Goal: Contribute content: Contribute content

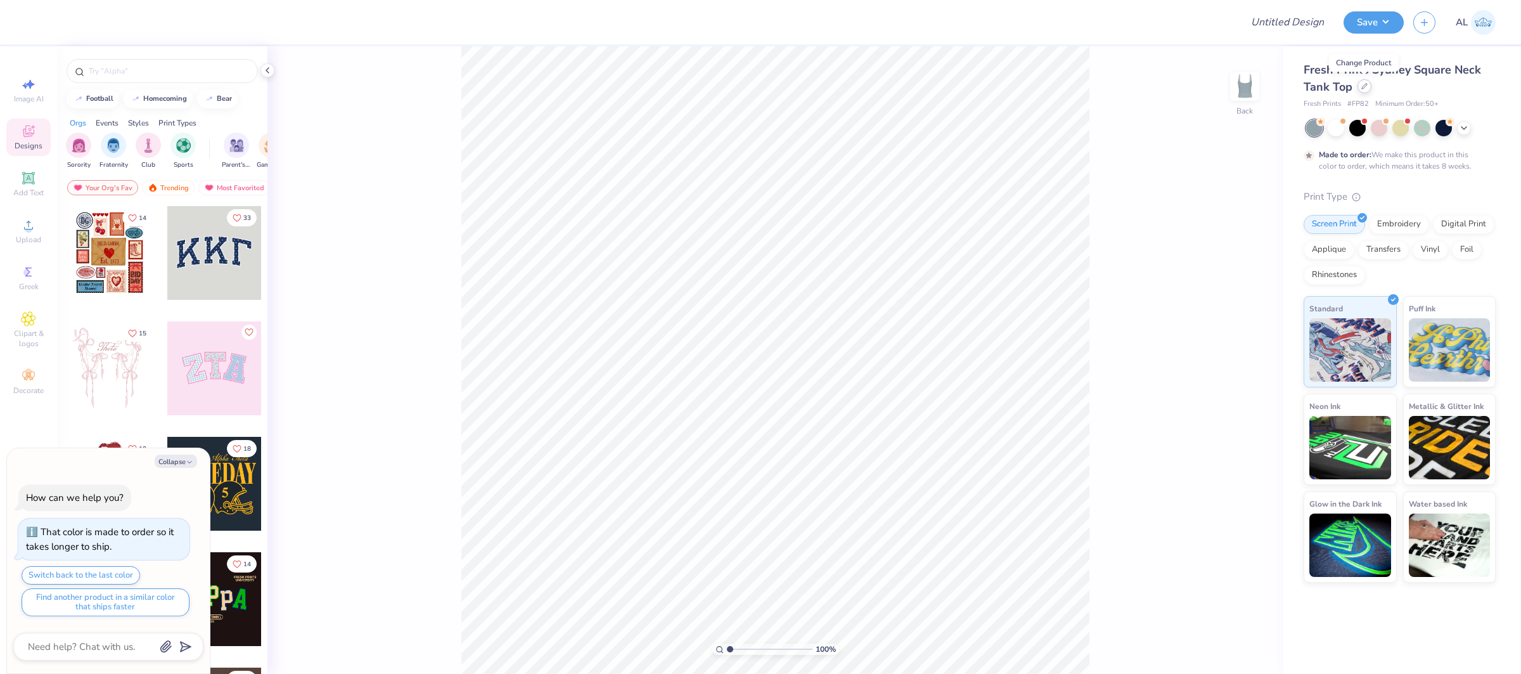
click at [1358, 87] on div at bounding box center [1365, 86] width 14 height 14
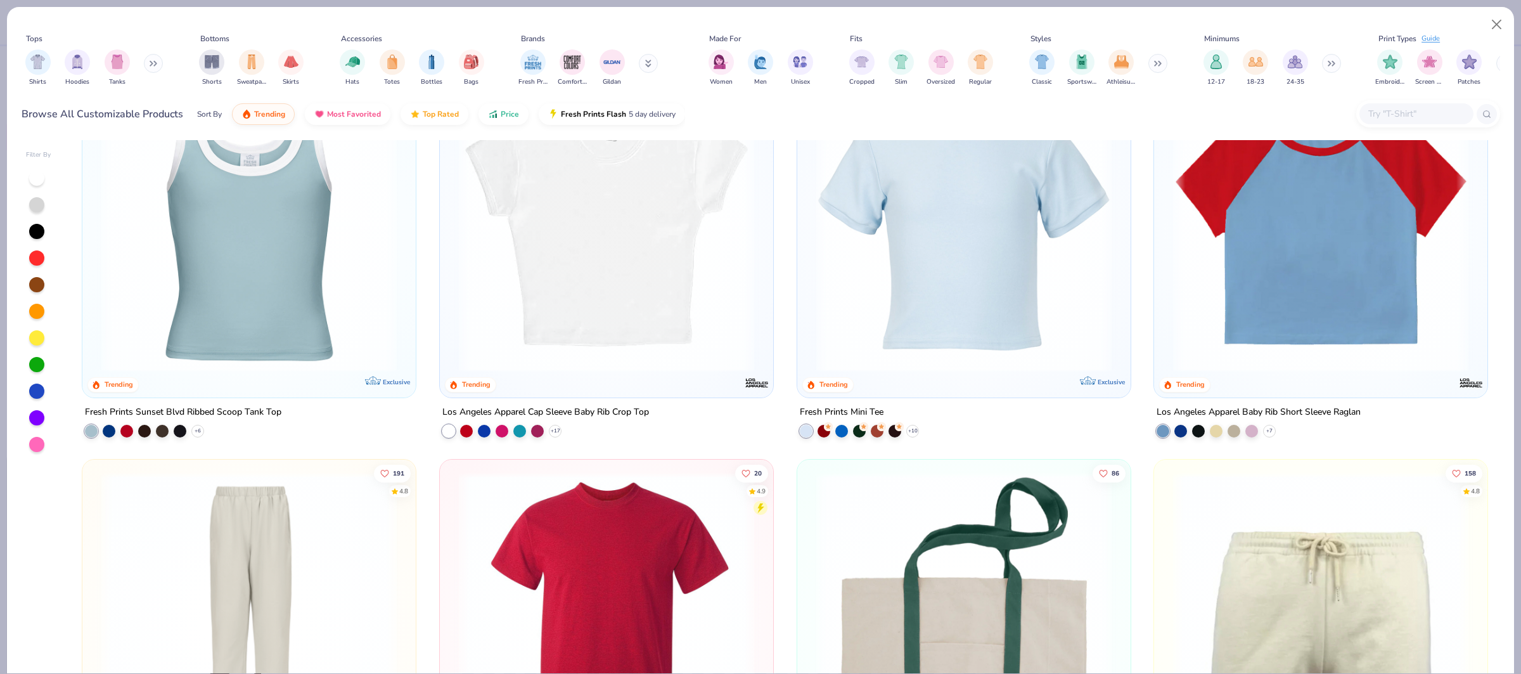
scroll to position [2445, 0]
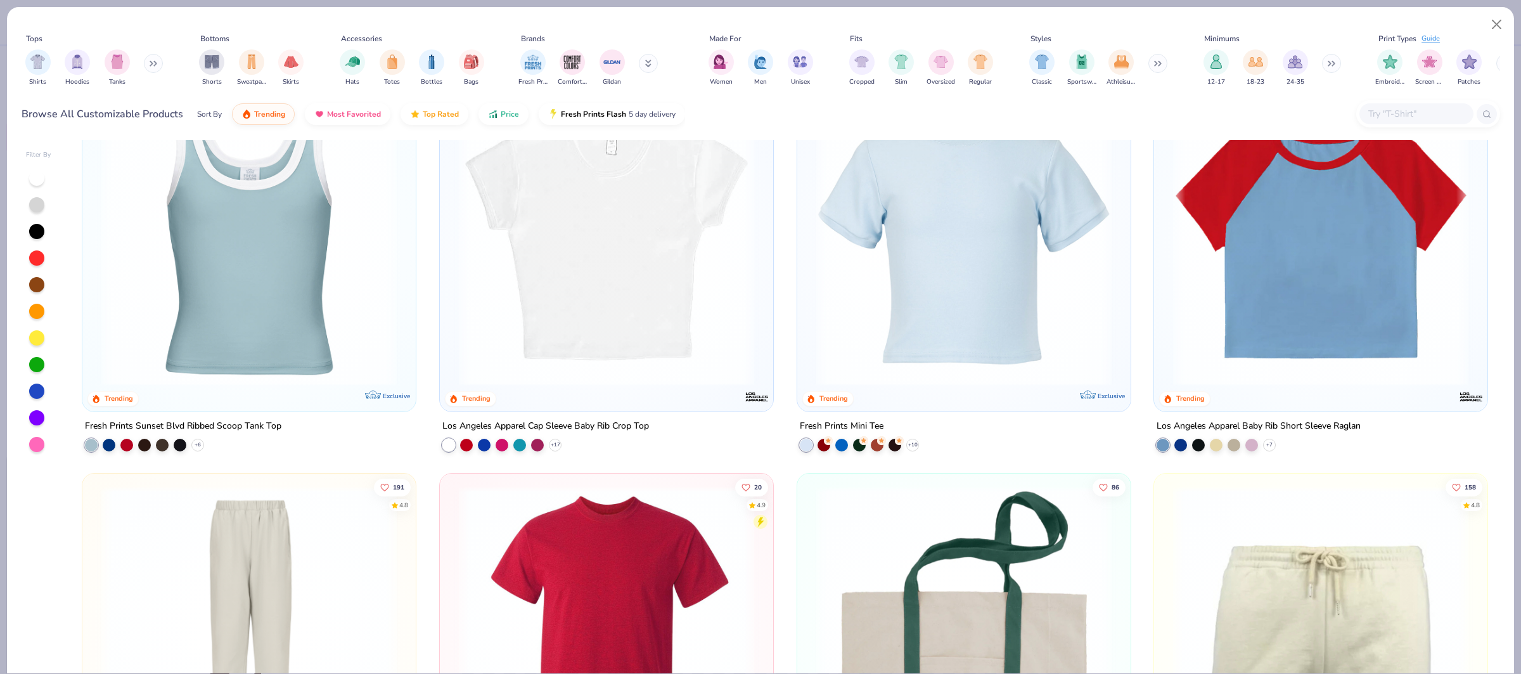
click at [264, 282] on img at bounding box center [249, 237] width 308 height 295
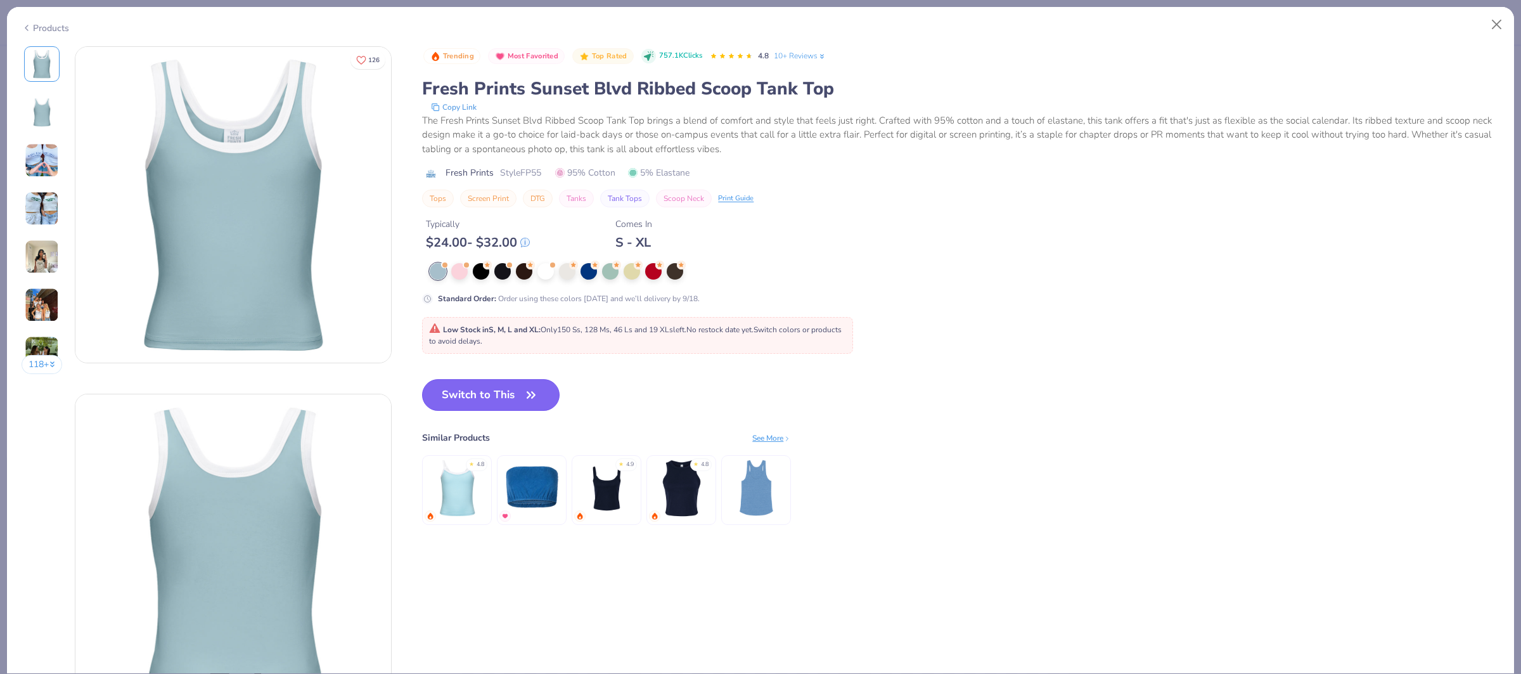
click at [486, 402] on button "Switch to This" at bounding box center [491, 395] width 138 height 32
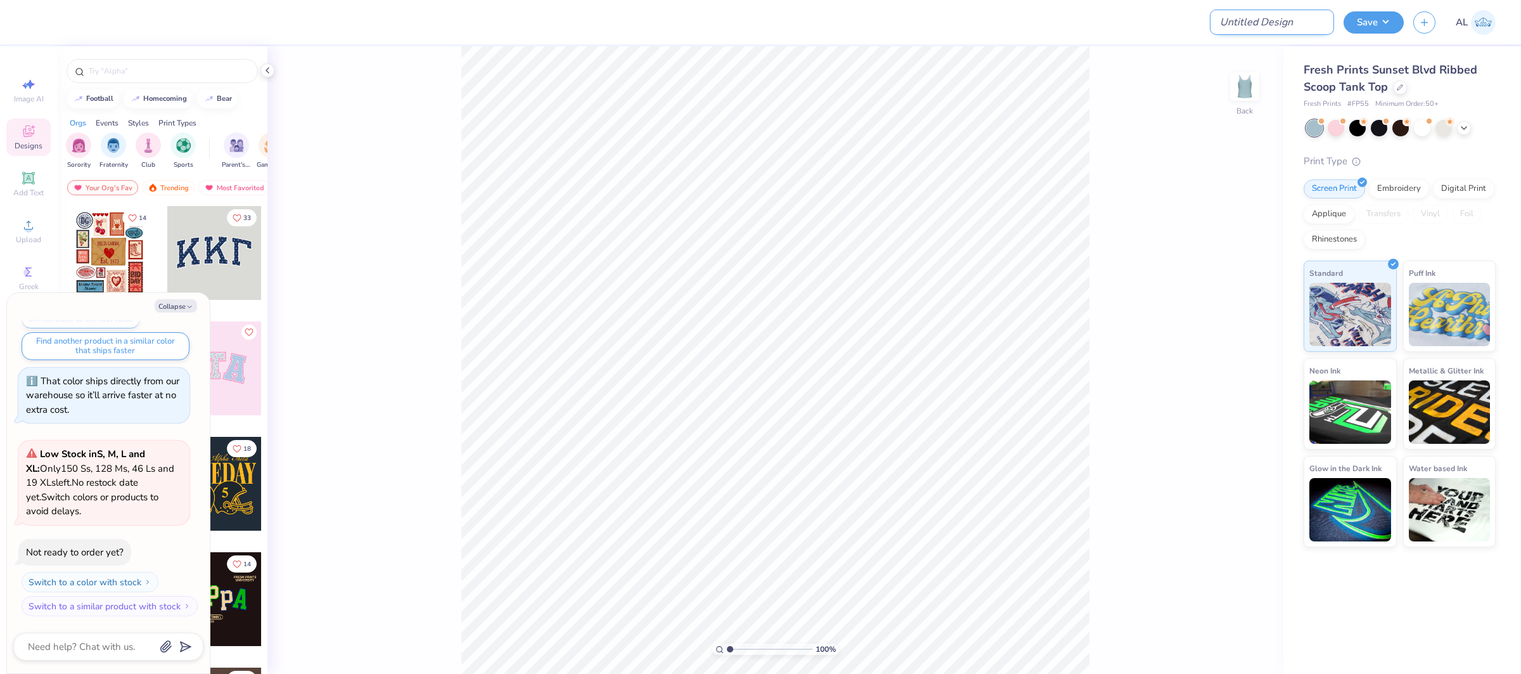
type textarea "x"
drag, startPoint x: 1306, startPoint y: 23, endPoint x: 1363, endPoint y: 22, distance: 57.1
click at [1306, 23] on input "Design Title" at bounding box center [1272, 22] width 124 height 25
paste input "FPS240015"
type input "FPS240015"
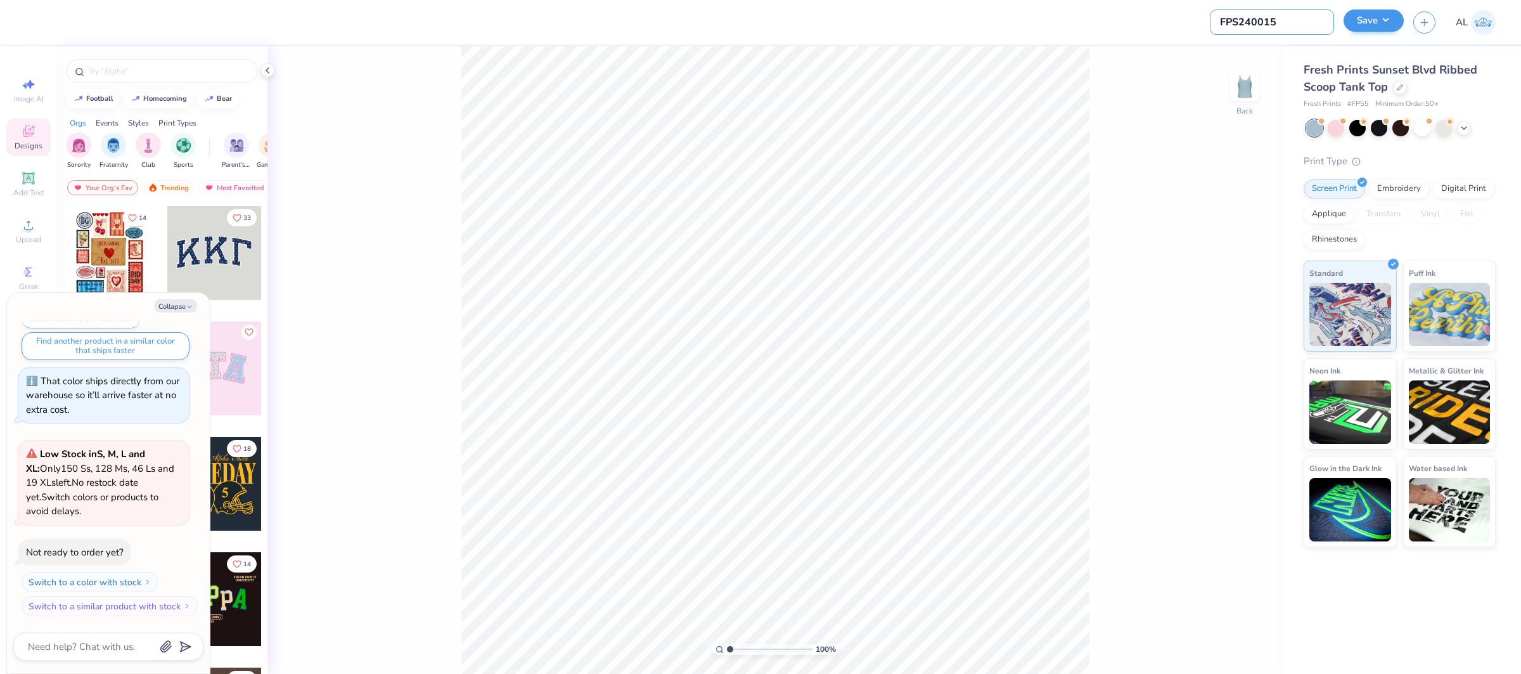
type textarea "x"
type input "FPS240015"
click at [1378, 19] on button "Save" at bounding box center [1374, 21] width 60 height 22
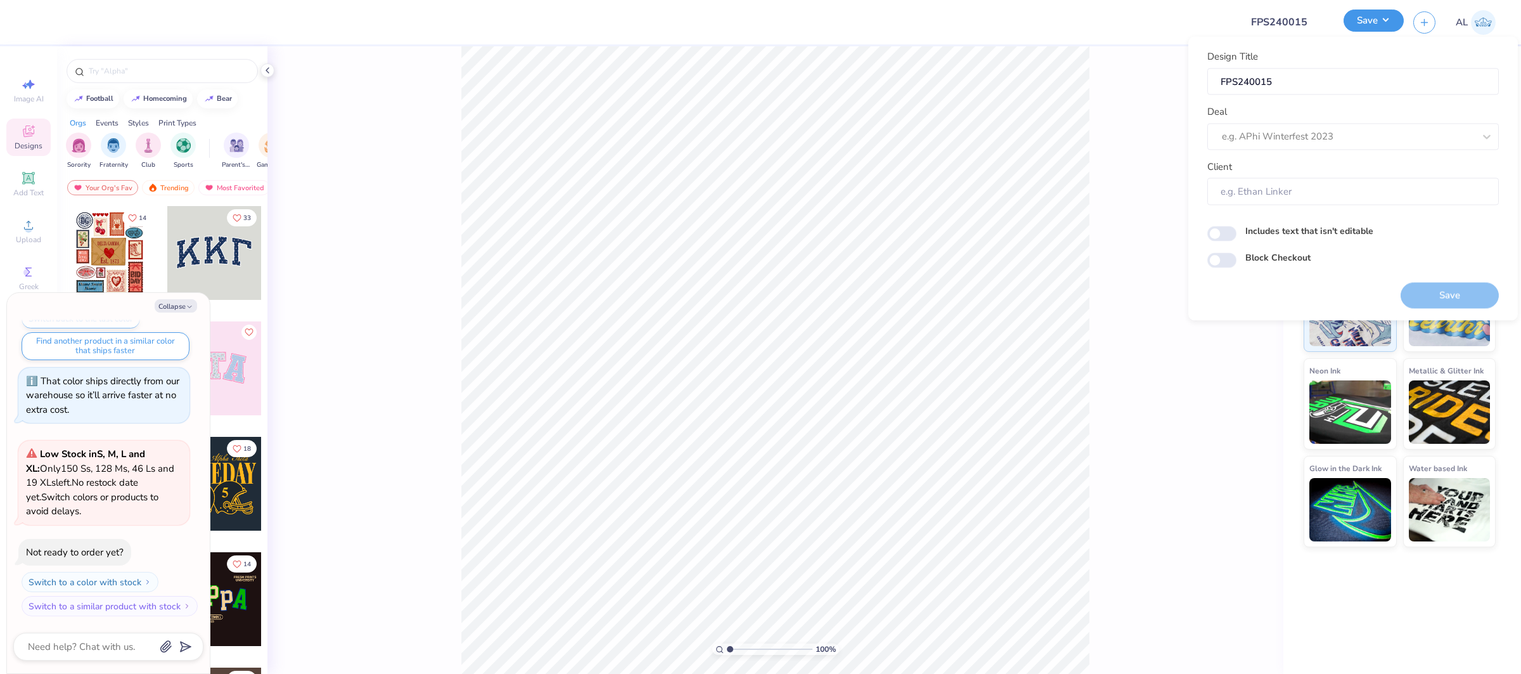
type textarea "x"
click at [1361, 136] on div at bounding box center [1335, 136] width 227 height 17
drag, startPoint x: 1304, startPoint y: 167, endPoint x: 1256, endPoint y: 176, distance: 49.6
click at [1304, 167] on div "Design Tool Gallery" at bounding box center [1352, 170] width 281 height 21
type input "design tool gallery"
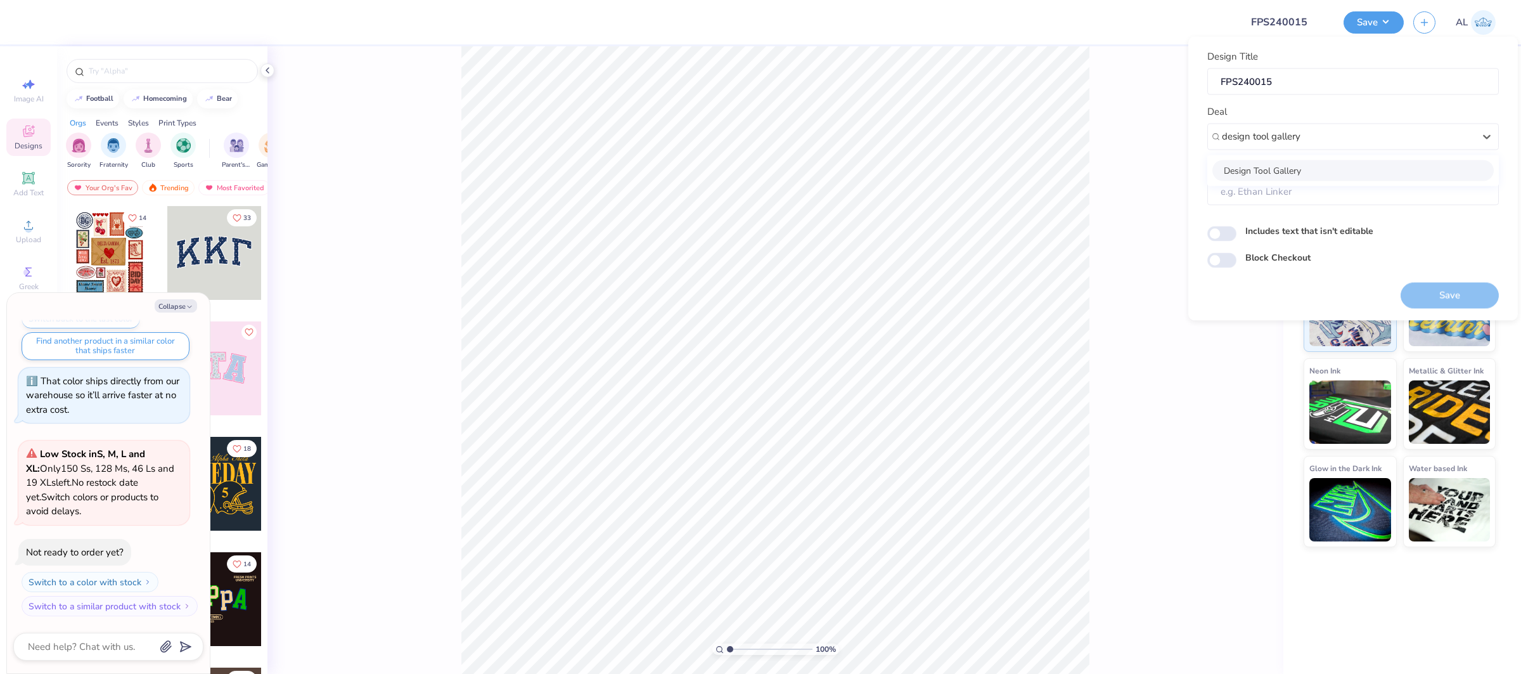
type textarea "x"
type input "Design Tool Gallery User"
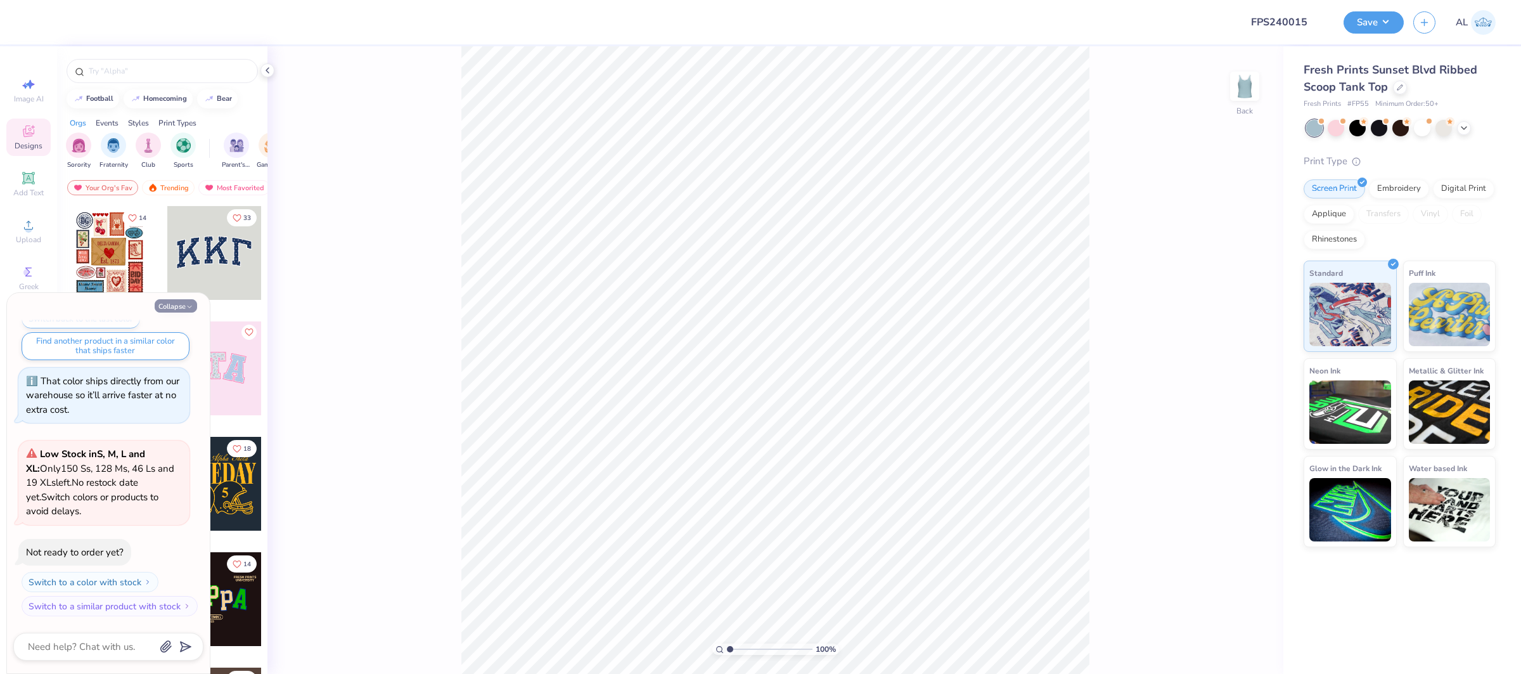
drag, startPoint x: 177, startPoint y: 311, endPoint x: 164, endPoint y: 306, distance: 14.6
click at [177, 311] on button "Collapse" at bounding box center [176, 305] width 42 height 13
type textarea "x"
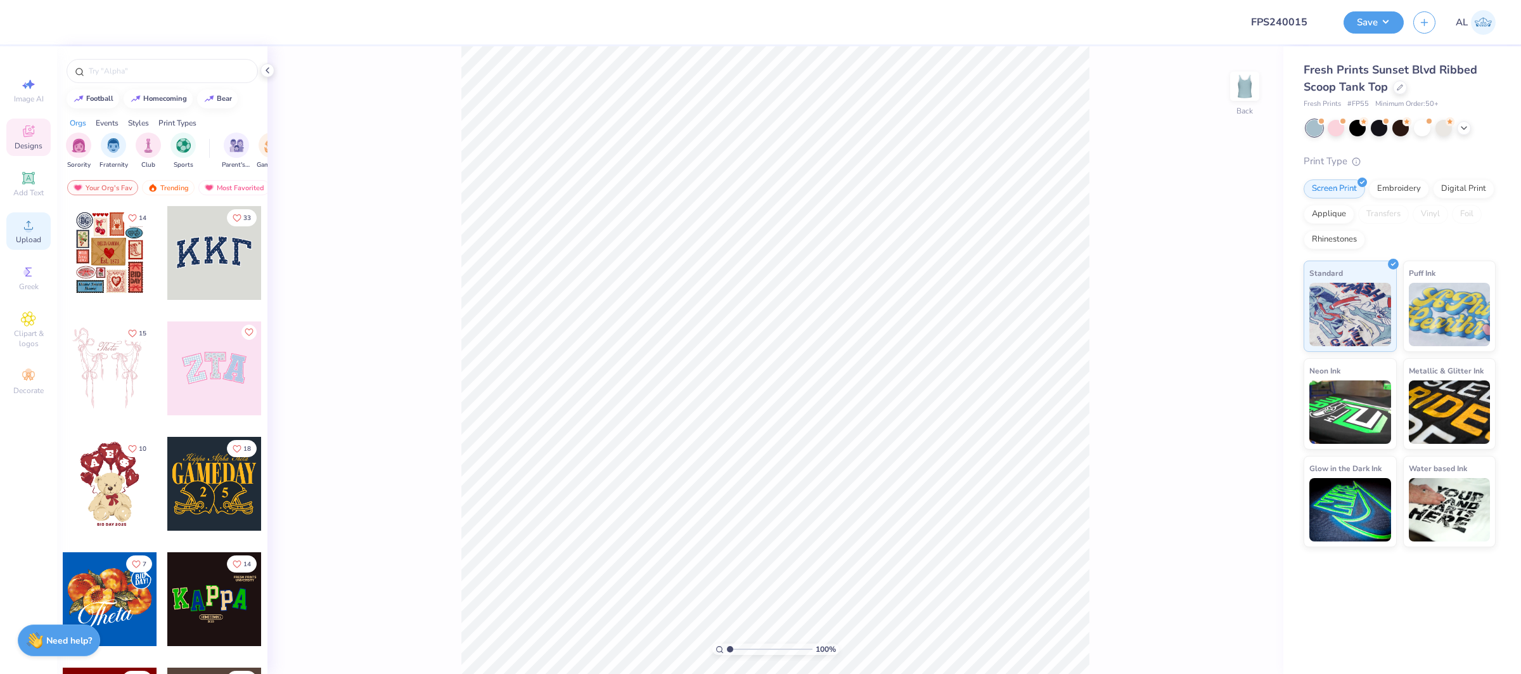
click at [17, 235] on span "Upload" at bounding box center [28, 239] width 25 height 10
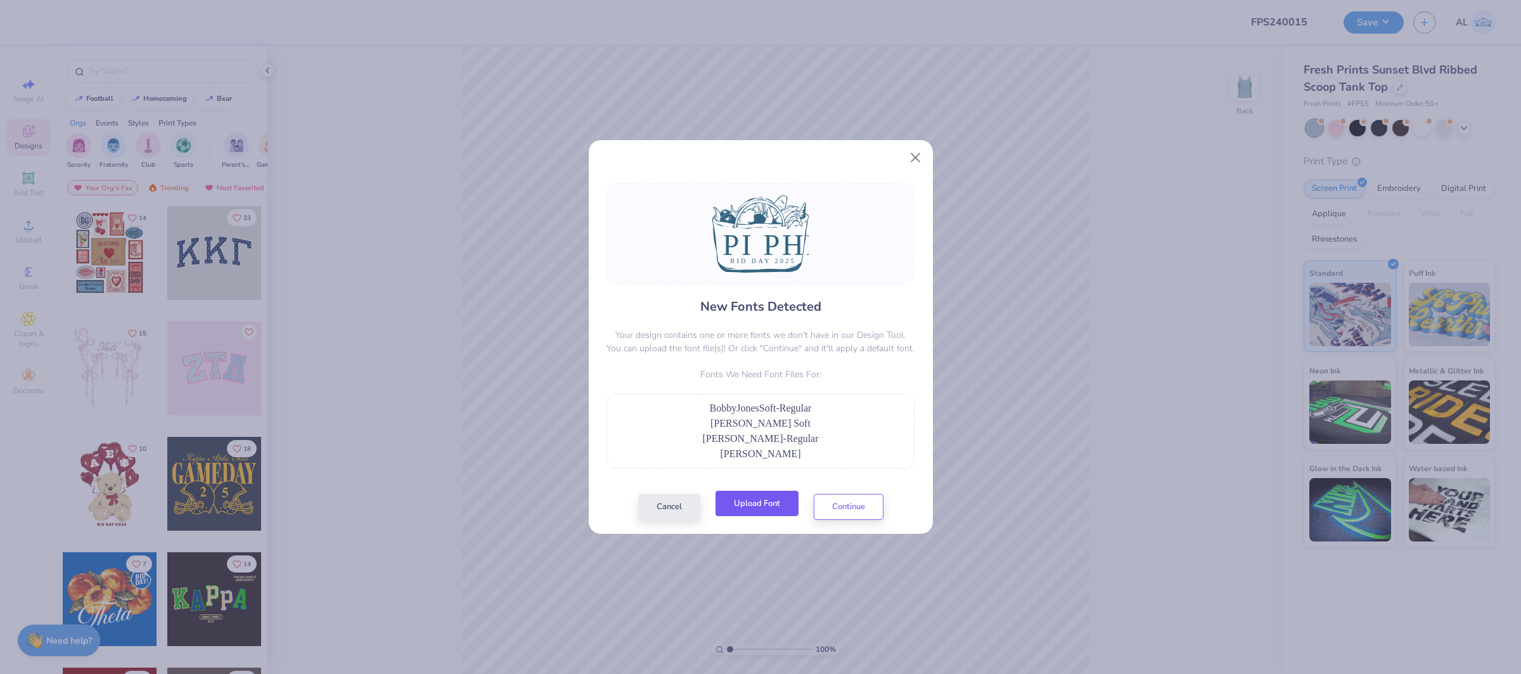
click at [767, 504] on button "Upload Font" at bounding box center [757, 504] width 83 height 26
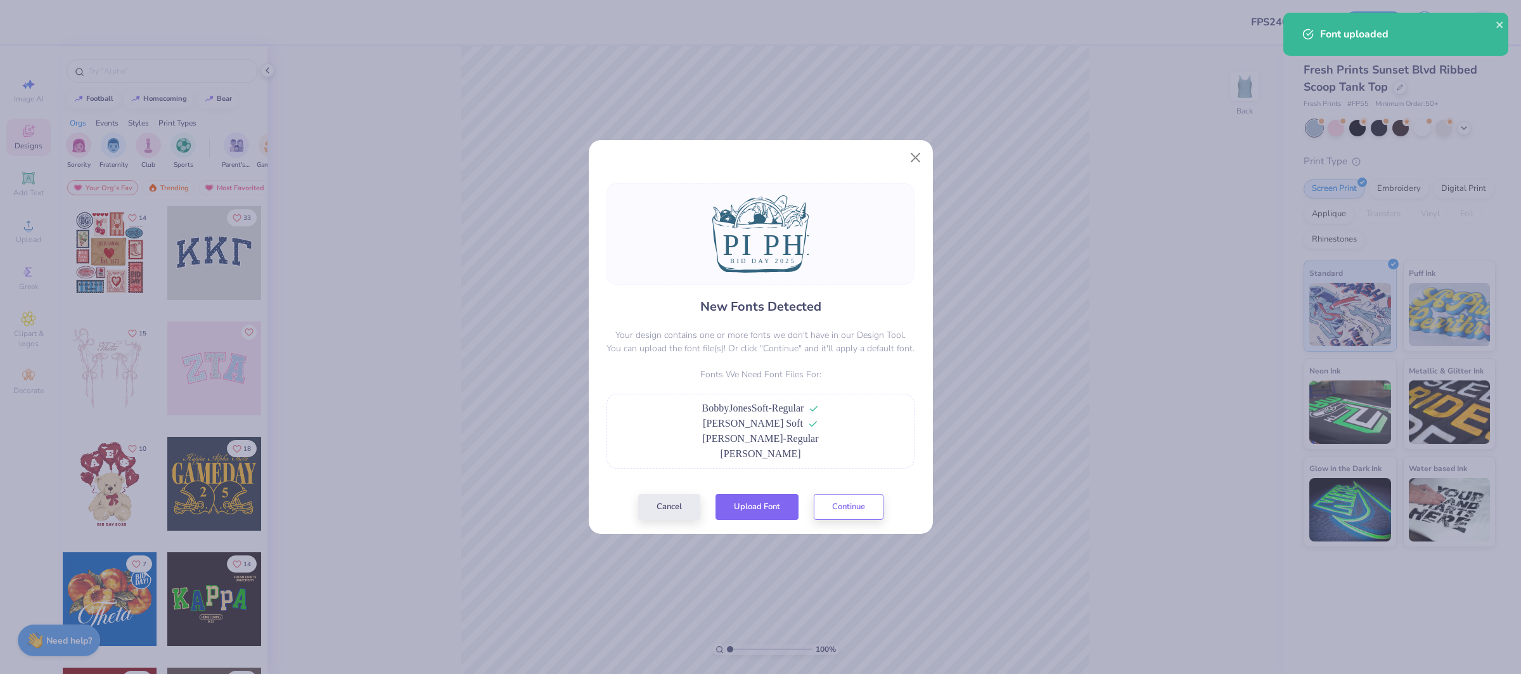
click at [754, 508] on button "Upload Font" at bounding box center [757, 507] width 83 height 26
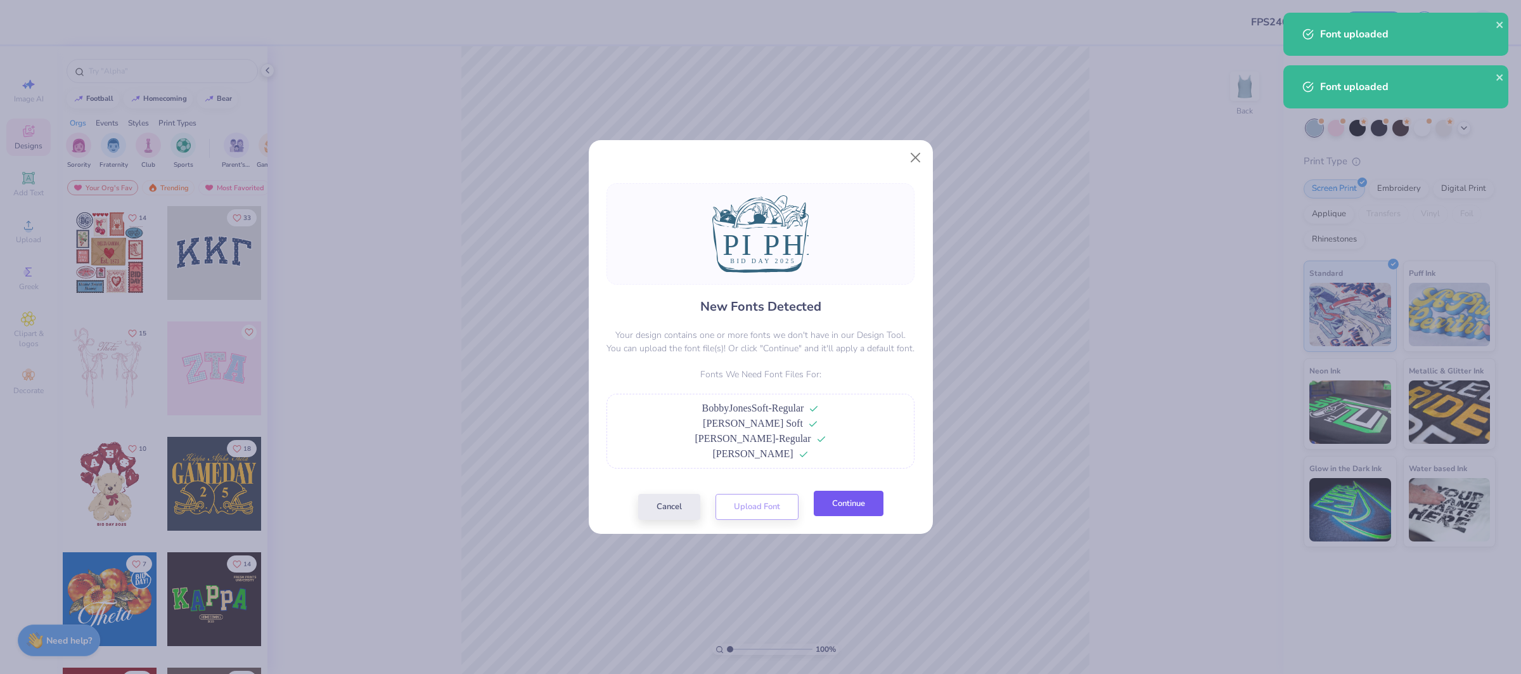
click at [878, 503] on button "Continue" at bounding box center [849, 504] width 70 height 26
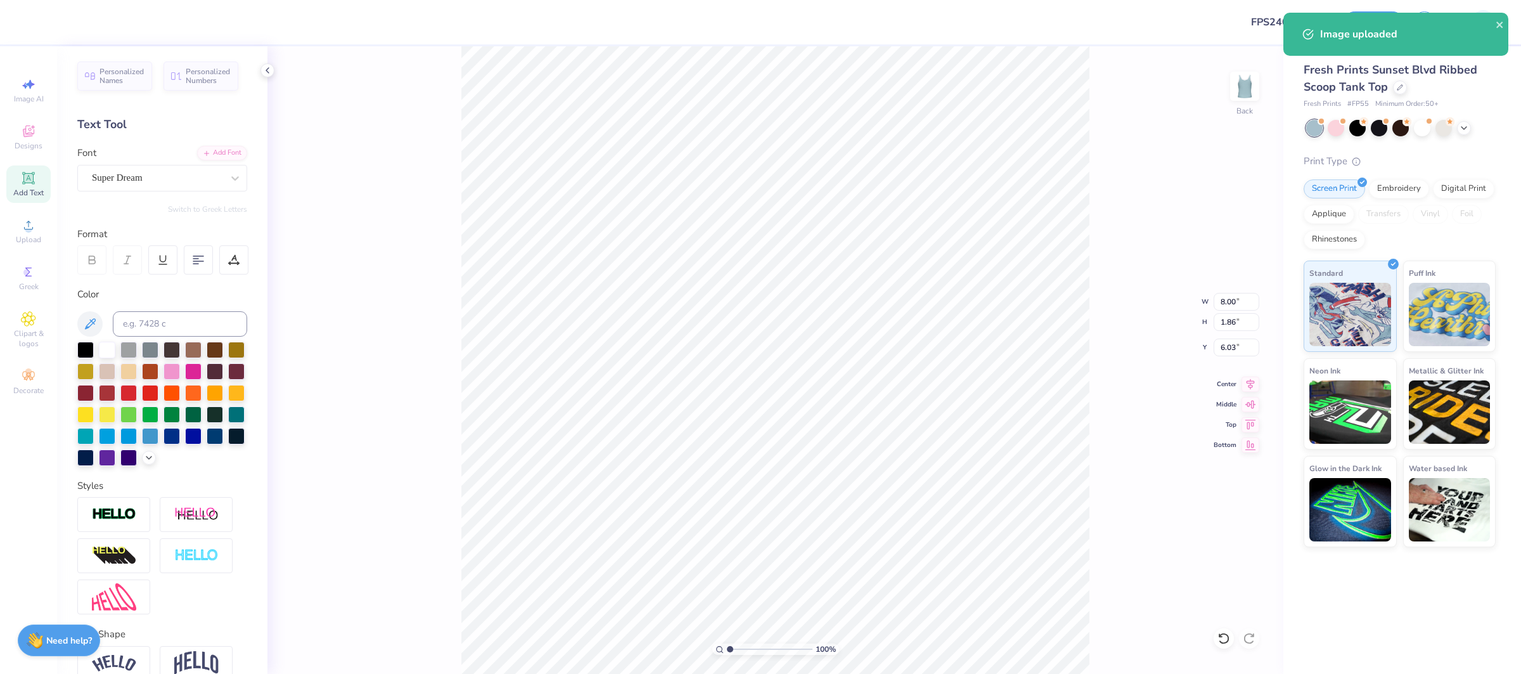
click at [155, 161] on div "Font Super Dream" at bounding box center [162, 169] width 170 height 46
click at [151, 180] on div "Super Dream" at bounding box center [157, 178] width 133 height 20
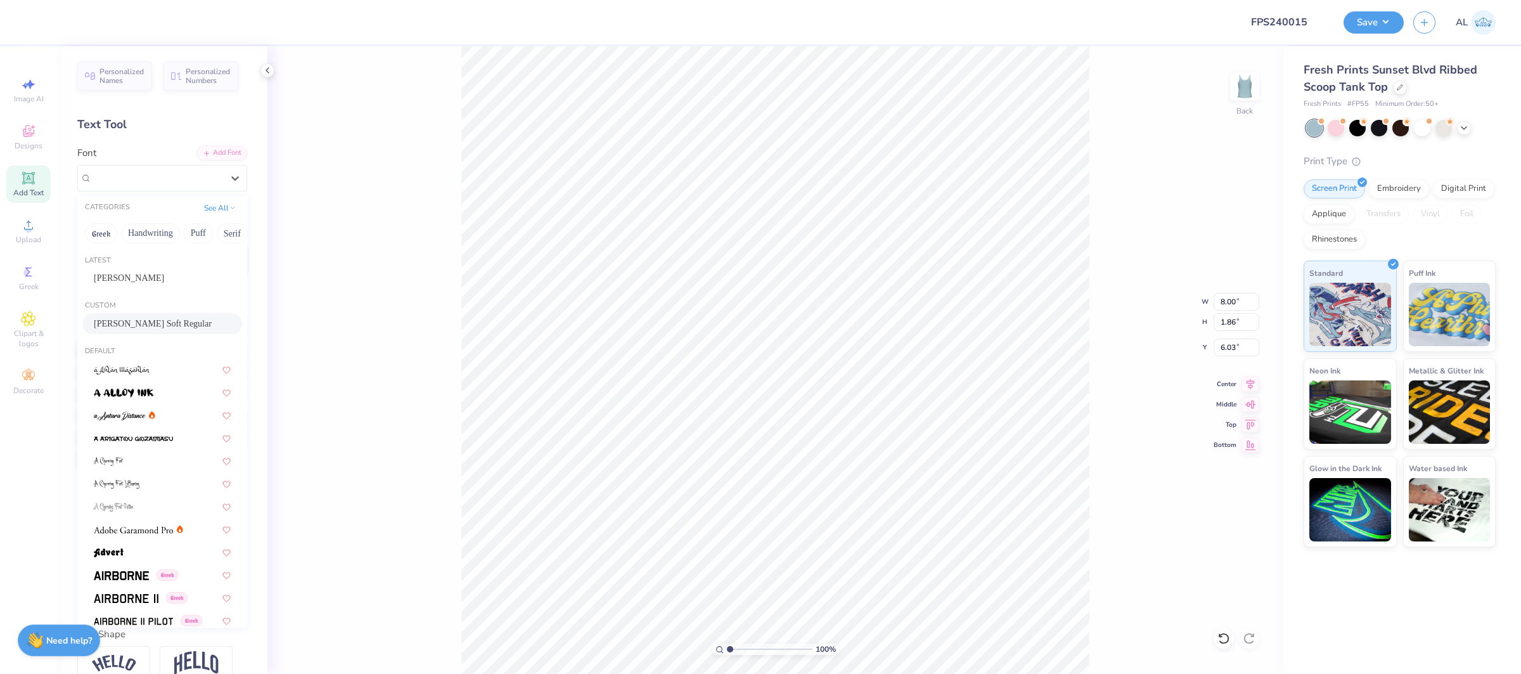
drag, startPoint x: 140, startPoint y: 317, endPoint x: 231, endPoint y: 384, distance: 113.3
click at [140, 317] on span "[PERSON_NAME] Soft Regular" at bounding box center [153, 323] width 118 height 13
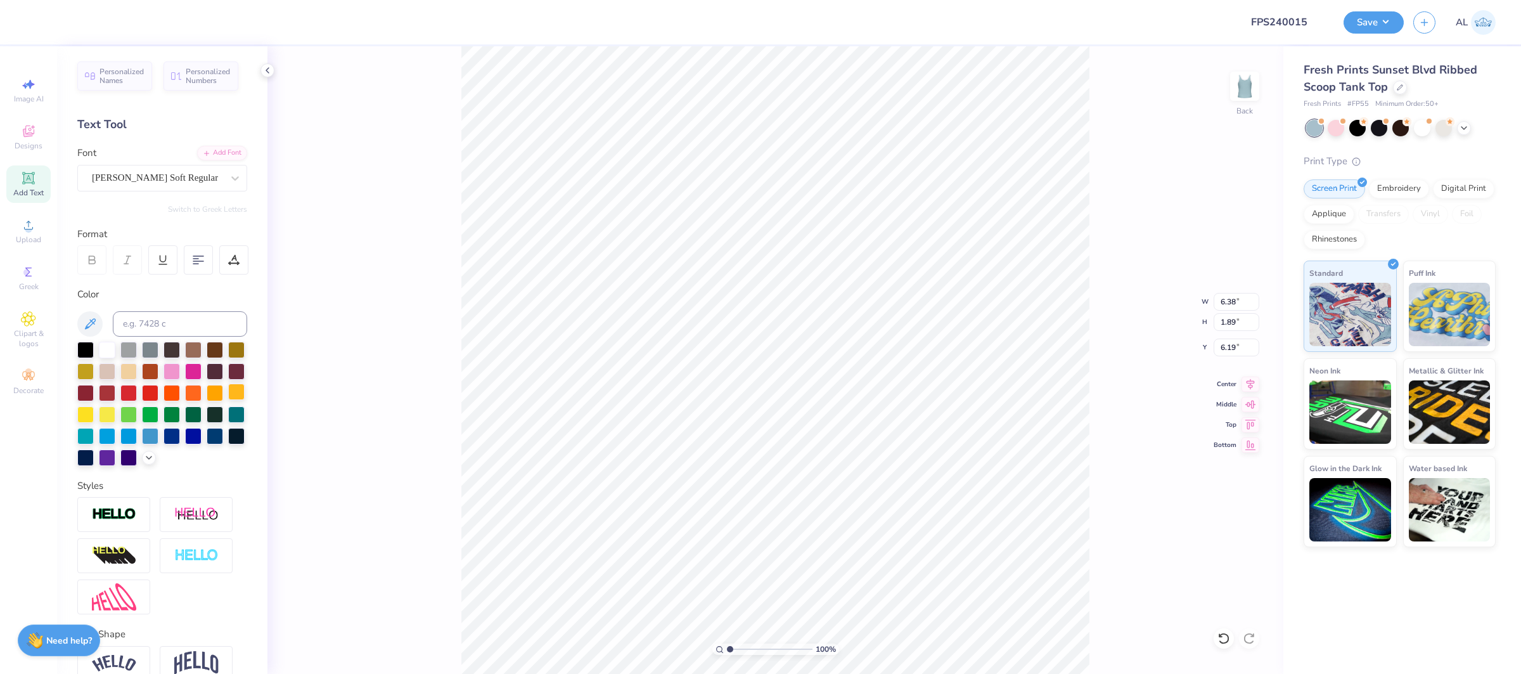
type input "6.38"
type input "1.89"
type input "6.19"
type input "5.63"
type input "0.41"
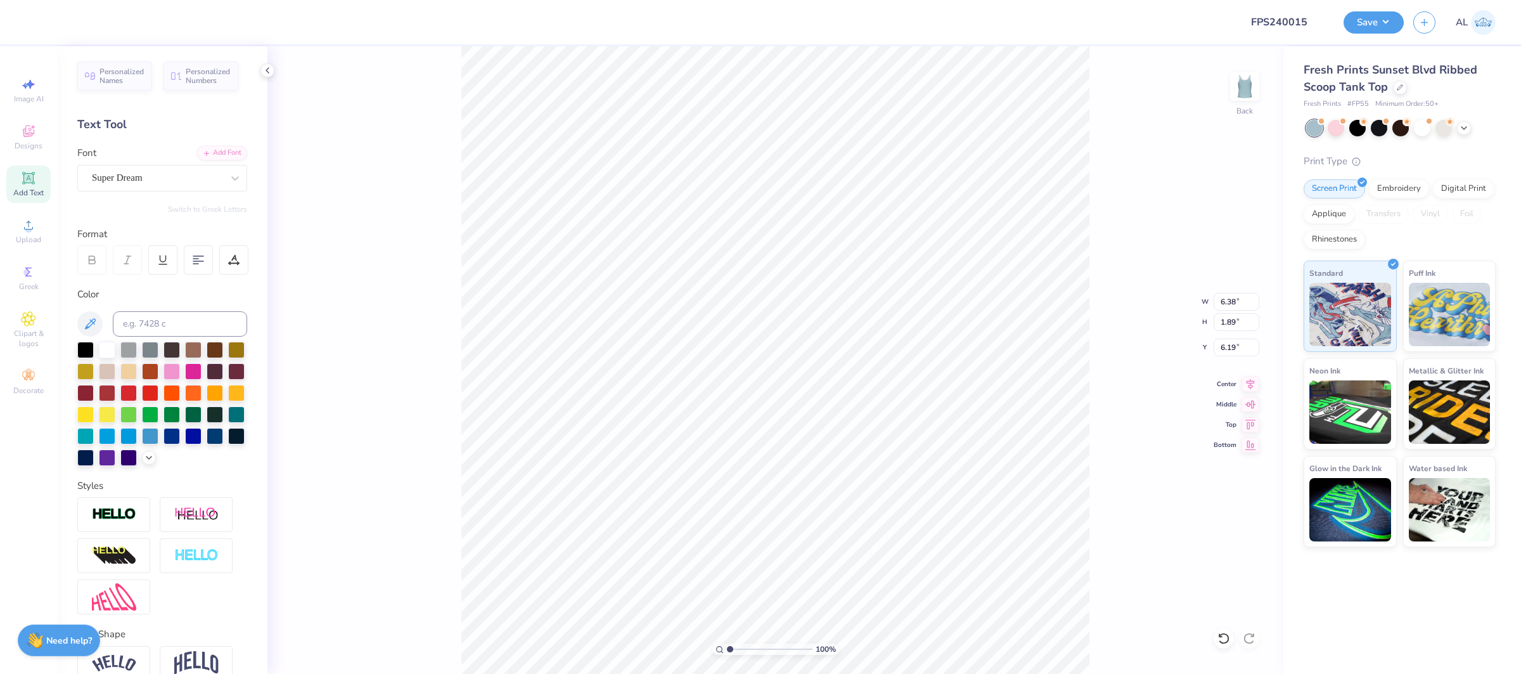
type input "8.17"
click at [114, 177] on div "Super Dream" at bounding box center [157, 178] width 133 height 20
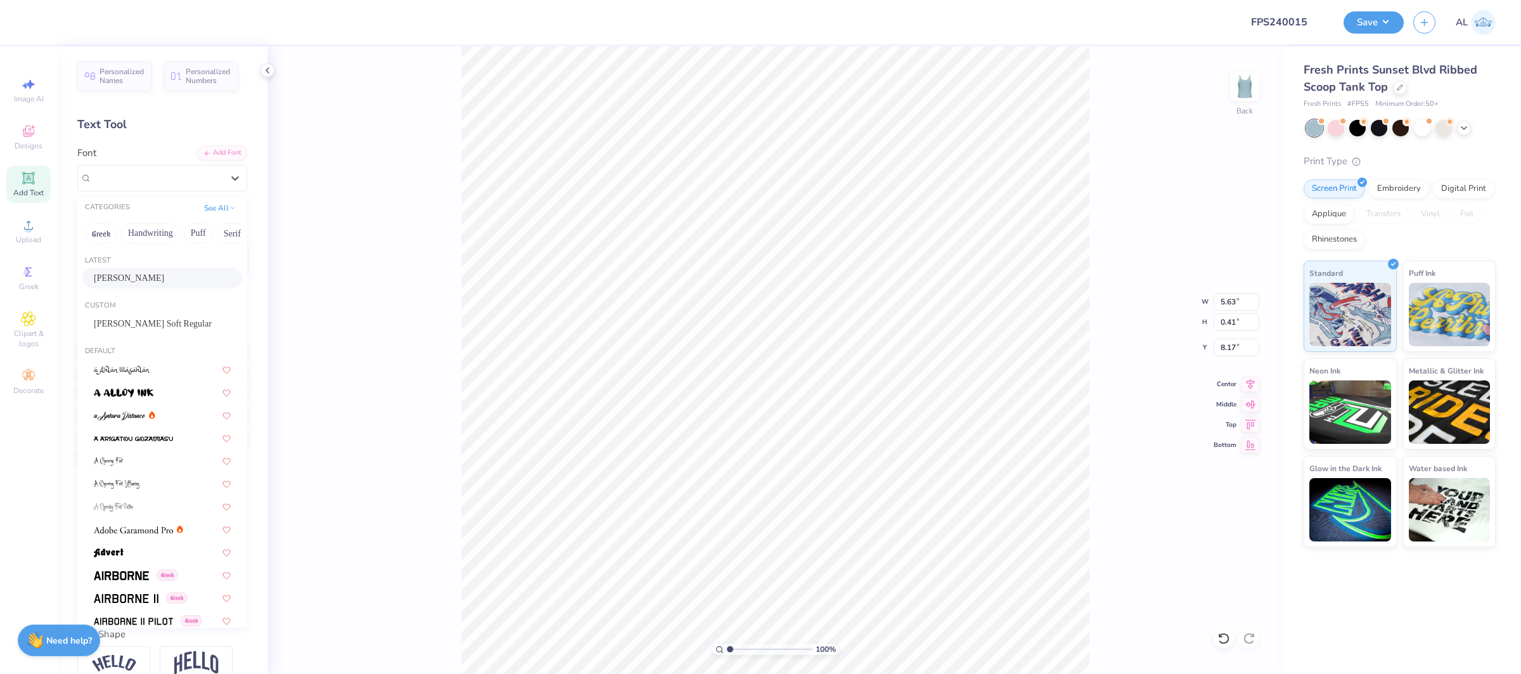
click at [136, 278] on div "[PERSON_NAME]" at bounding box center [162, 277] width 137 height 13
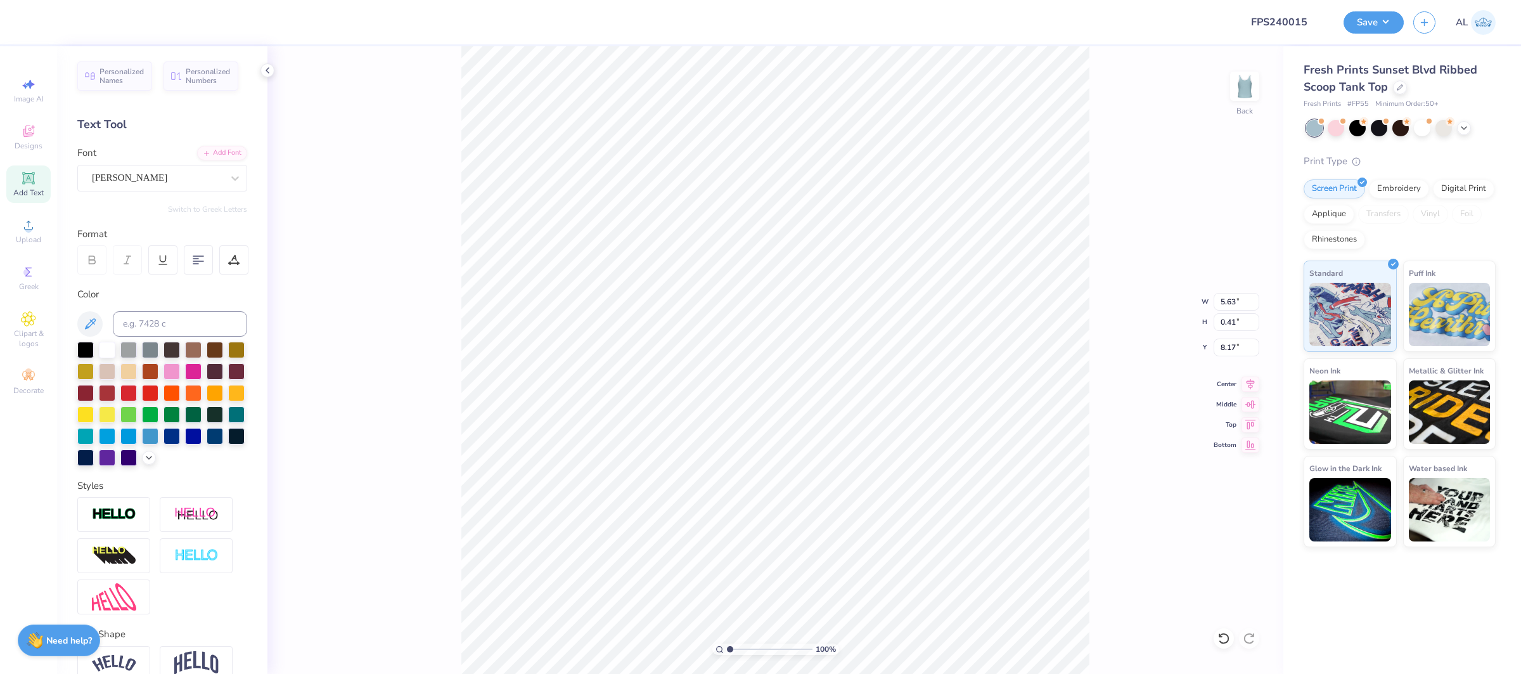
type input "5.18"
type input "8.22"
type input "6.38"
type input "1.89"
type input "6.19"
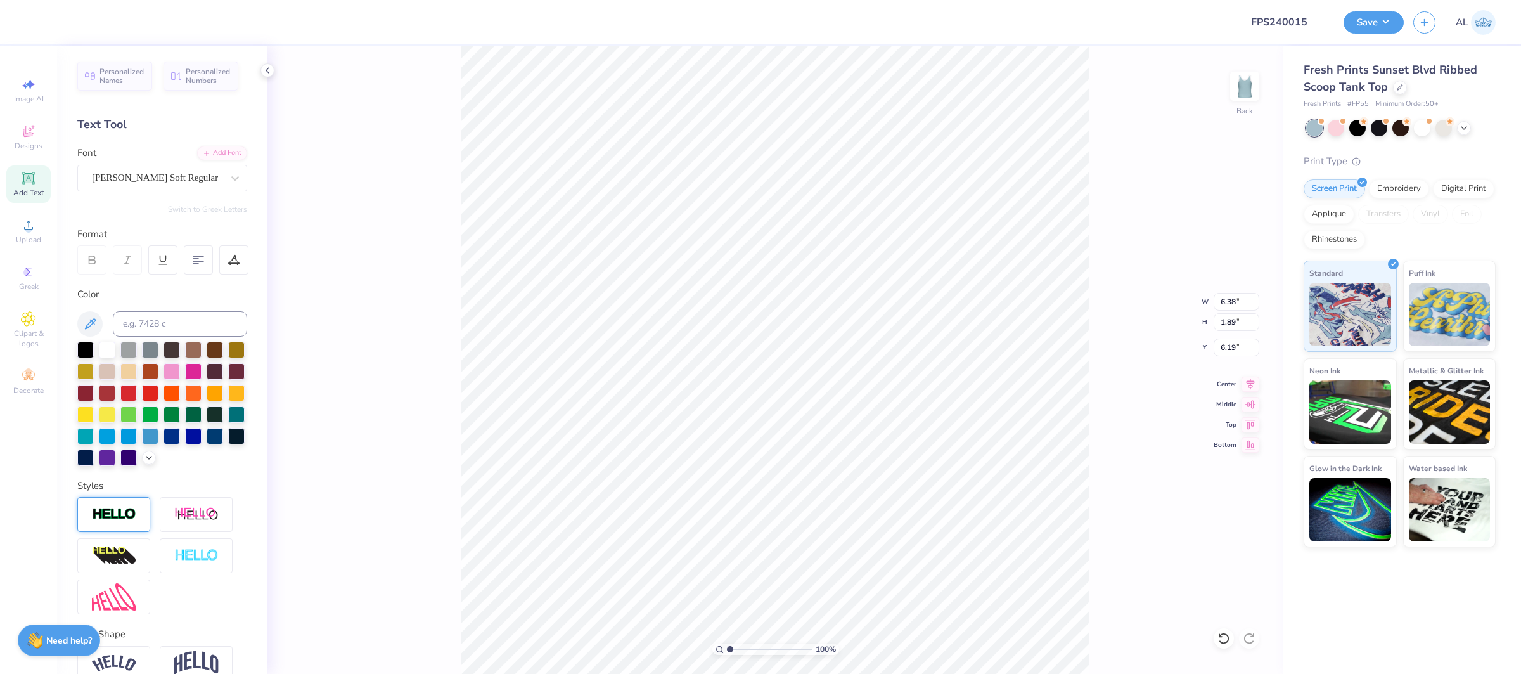
click at [126, 517] on img at bounding box center [114, 514] width 44 height 15
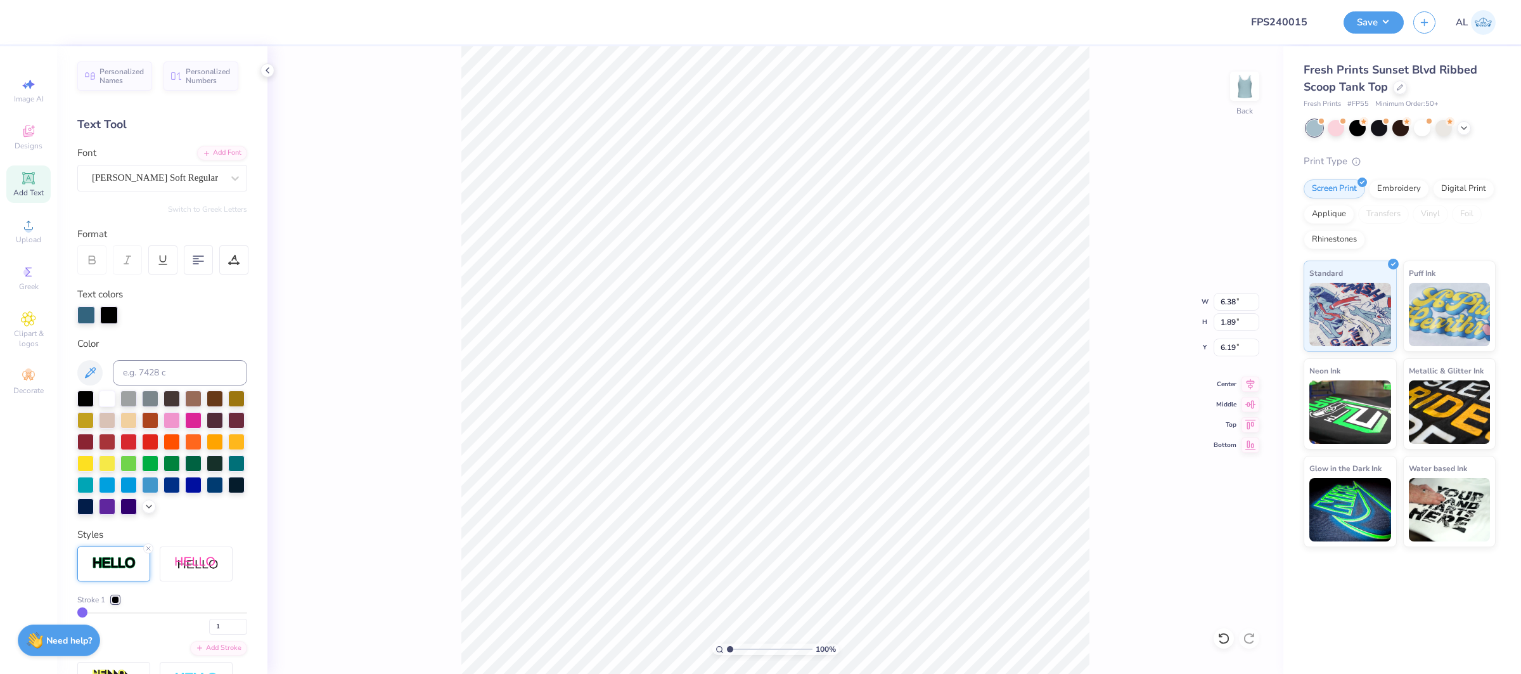
type input "6.39"
type input "1.90"
click at [151, 549] on icon at bounding box center [149, 548] width 8 height 8
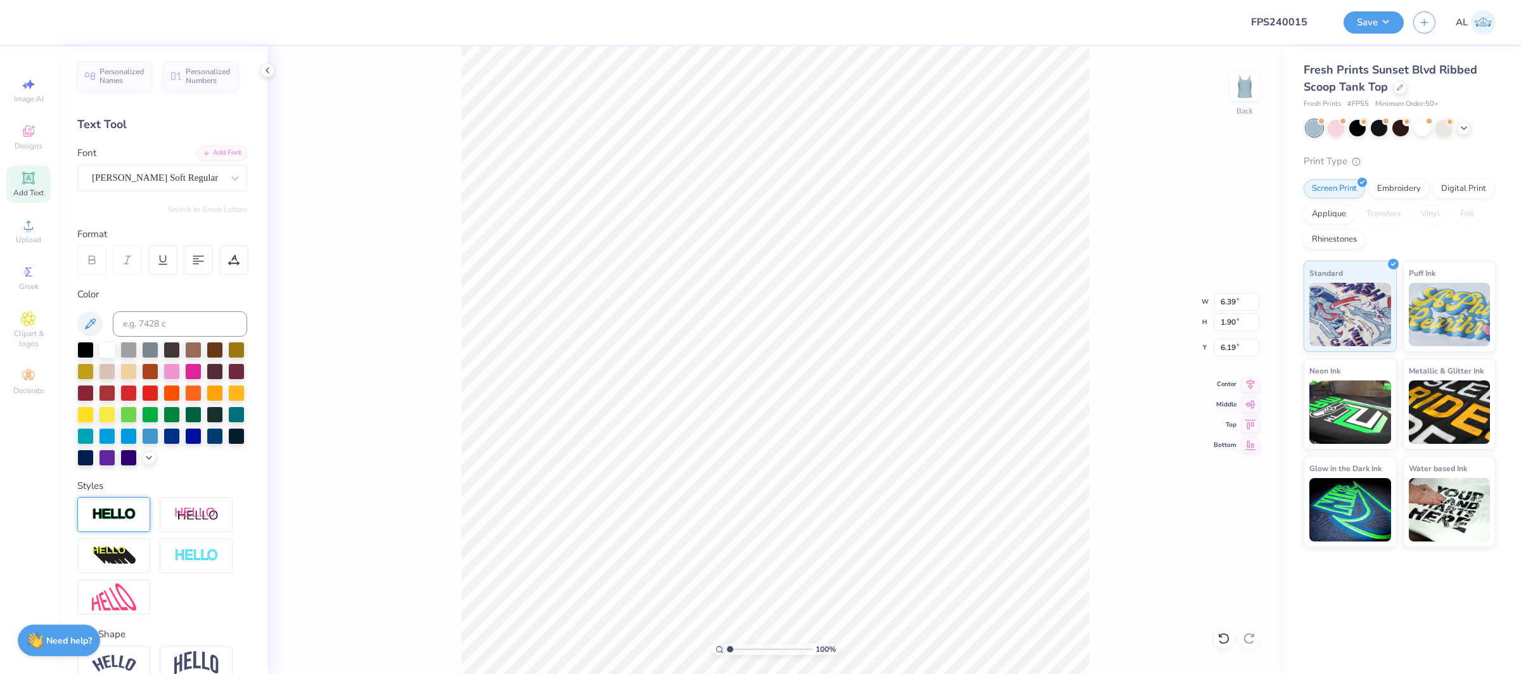
type input "6.38"
type input "1.89"
click at [193, 556] on img at bounding box center [196, 555] width 44 height 15
type input "6.39"
type input "1.90"
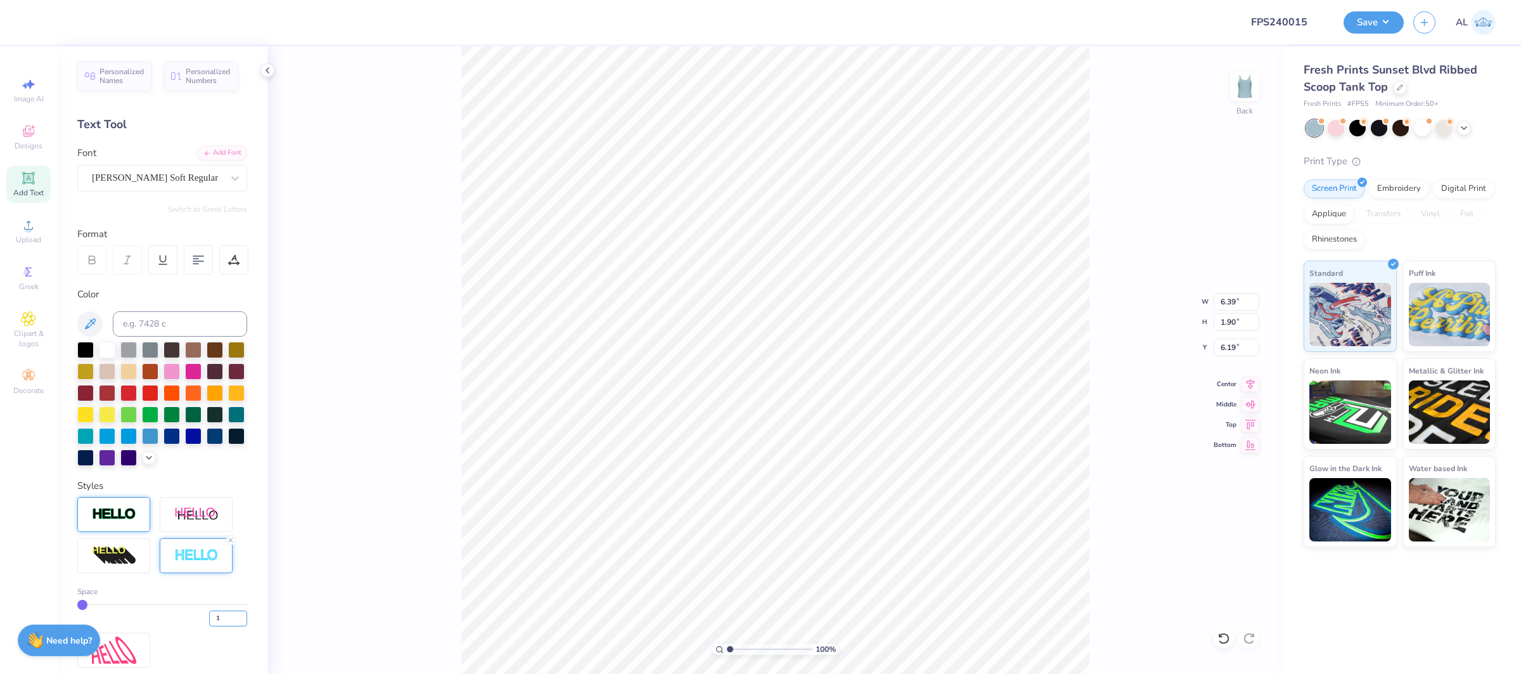
drag, startPoint x: 231, startPoint y: 617, endPoint x: 205, endPoint y: 614, distance: 25.5
click at [205, 620] on div "1" at bounding box center [162, 614] width 170 height 23
type input "5"
type input "6.44"
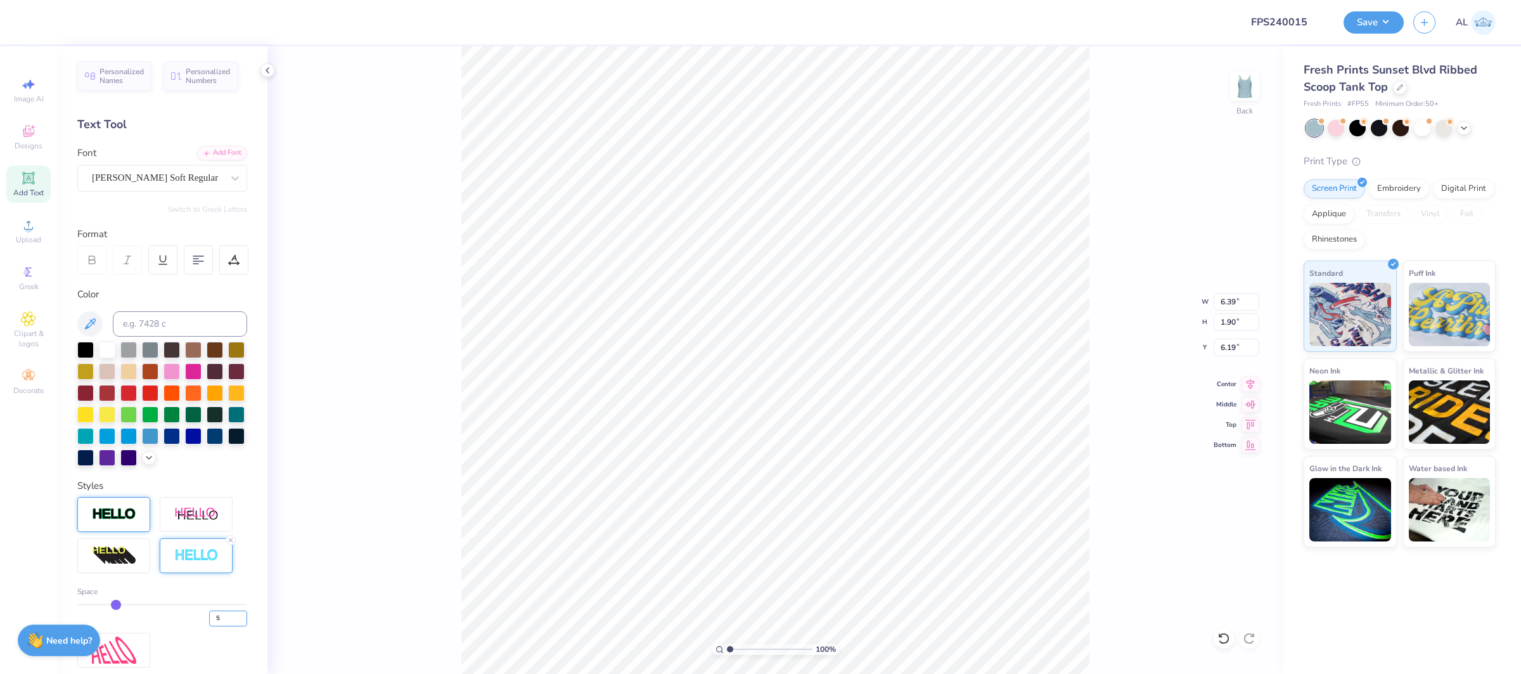
type input "1.95"
type input "6.00"
click at [1223, 297] on input "8.52" at bounding box center [1237, 302] width 46 height 18
type input "6.00"
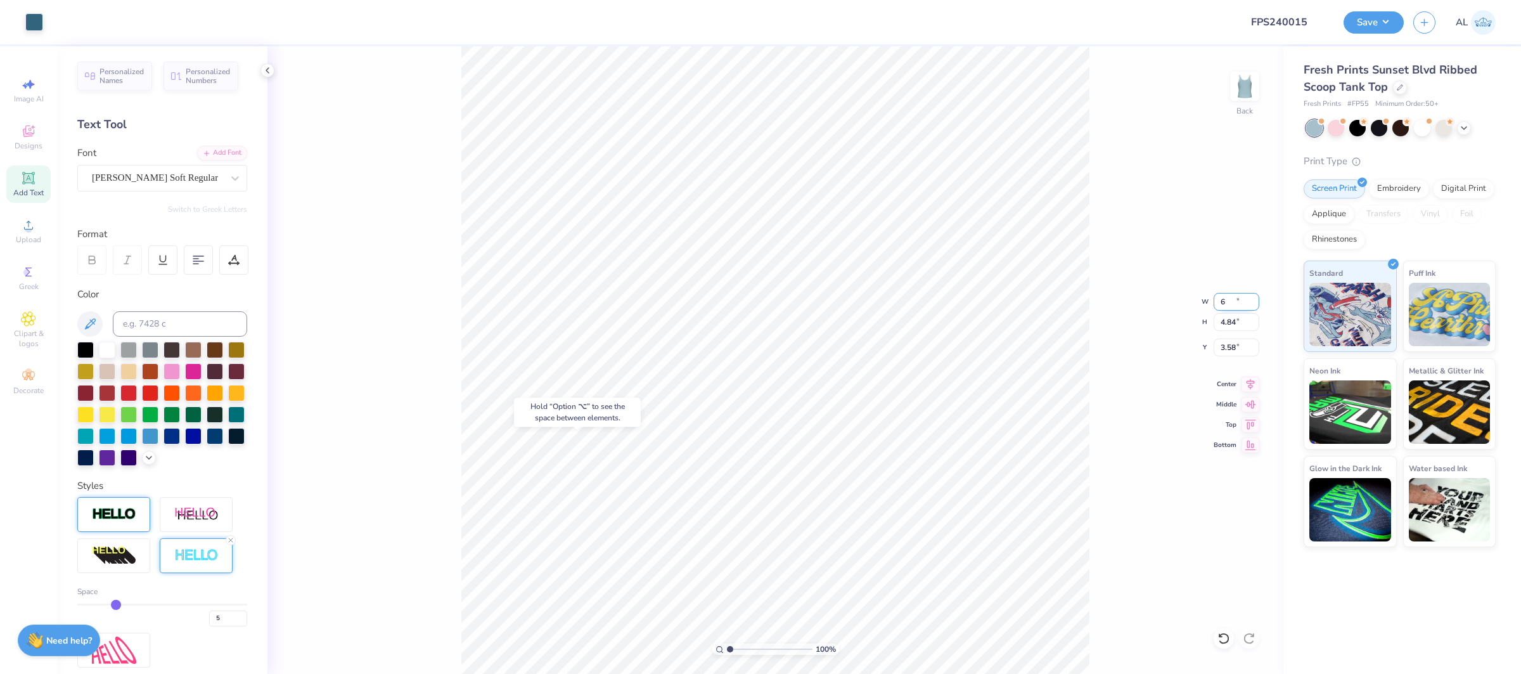
type input "4.84"
type input "3.58"
click at [1231, 297] on input "6.00" at bounding box center [1237, 302] width 46 height 18
type input "4.00"
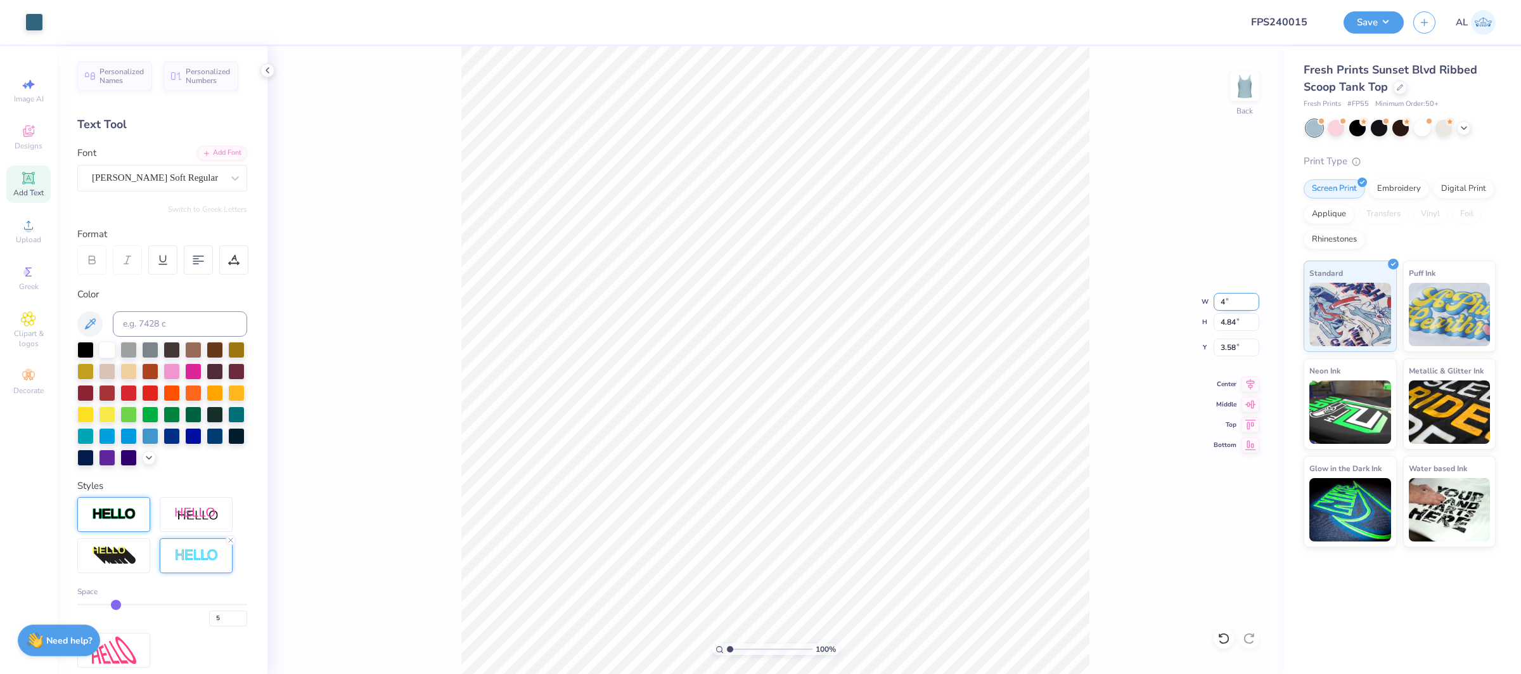
type input "3.23"
type input "4.39"
click at [1231, 300] on input "4.00" at bounding box center [1237, 302] width 46 height 18
type input "4.0"
type input "5.10"
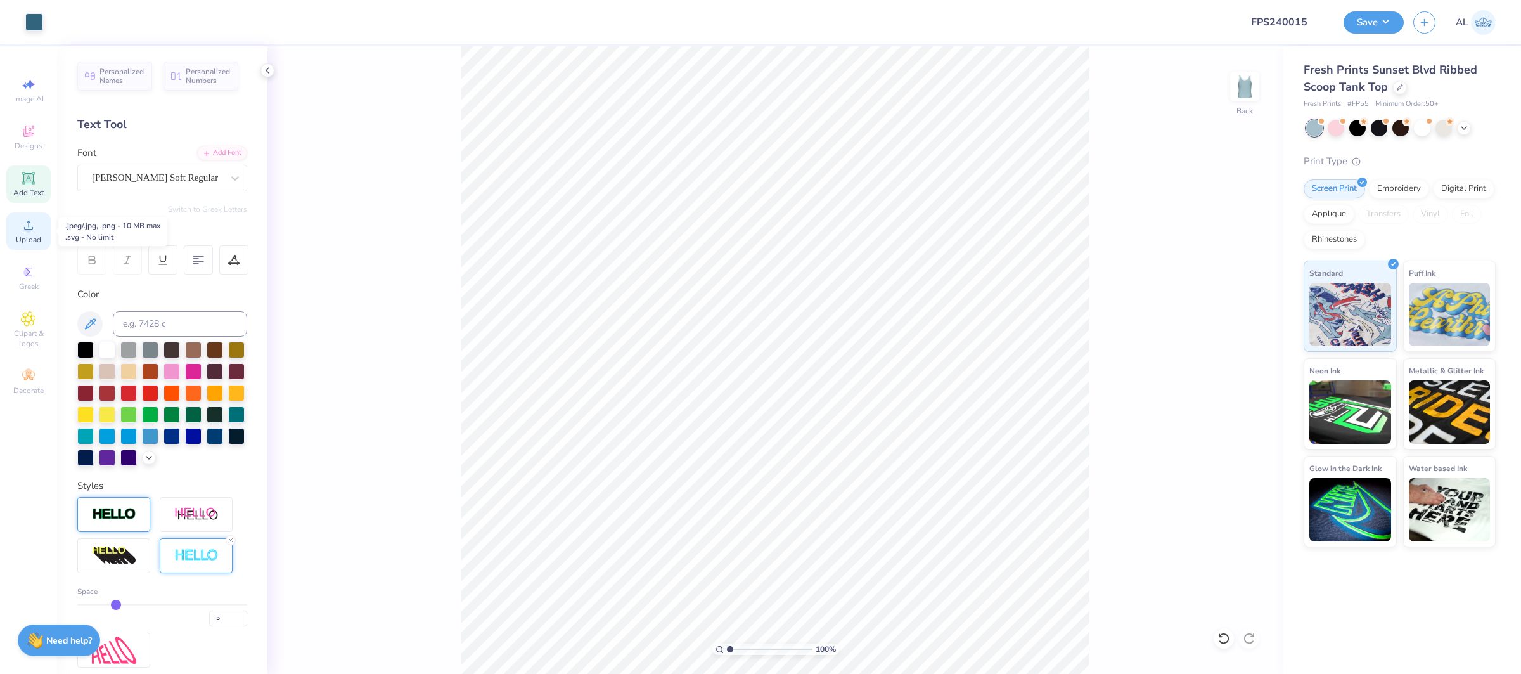
click at [21, 232] on icon at bounding box center [28, 224] width 15 height 15
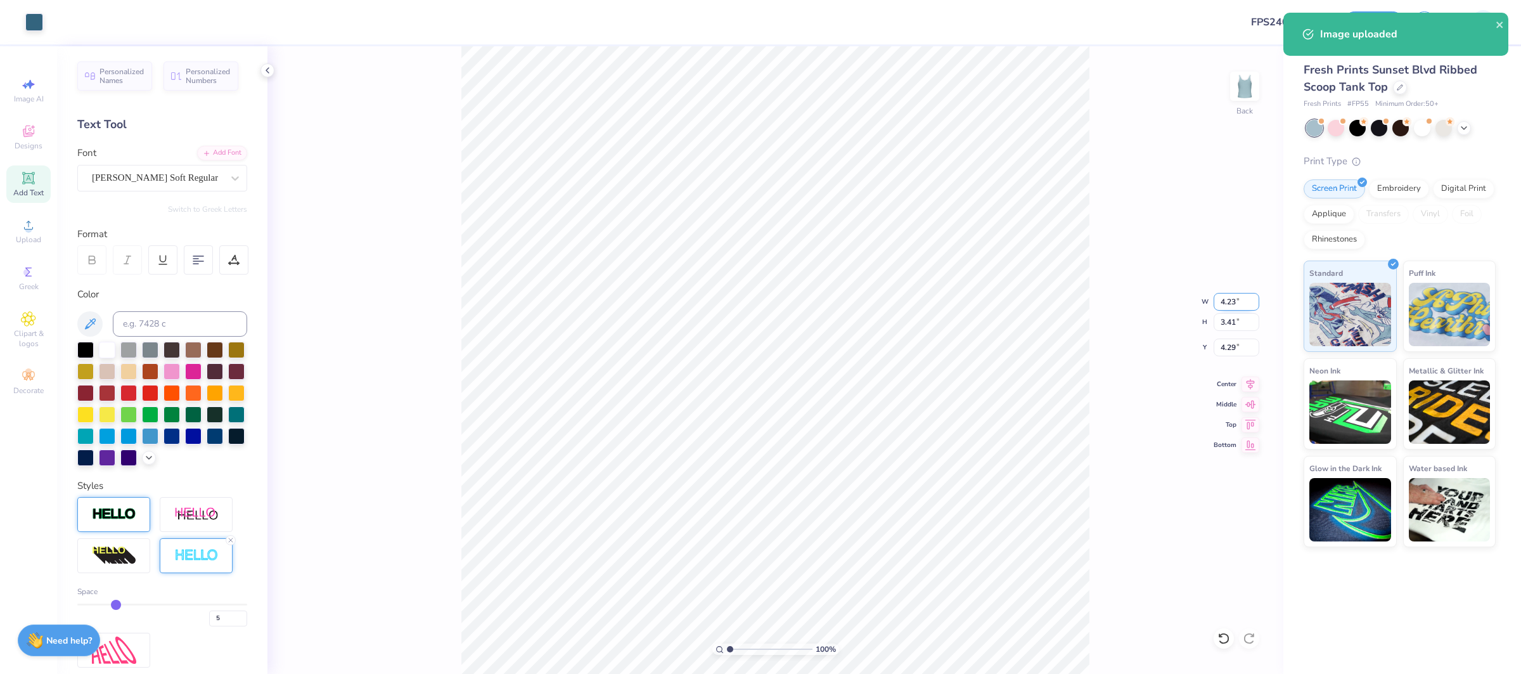
click at [1226, 304] on input "4.23" at bounding box center [1237, 302] width 46 height 18
type input "4.00"
type input "3.23"
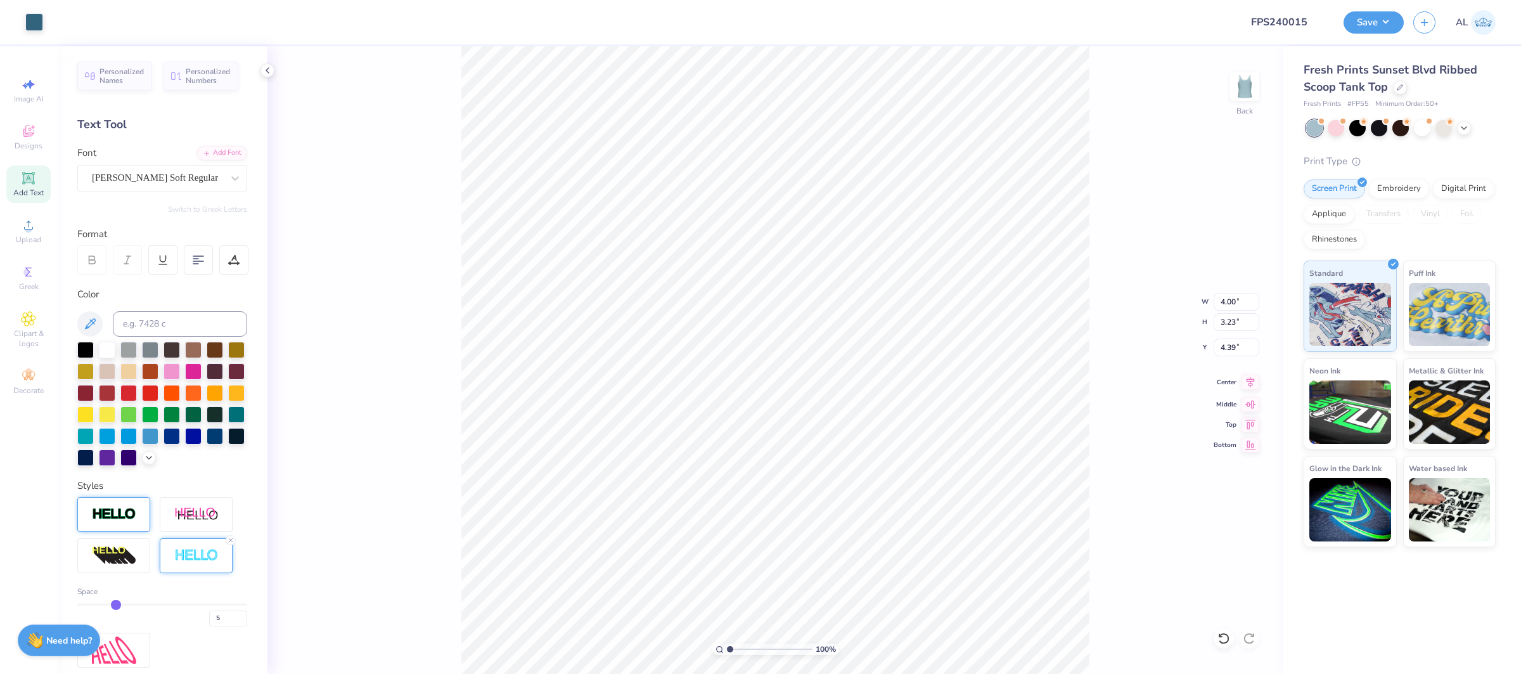
click at [1243, 383] on icon at bounding box center [1251, 382] width 18 height 15
click at [1237, 347] on input "4.39" at bounding box center [1237, 347] width 46 height 18
click at [1231, 347] on input "4.39" at bounding box center [1237, 347] width 46 height 18
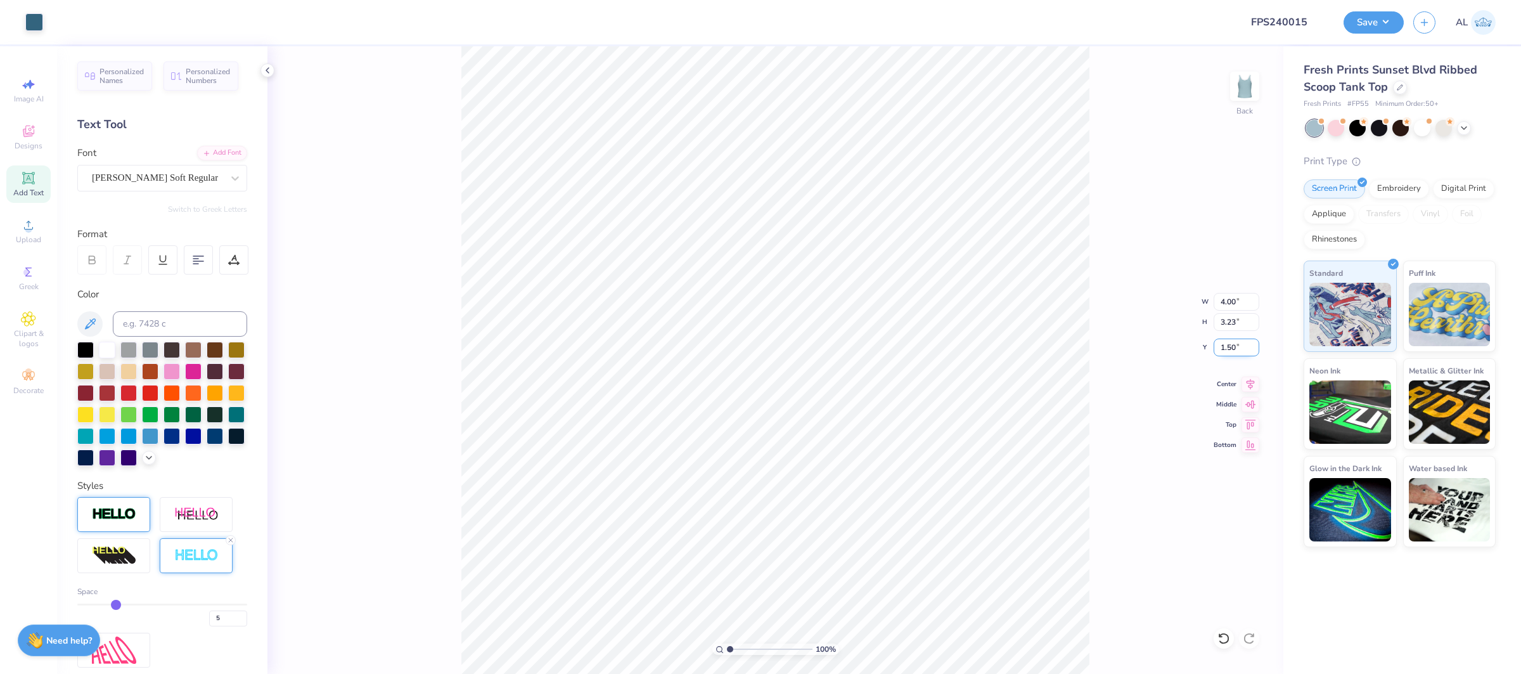
click at [1231, 347] on input "1.50" at bounding box center [1237, 347] width 46 height 18
type input "1.00"
click at [824, 648] on li "Send to Back" at bounding box center [824, 643] width 100 height 25
type input "4.18"
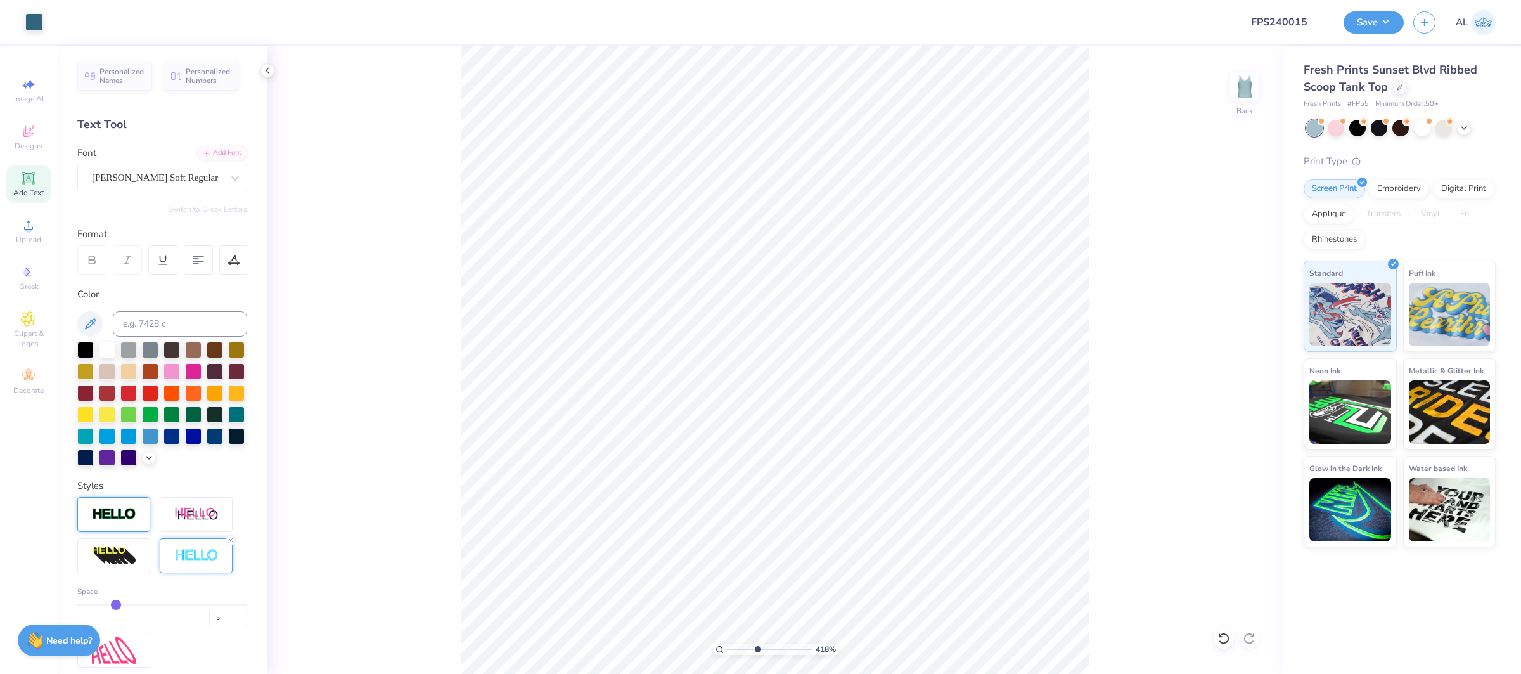
drag, startPoint x: 764, startPoint y: 648, endPoint x: 758, endPoint y: 644, distance: 7.4
click at [757, 648] on input "range" at bounding box center [770, 648] width 86 height 11
type input "2.61"
type input "2.43"
type input "0.19"
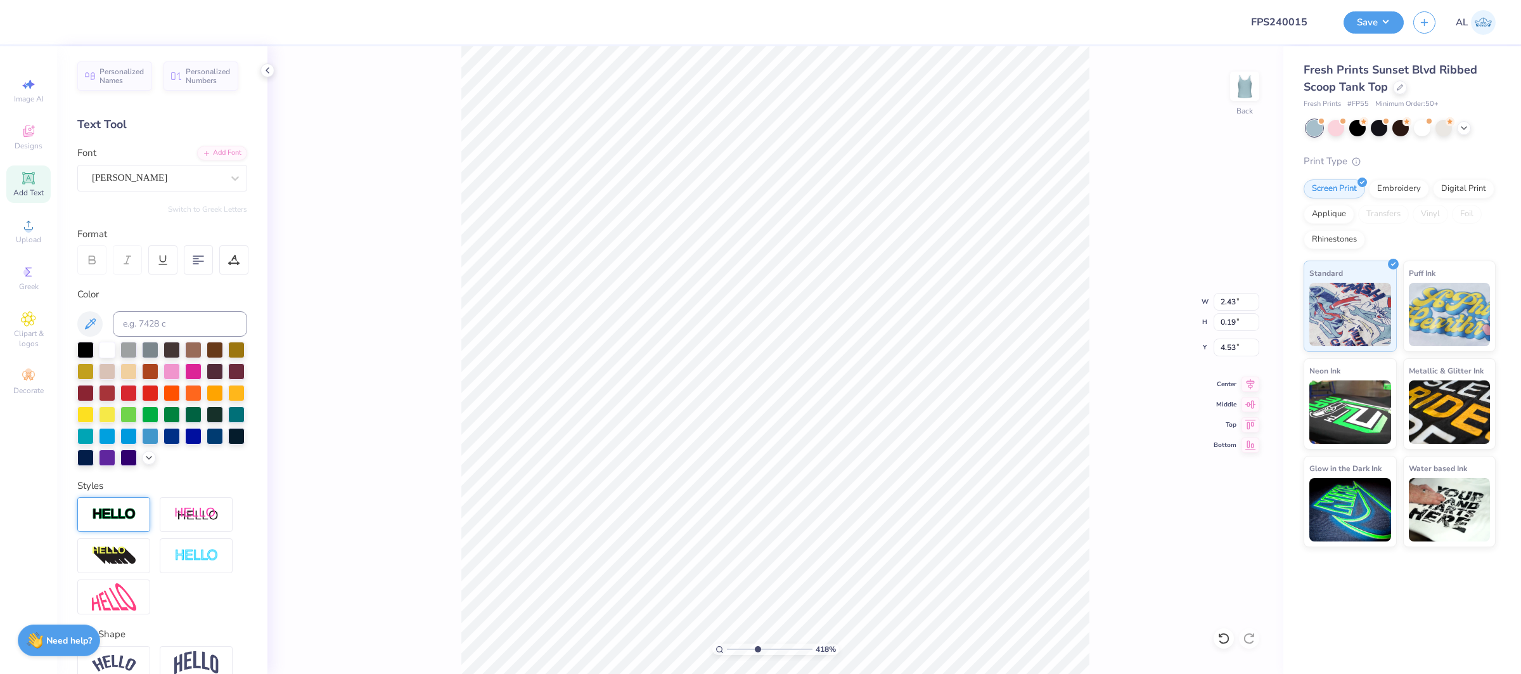
type input "3.61"
type input "3.02"
type input "0.91"
type input "2.61"
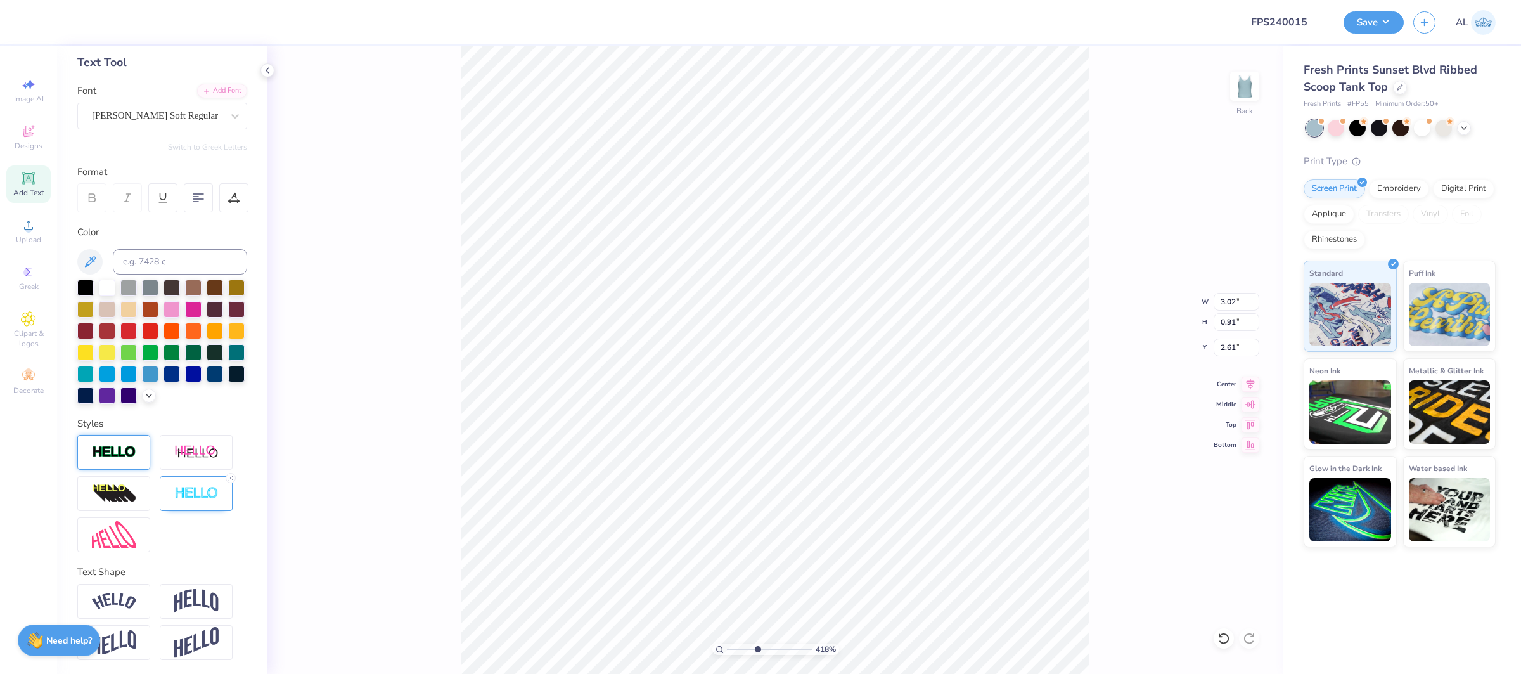
drag, startPoint x: 203, startPoint y: 499, endPoint x: 209, endPoint y: 511, distance: 13.9
click at [203, 499] on img at bounding box center [196, 493] width 44 height 15
drag, startPoint x: 226, startPoint y: 557, endPoint x: 191, endPoint y: 556, distance: 34.9
click at [191, 556] on div "5" at bounding box center [162, 552] width 170 height 23
type input "6"
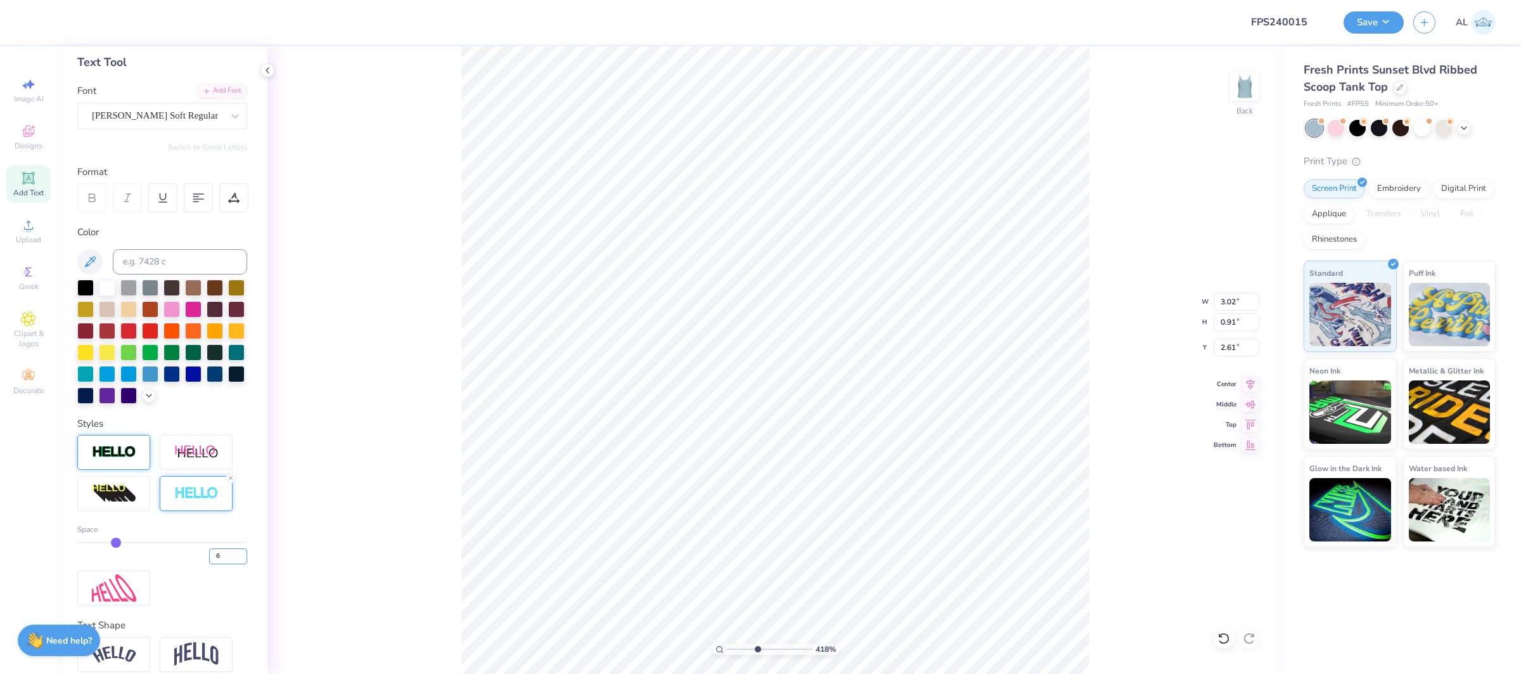
type input "6"
type input "3.03"
type input "0.92"
drag, startPoint x: 755, startPoint y: 650, endPoint x: 738, endPoint y: 649, distance: 17.2
type input "1.94"
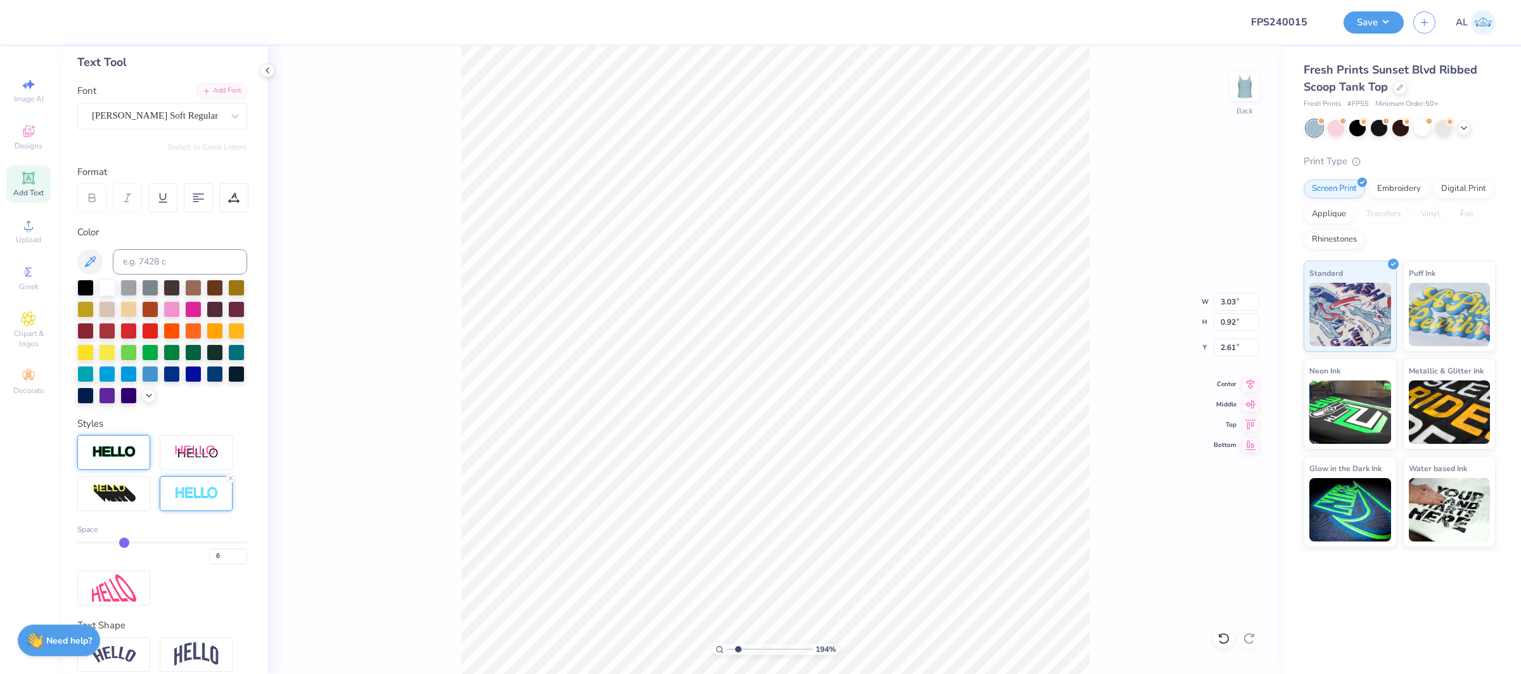
click at [738, 649] on input "range" at bounding box center [770, 648] width 86 height 11
type input "1.00"
drag, startPoint x: 757, startPoint y: 651, endPoint x: 695, endPoint y: 651, distance: 61.5
type input "1"
click at [727, 651] on input "range" at bounding box center [770, 648] width 86 height 11
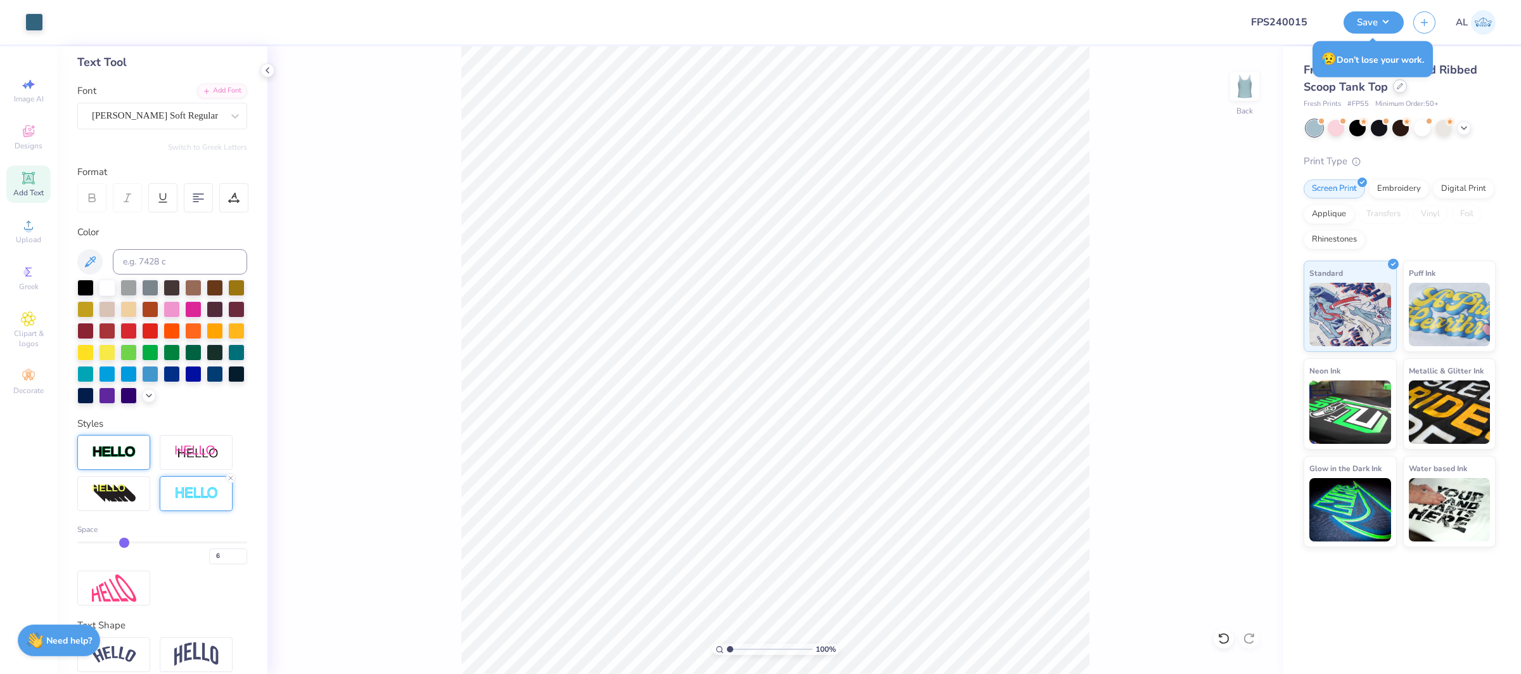
click at [1399, 90] on div at bounding box center [1400, 86] width 14 height 14
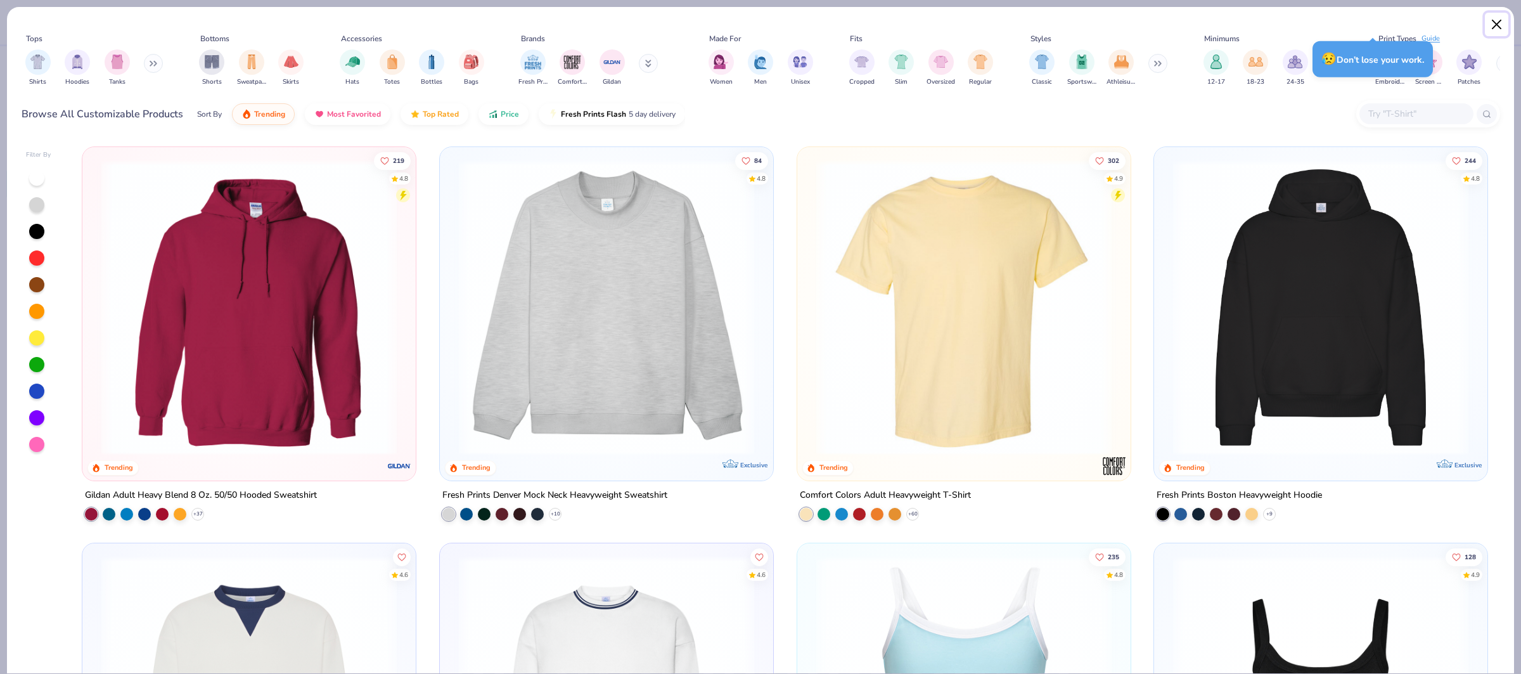
click at [1500, 22] on button "Close" at bounding box center [1497, 25] width 24 height 24
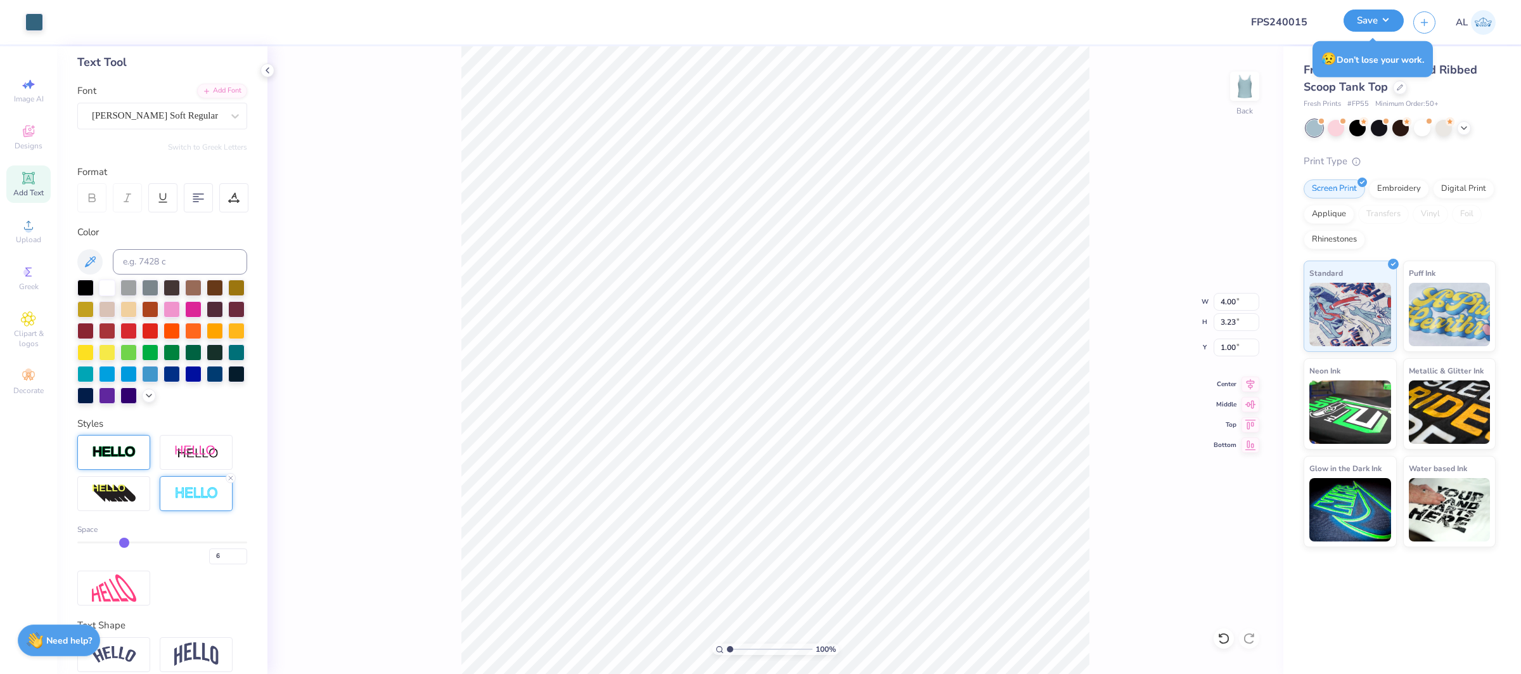
click at [1363, 20] on button "Save" at bounding box center [1374, 21] width 60 height 22
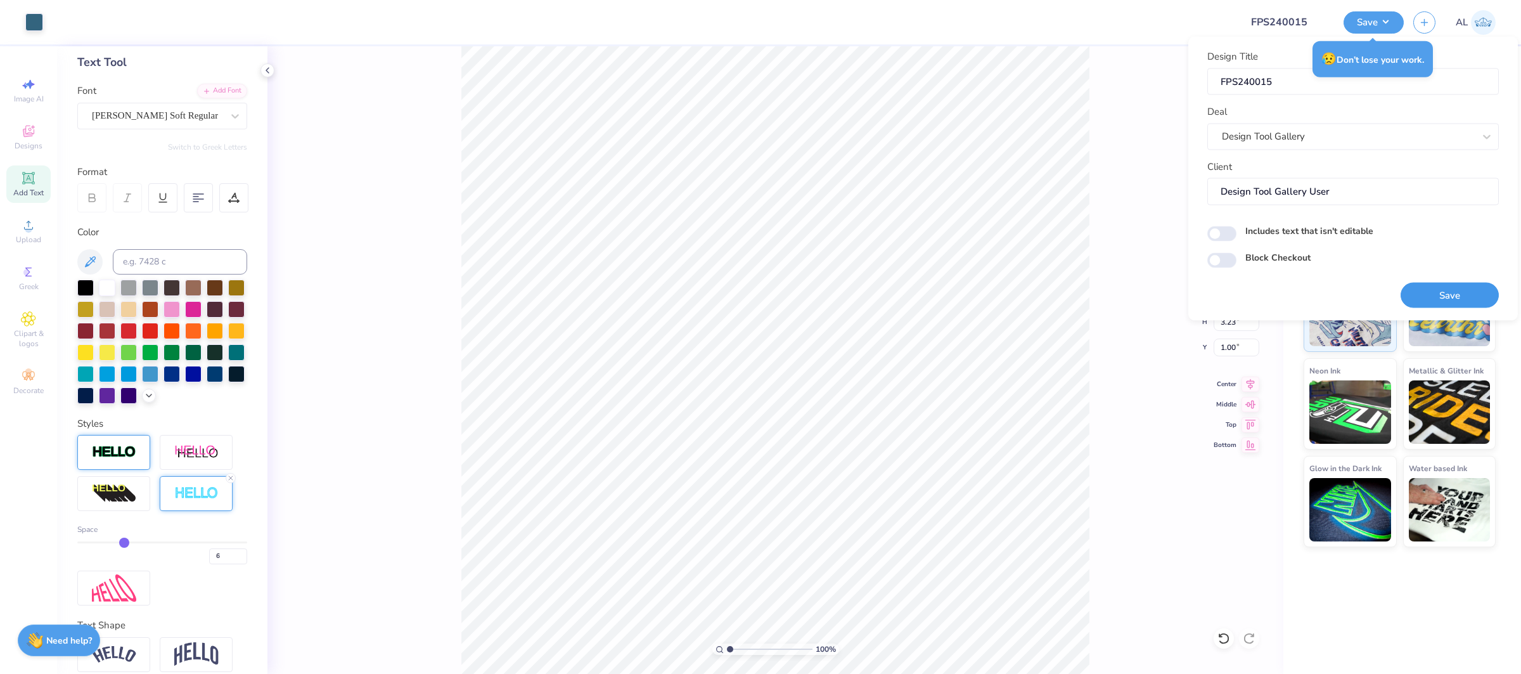
click at [1444, 288] on button "Save" at bounding box center [1450, 295] width 98 height 26
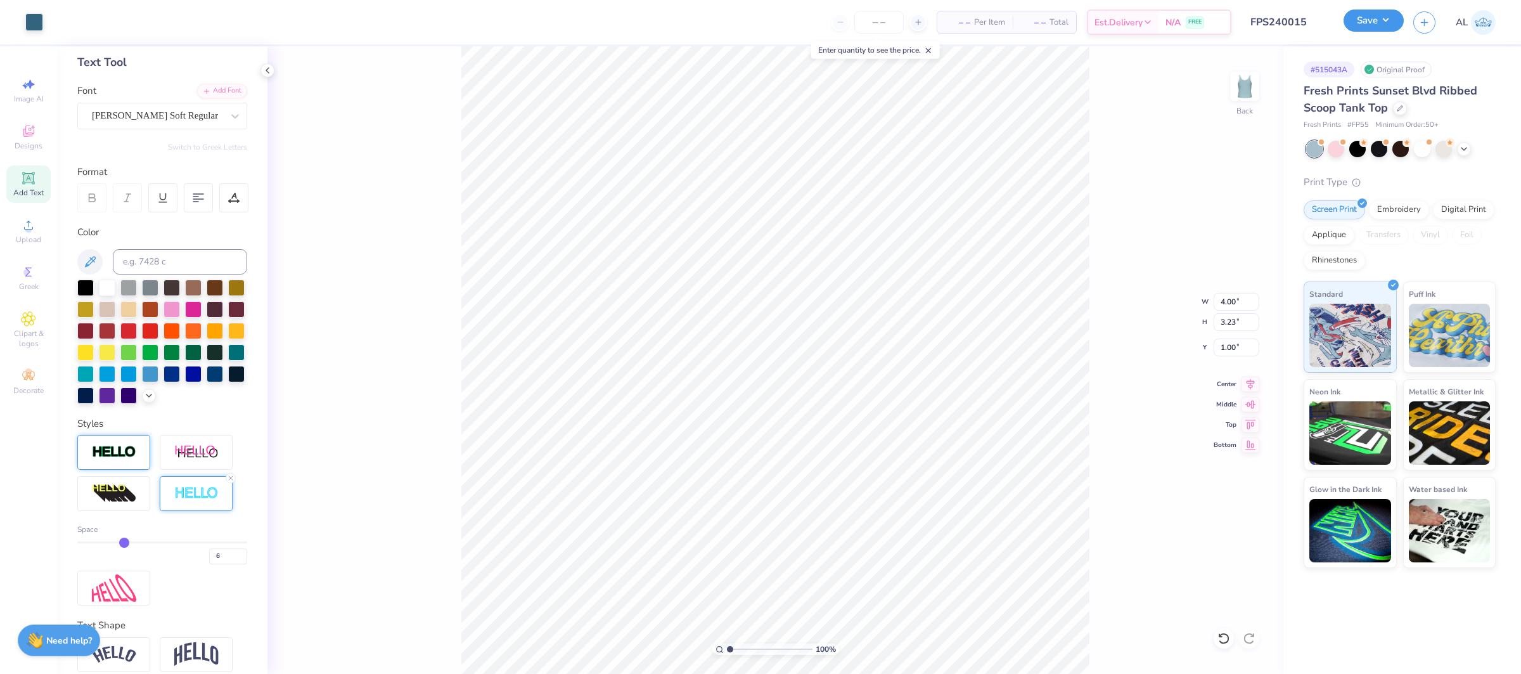
click at [1379, 14] on button "Save" at bounding box center [1374, 21] width 60 height 22
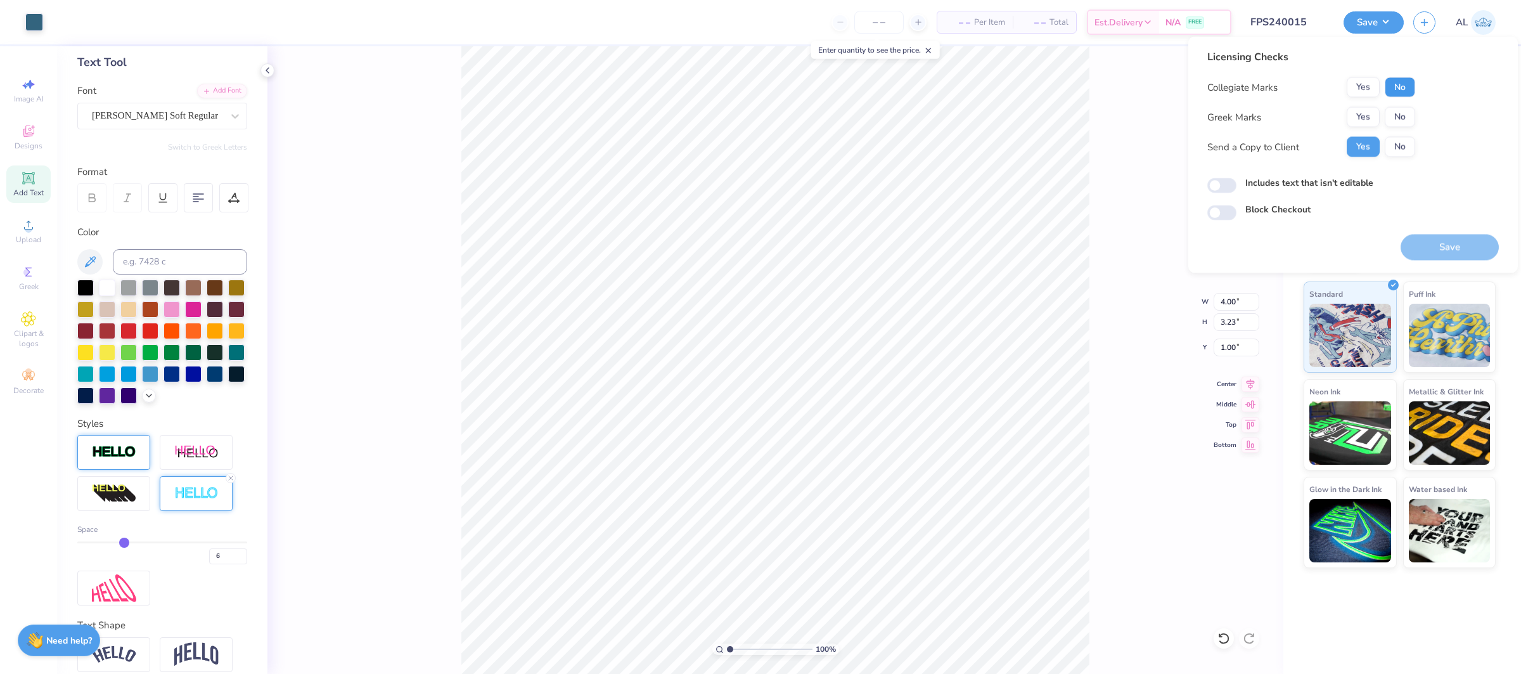
click at [1394, 86] on button "No" at bounding box center [1400, 87] width 30 height 20
click at [1352, 125] on button "Yes" at bounding box center [1363, 117] width 33 height 20
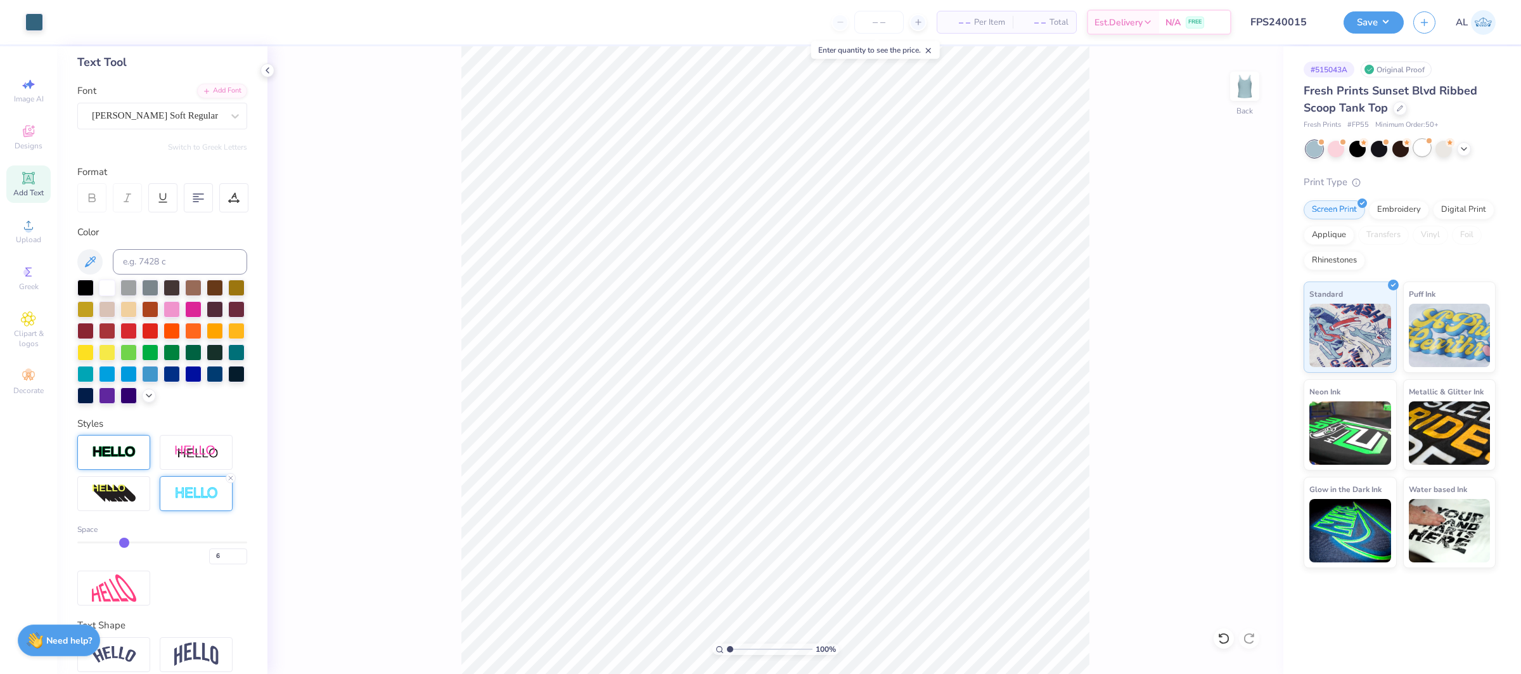
click at [1416, 154] on div at bounding box center [1422, 147] width 16 height 16
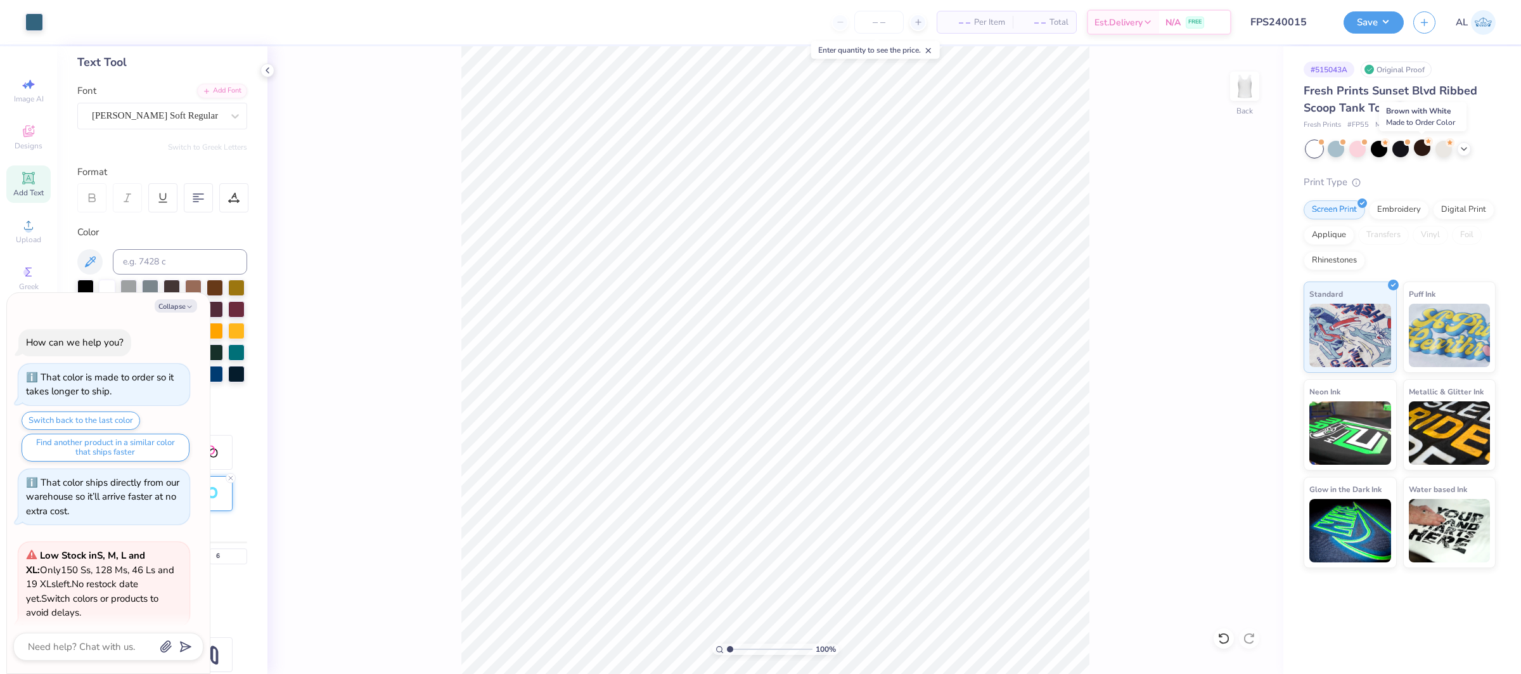
scroll to position [295, 0]
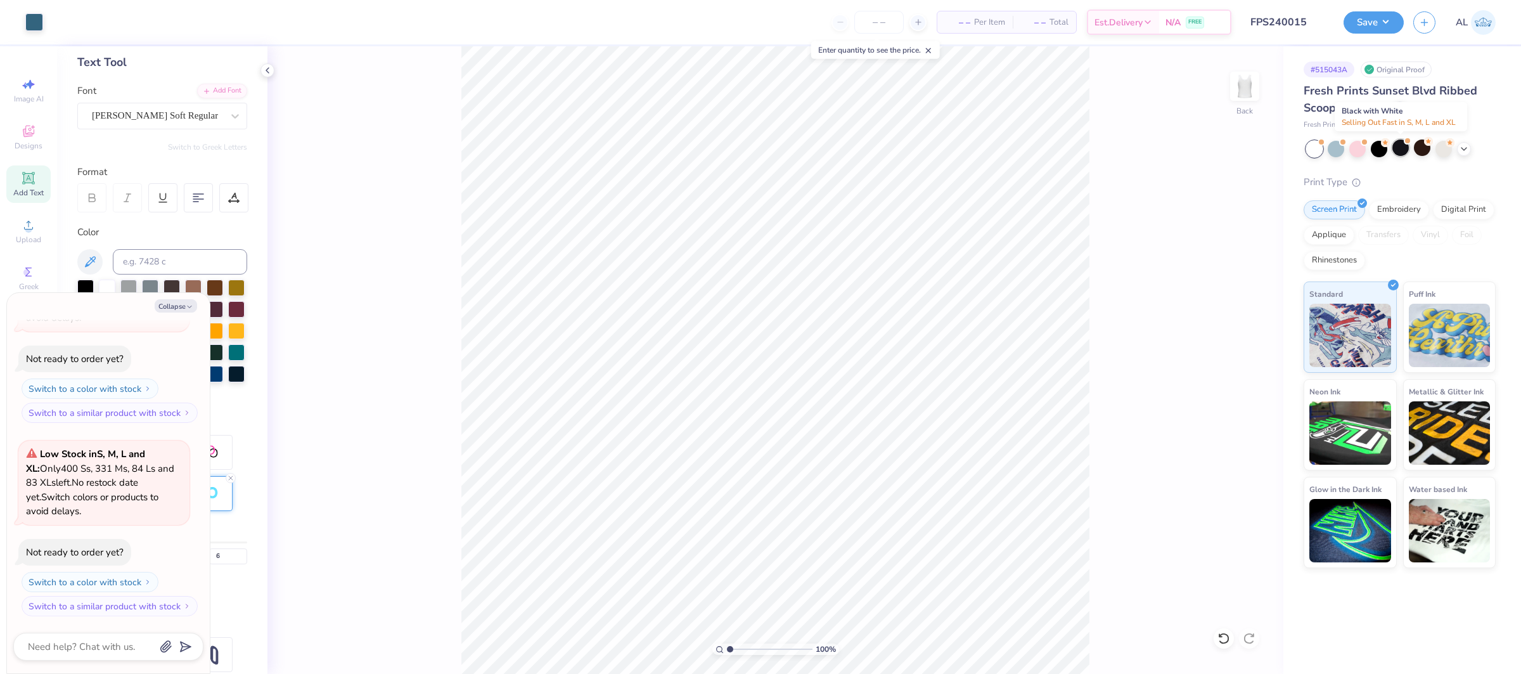
click at [1397, 151] on div at bounding box center [1400, 147] width 16 height 16
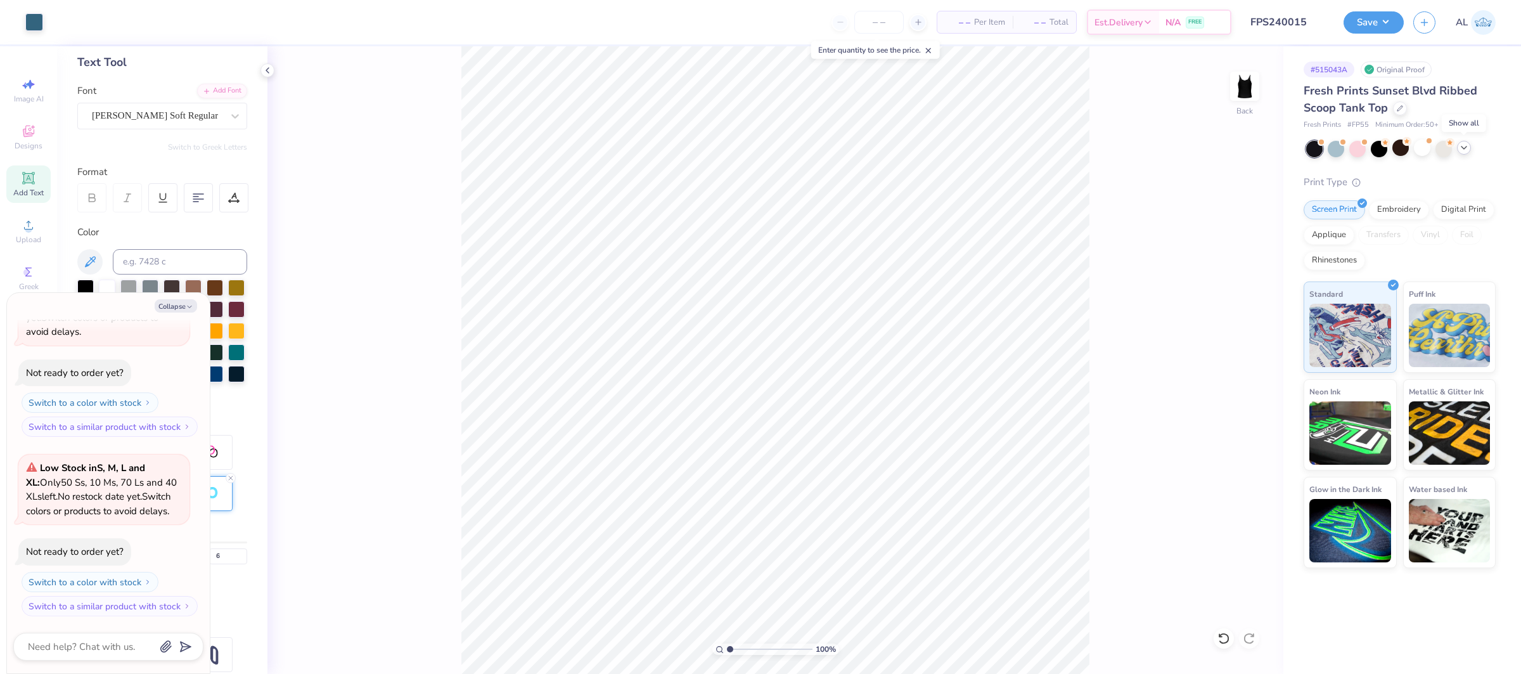
click at [1465, 149] on icon at bounding box center [1464, 148] width 10 height 10
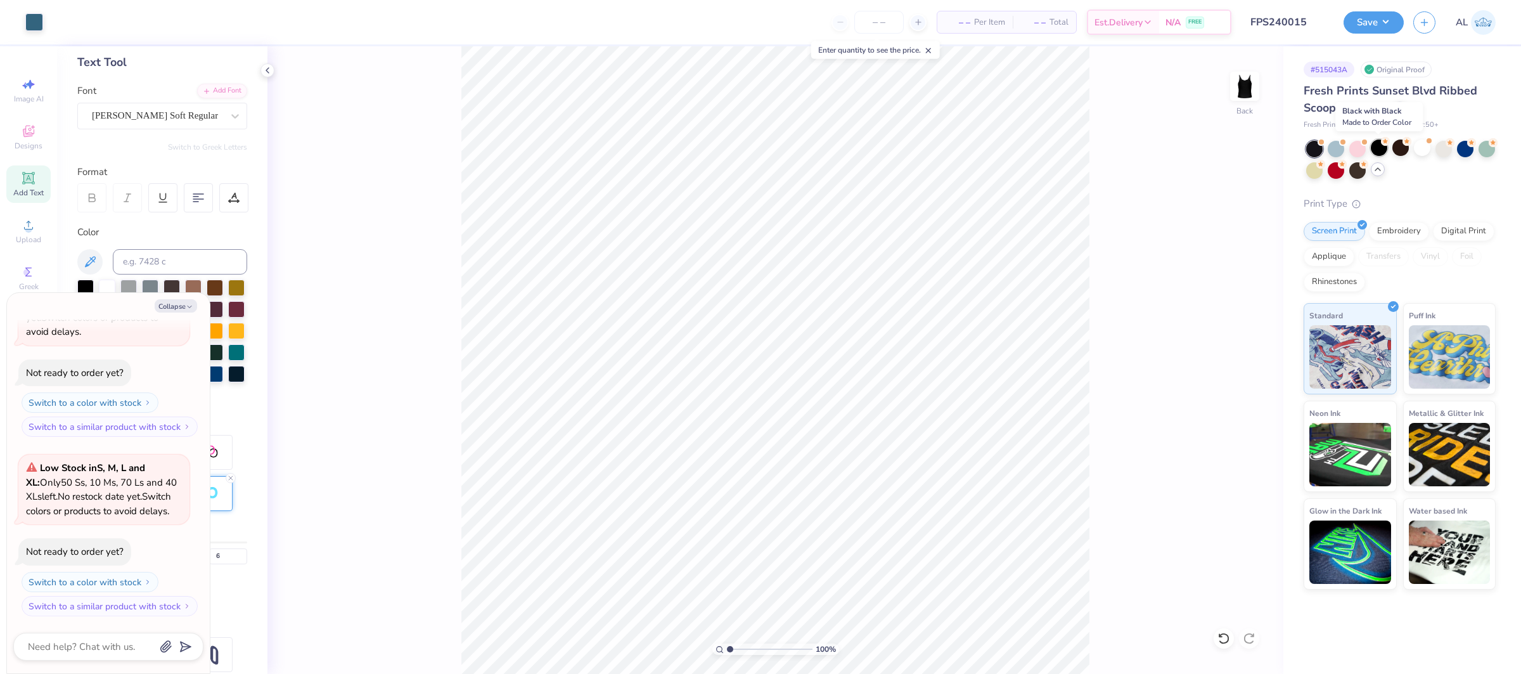
click at [1378, 153] on div at bounding box center [1379, 147] width 16 height 16
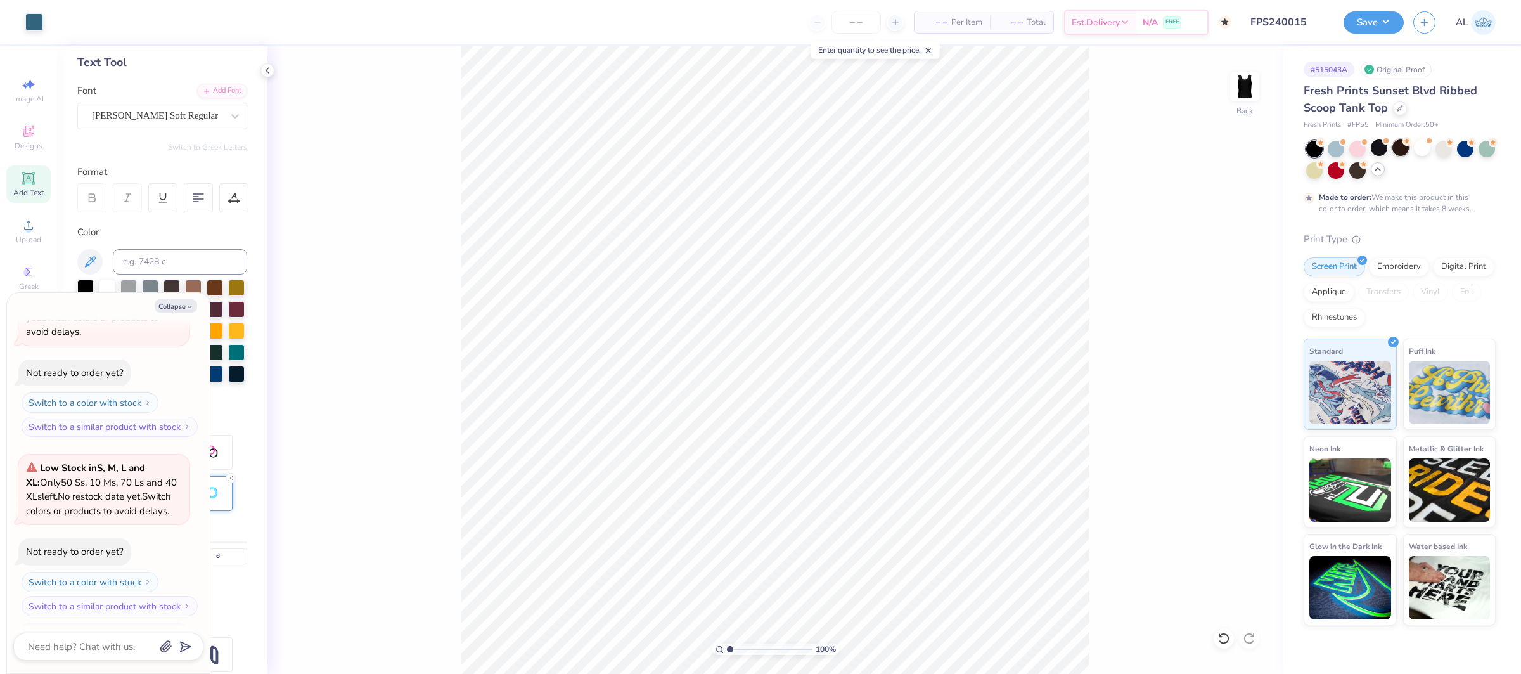
scroll to position [580, 0]
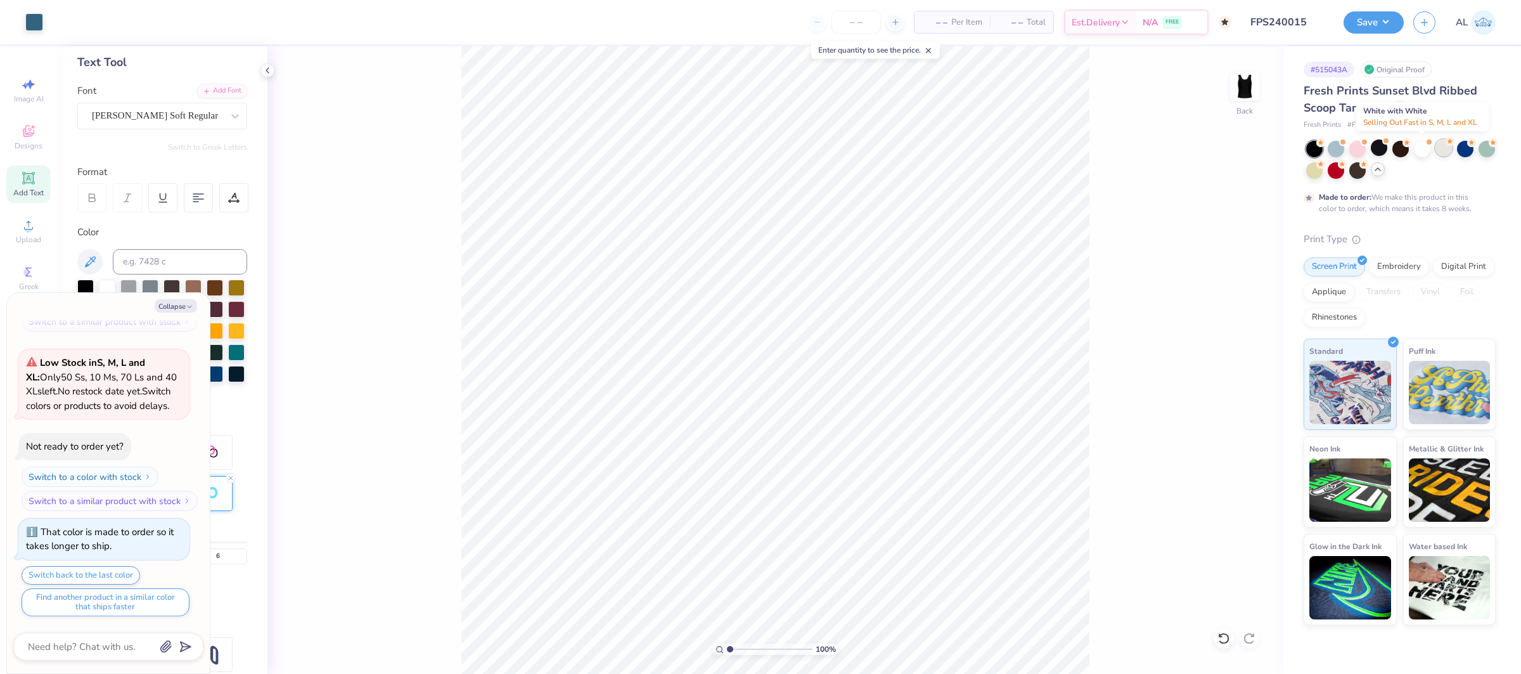
drag, startPoint x: 1420, startPoint y: 151, endPoint x: 1444, endPoint y: 152, distance: 23.5
click at [1420, 151] on div at bounding box center [1422, 149] width 16 height 16
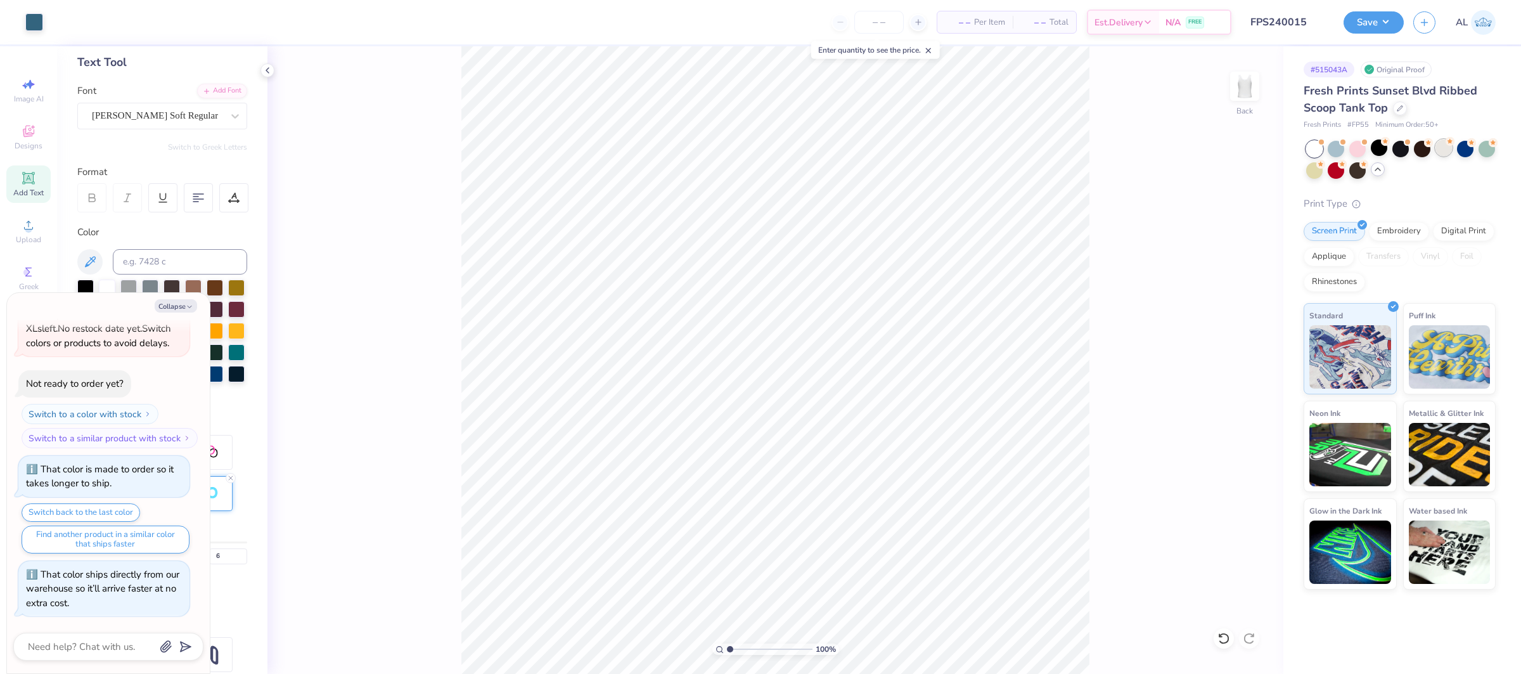
scroll to position [837, 0]
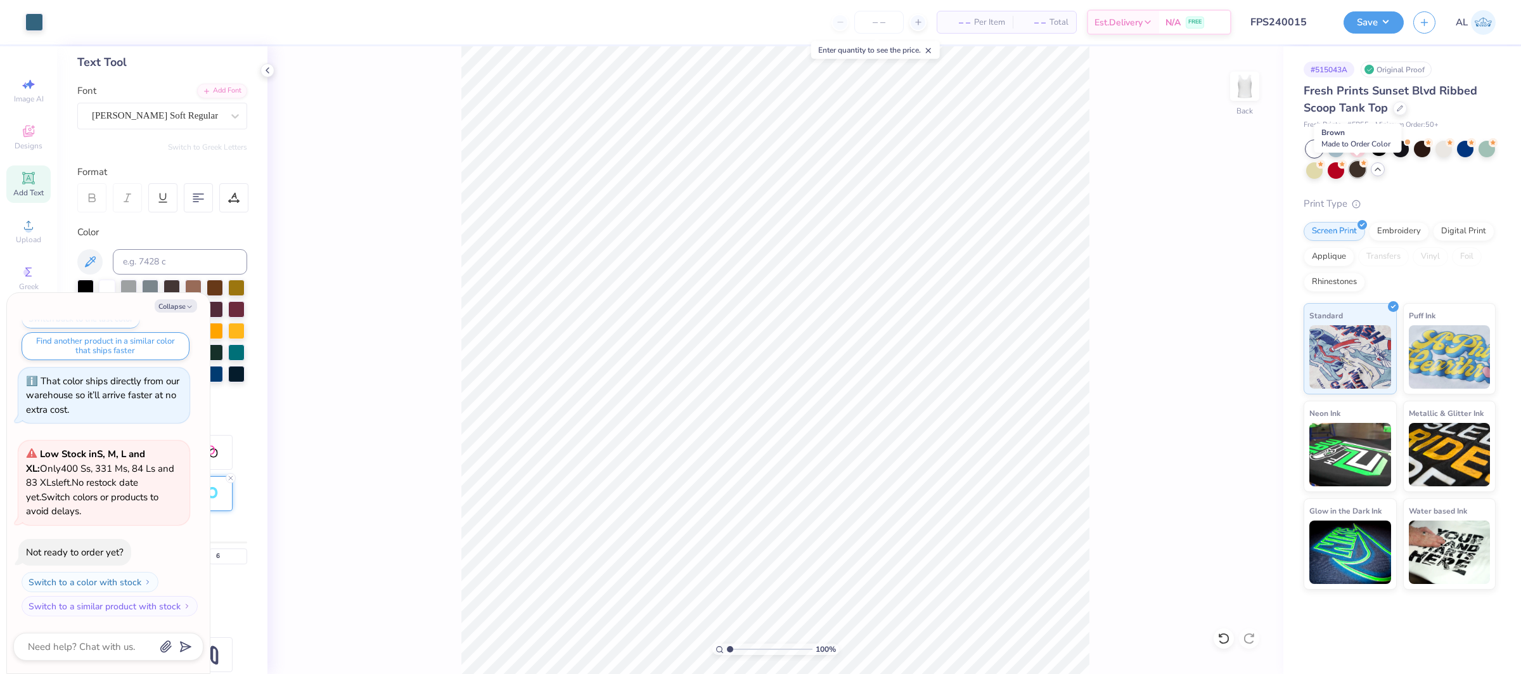
click at [1363, 172] on div at bounding box center [1357, 169] width 16 height 16
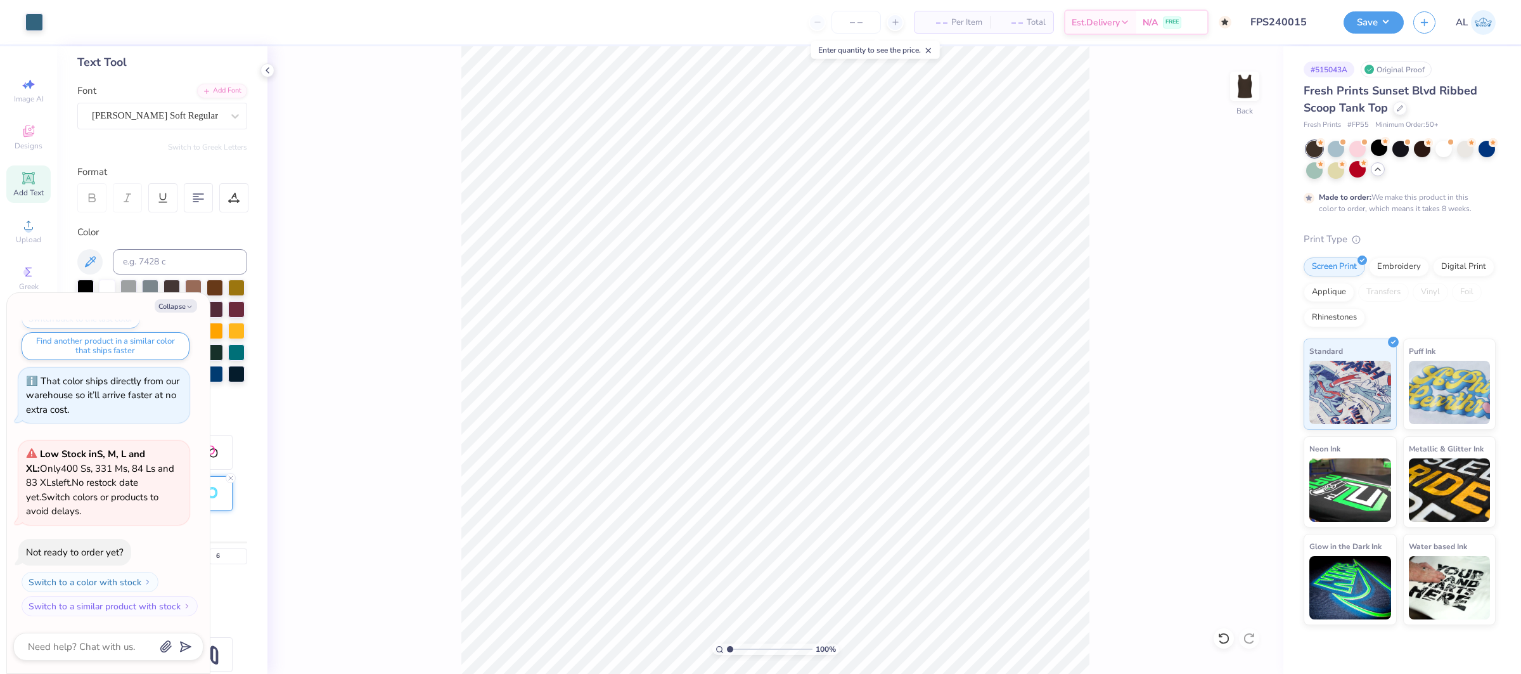
scroll to position [942, 0]
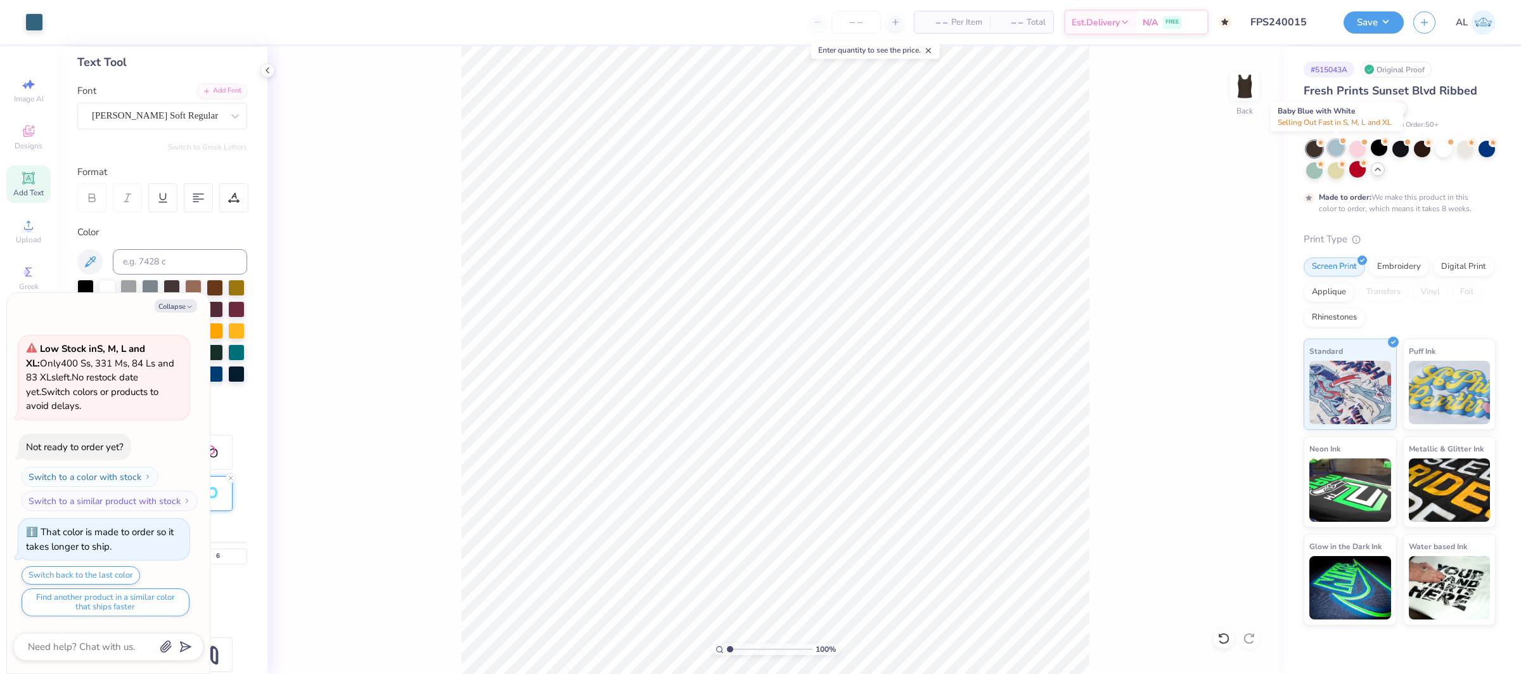
click at [1341, 151] on div at bounding box center [1336, 147] width 16 height 16
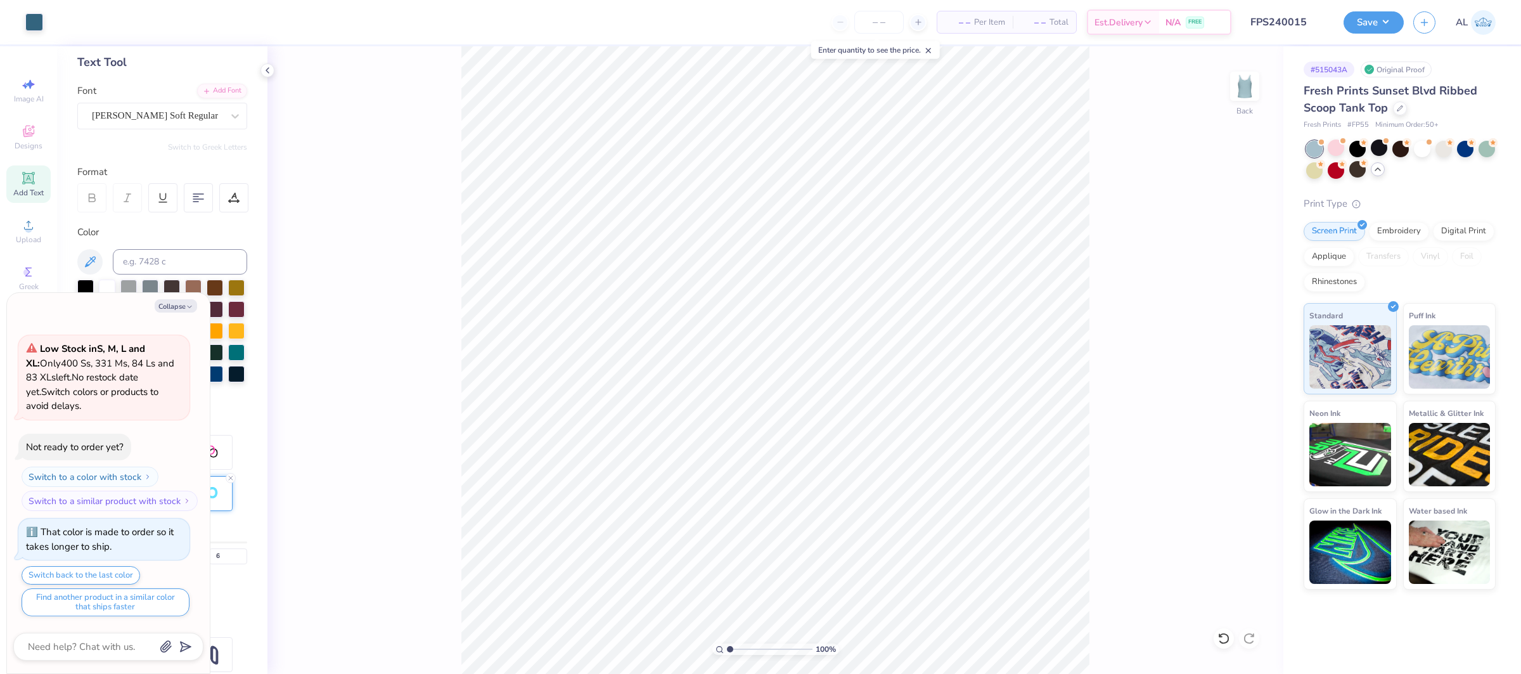
scroll to position [1198, 0]
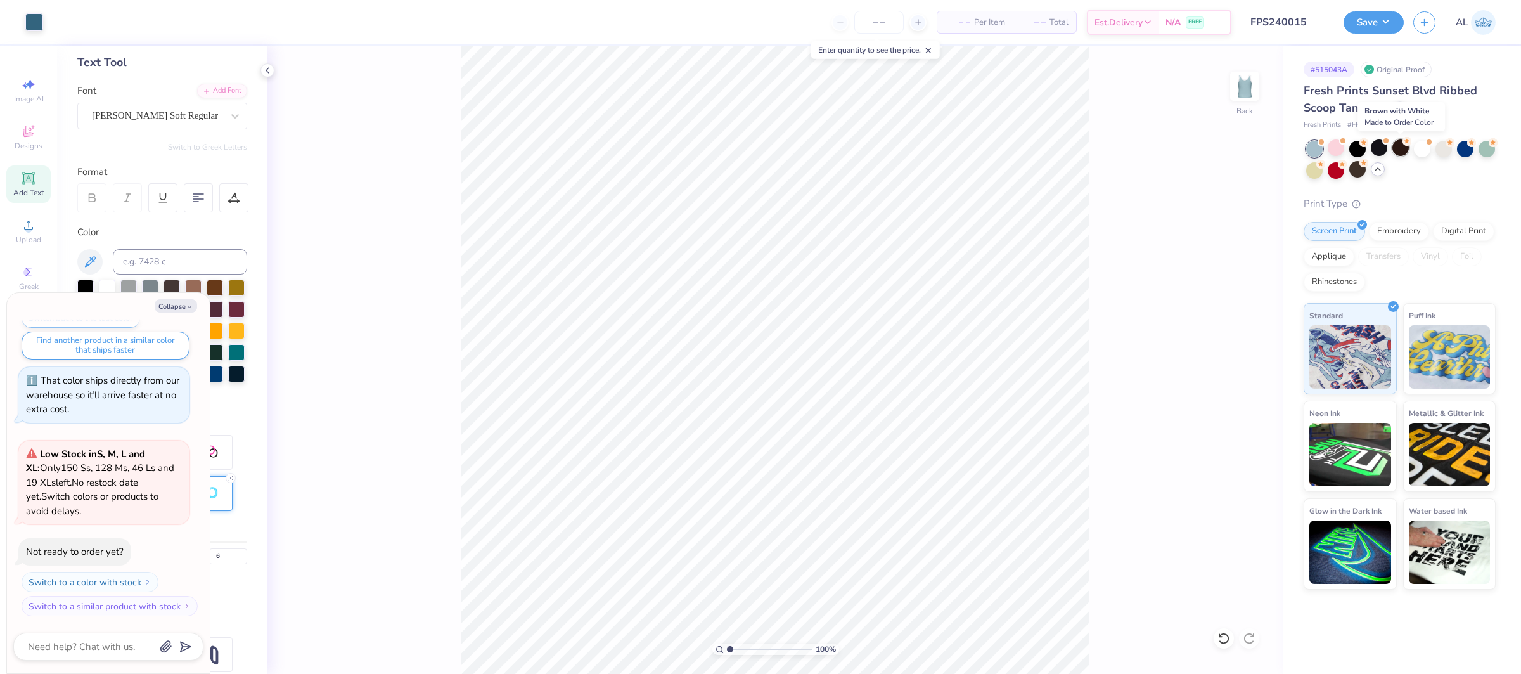
click at [1399, 150] on div at bounding box center [1400, 147] width 16 height 16
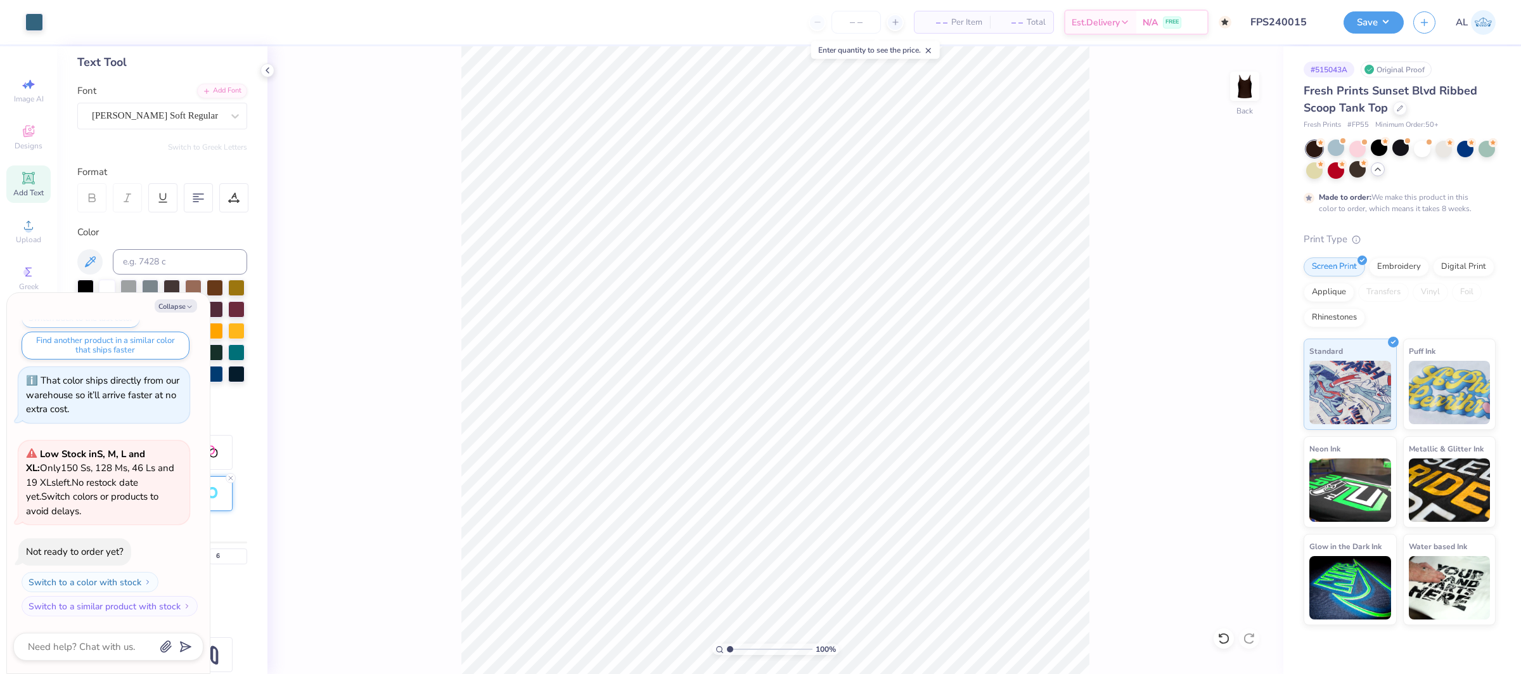
scroll to position [1304, 0]
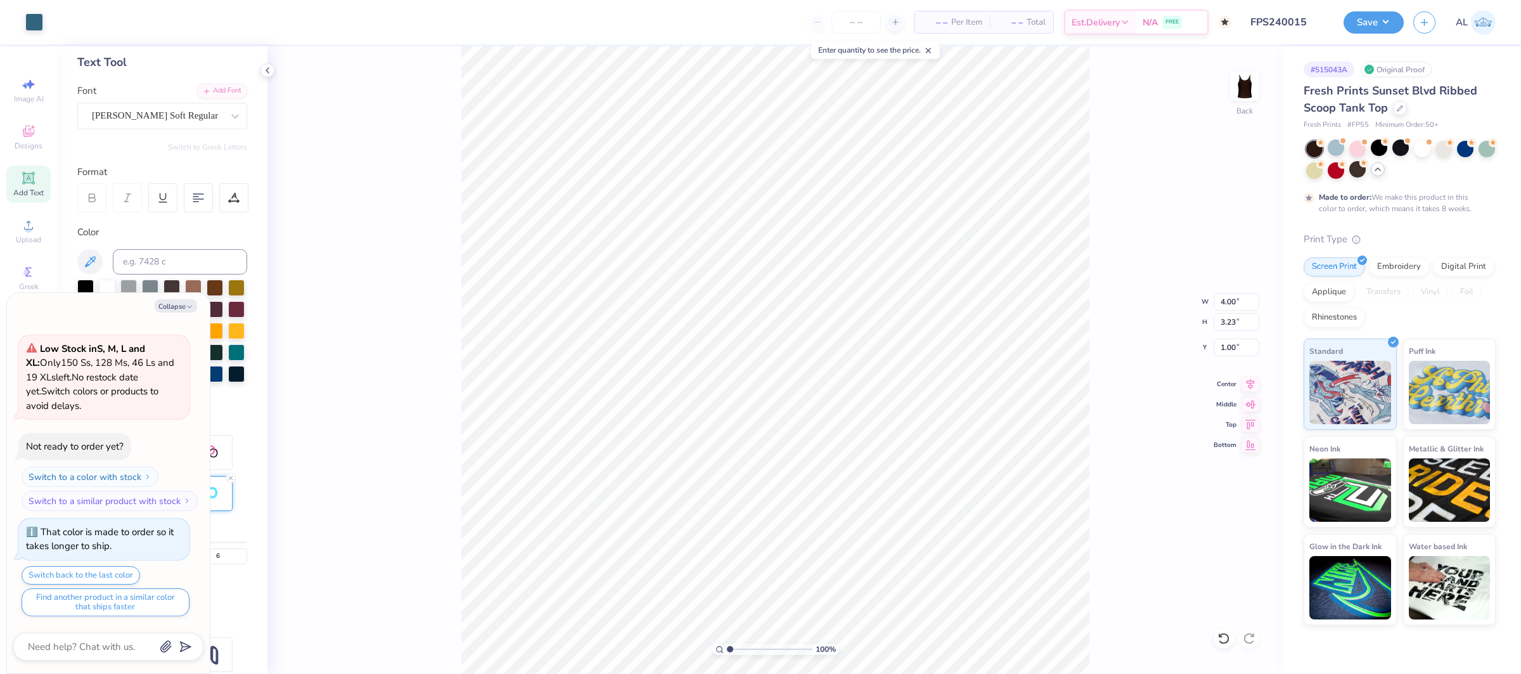
click at [170, 299] on div "Collapse How can we help you? That color is made to order so it takes longer to…" at bounding box center [108, 483] width 203 height 380
click at [171, 304] on button "Collapse" at bounding box center [176, 305] width 42 height 13
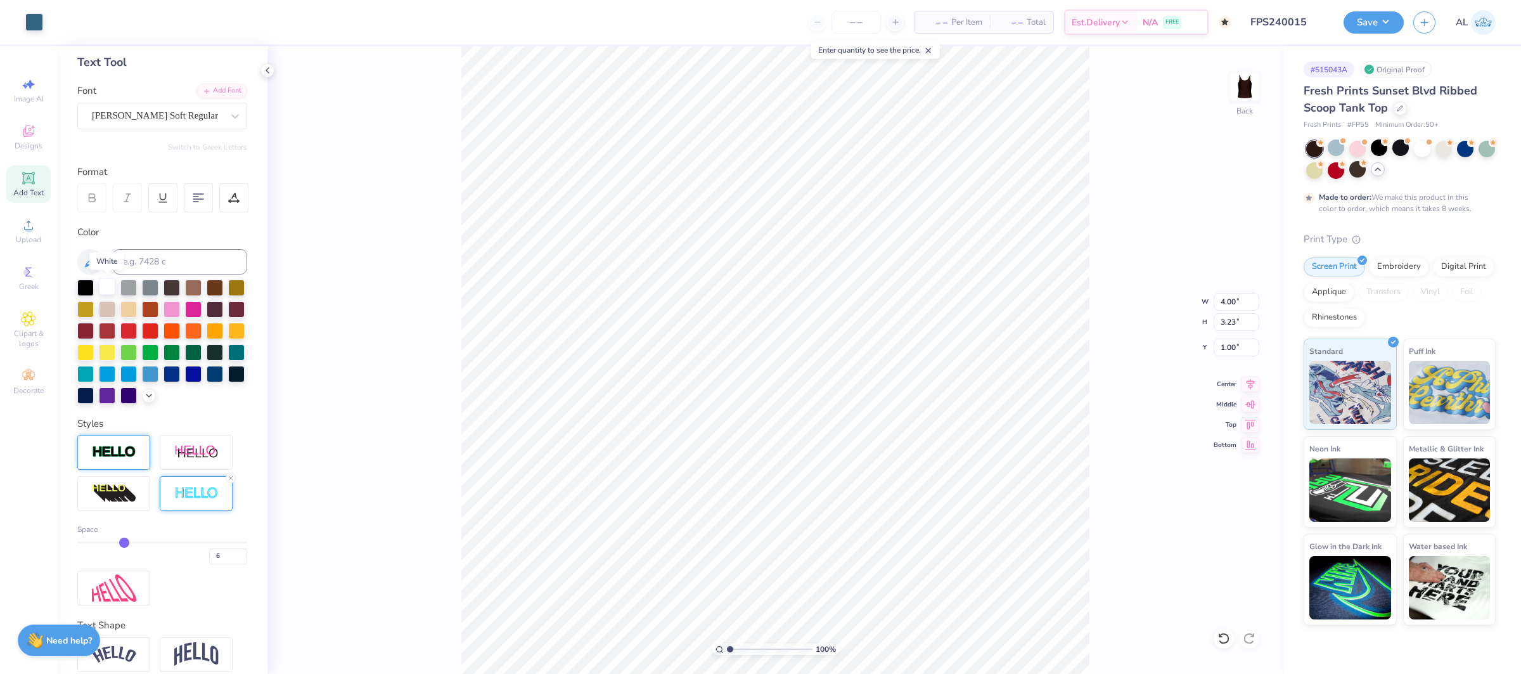
click at [113, 286] on div at bounding box center [107, 286] width 16 height 16
click at [45, 27] on div "Art colors – – Per Item – – Total Est. Delivery N/A FREE Design Title FPS240015…" at bounding box center [760, 22] width 1521 height 44
click at [34, 22] on div at bounding box center [34, 21] width 18 height 18
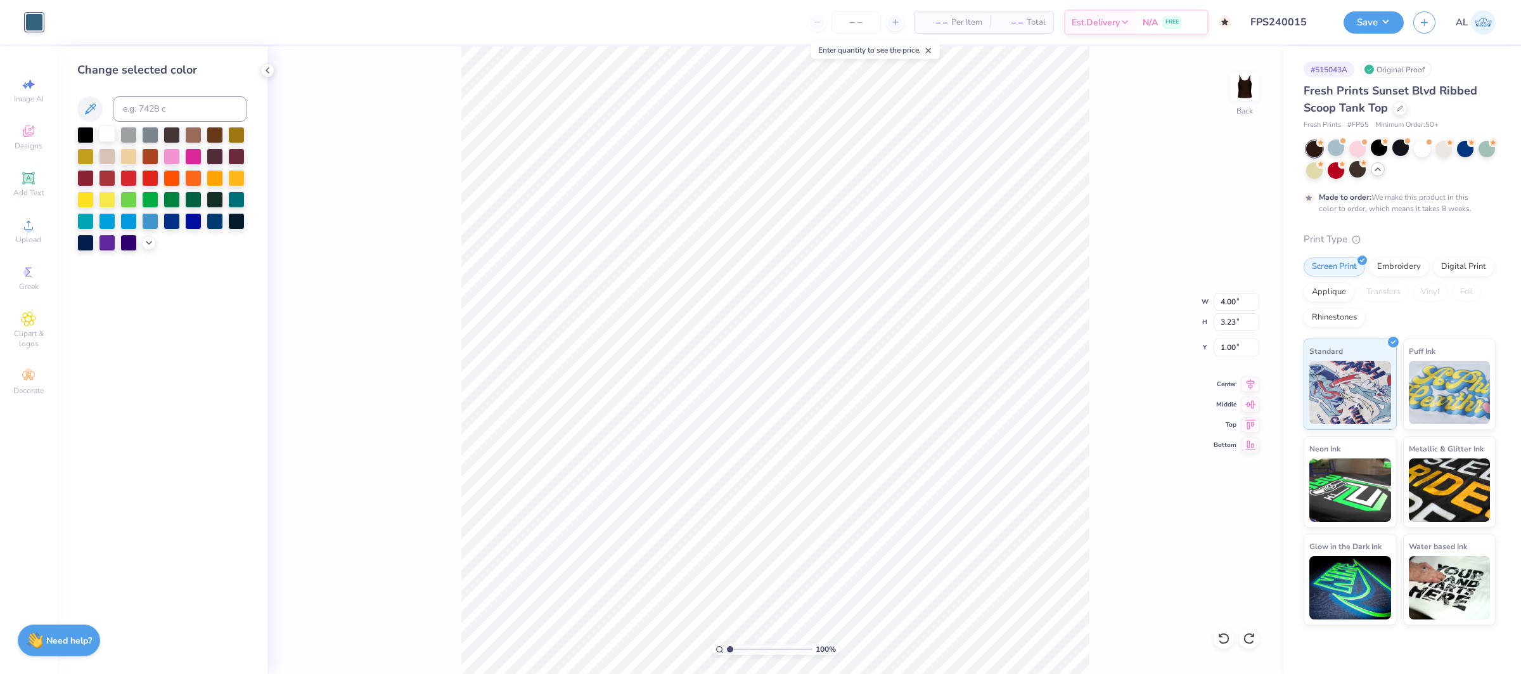
click at [109, 134] on div at bounding box center [107, 133] width 16 height 16
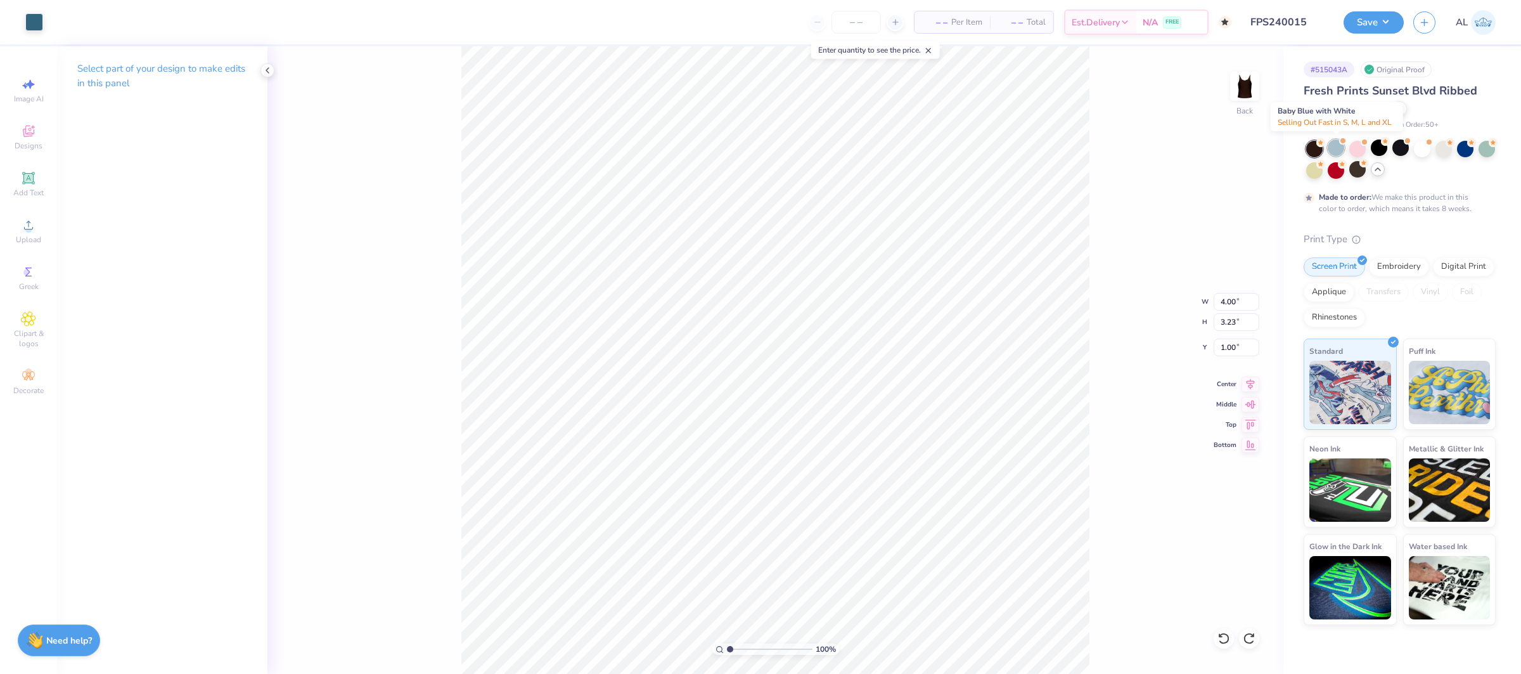
click at [1334, 148] on div at bounding box center [1336, 147] width 16 height 16
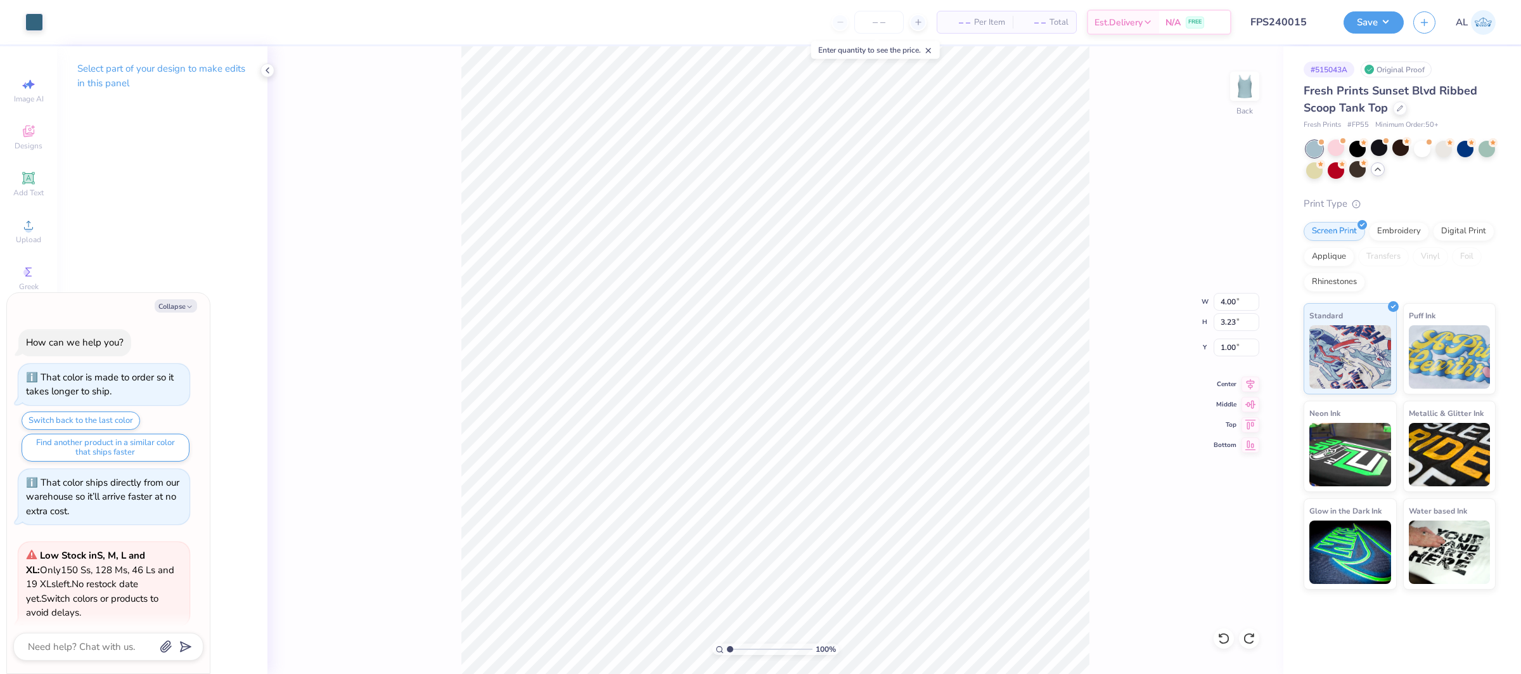
scroll to position [1560, 0]
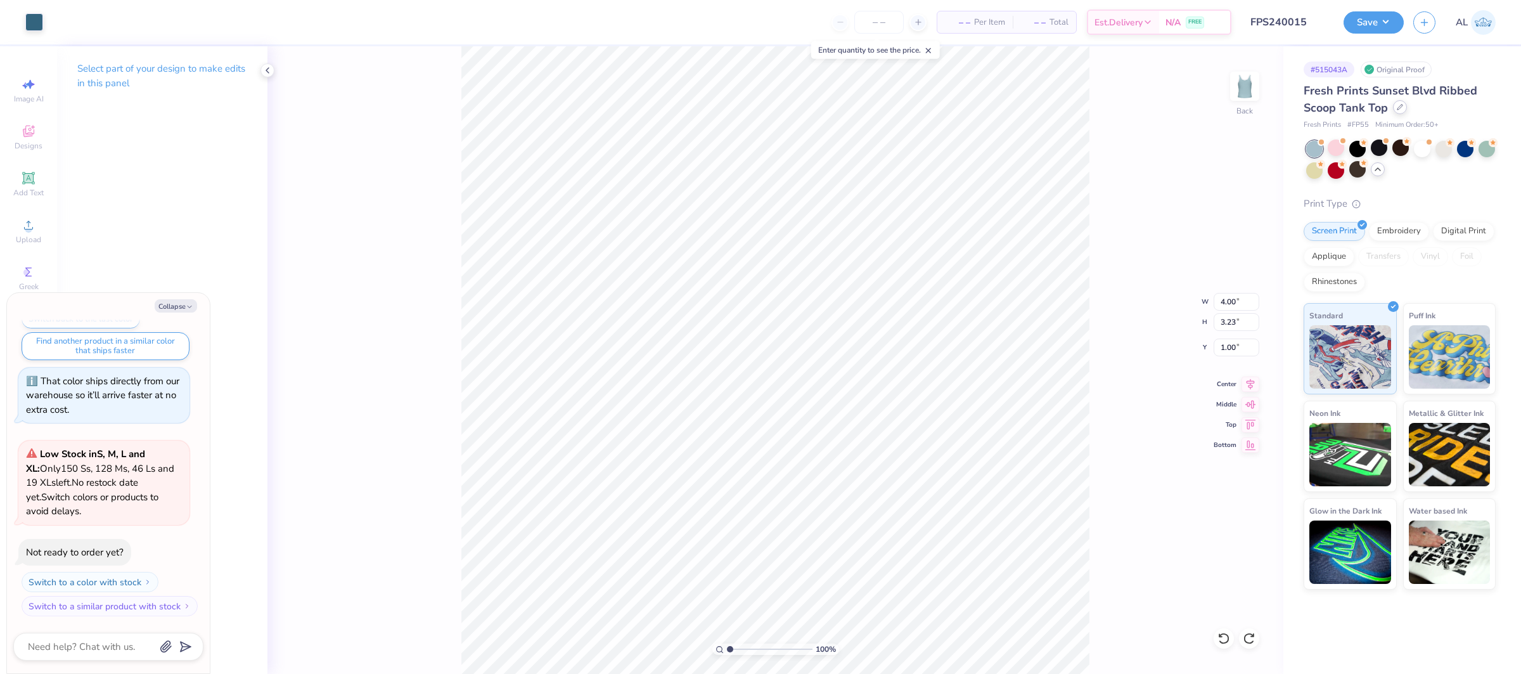
click at [1399, 108] on icon at bounding box center [1400, 107] width 6 height 6
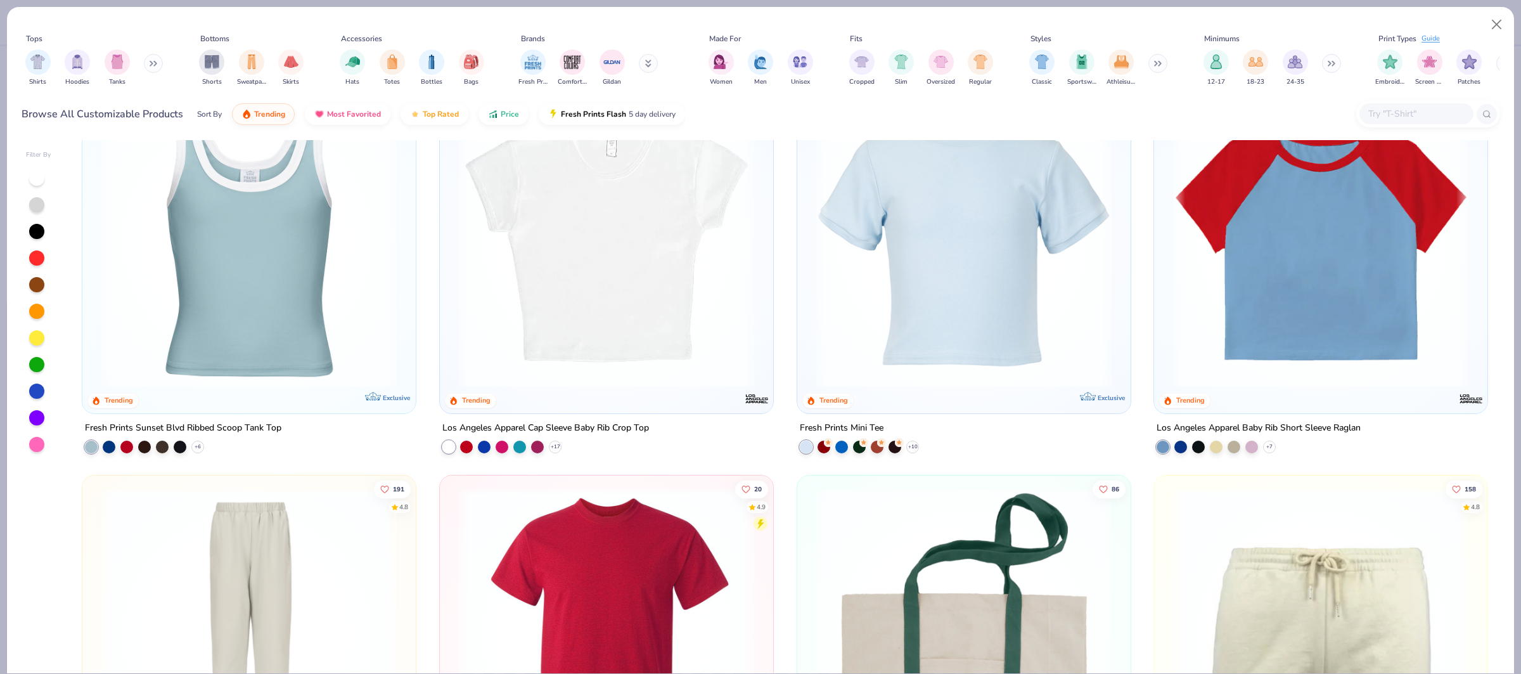
scroll to position [2448, 0]
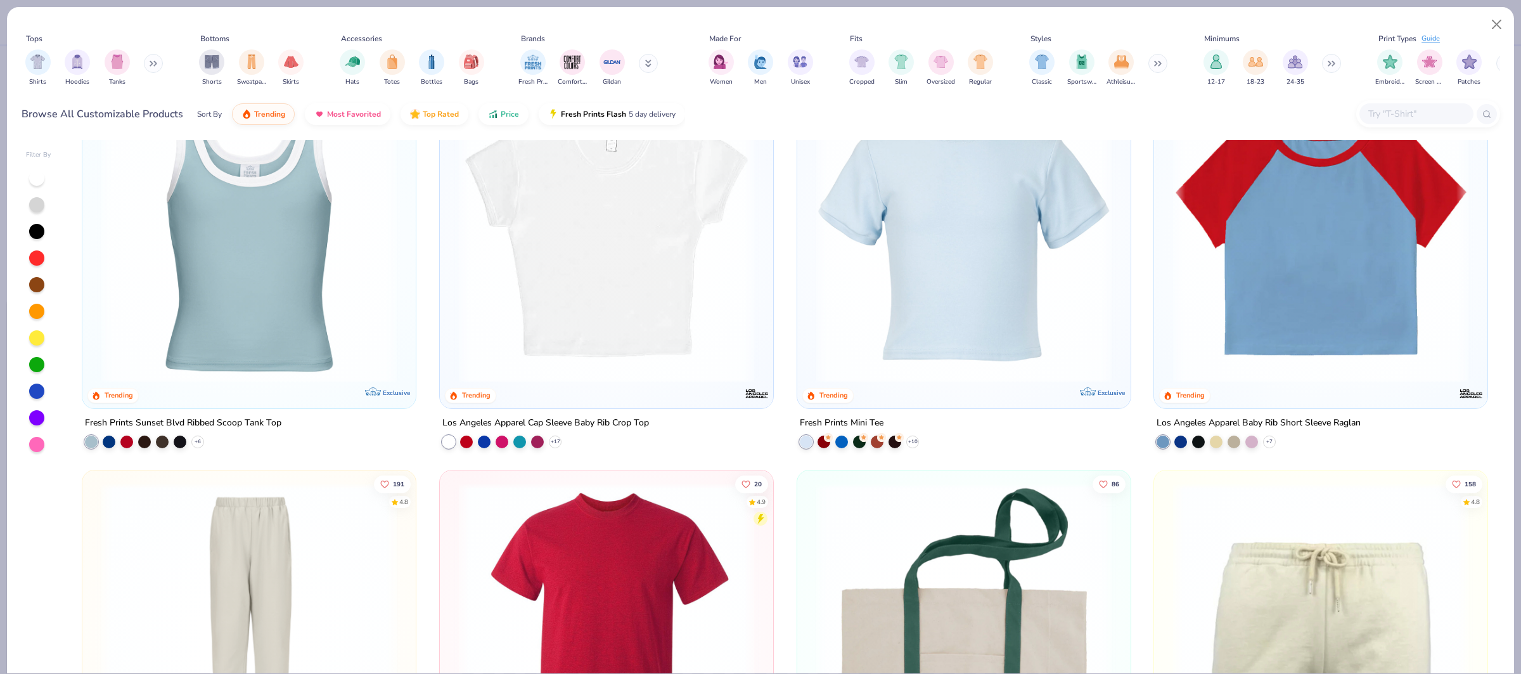
click at [607, 299] on img at bounding box center [607, 234] width 308 height 295
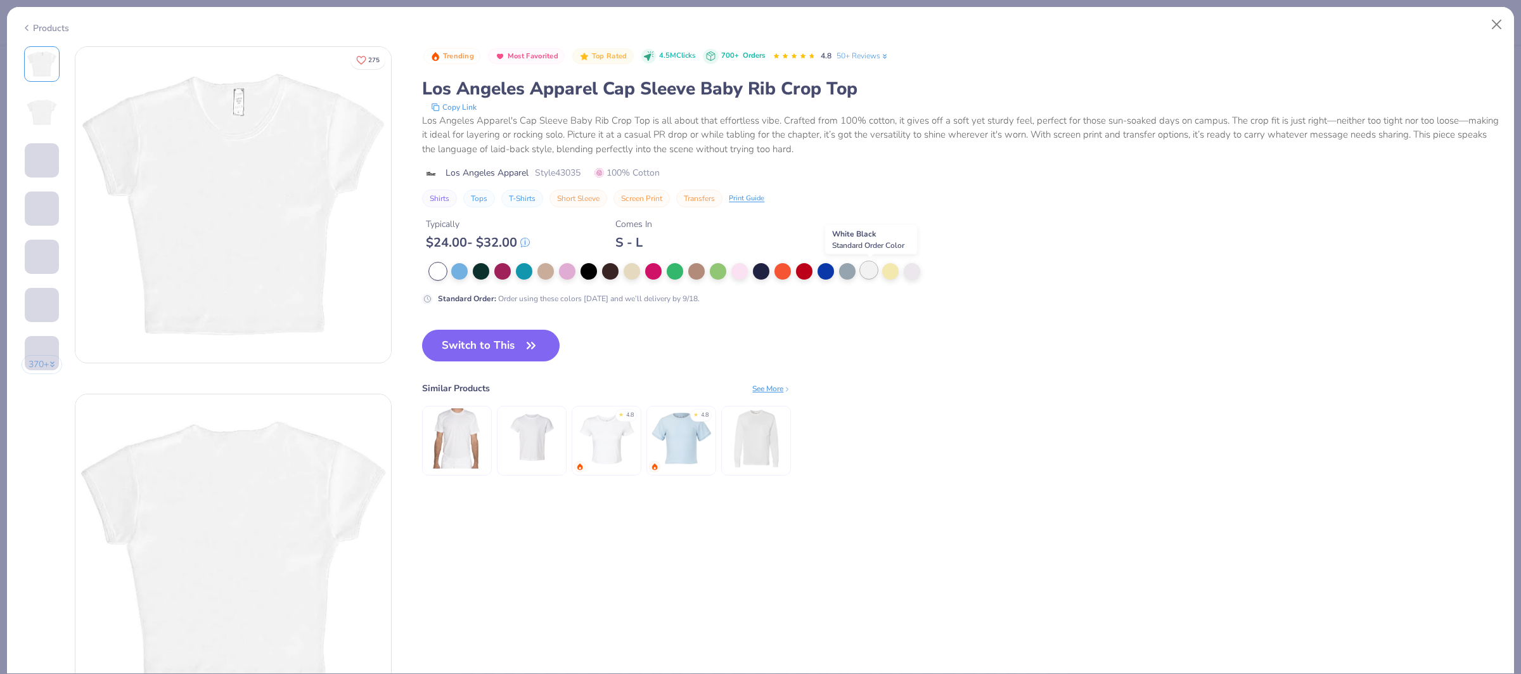
click at [867, 274] on div at bounding box center [869, 270] width 16 height 16
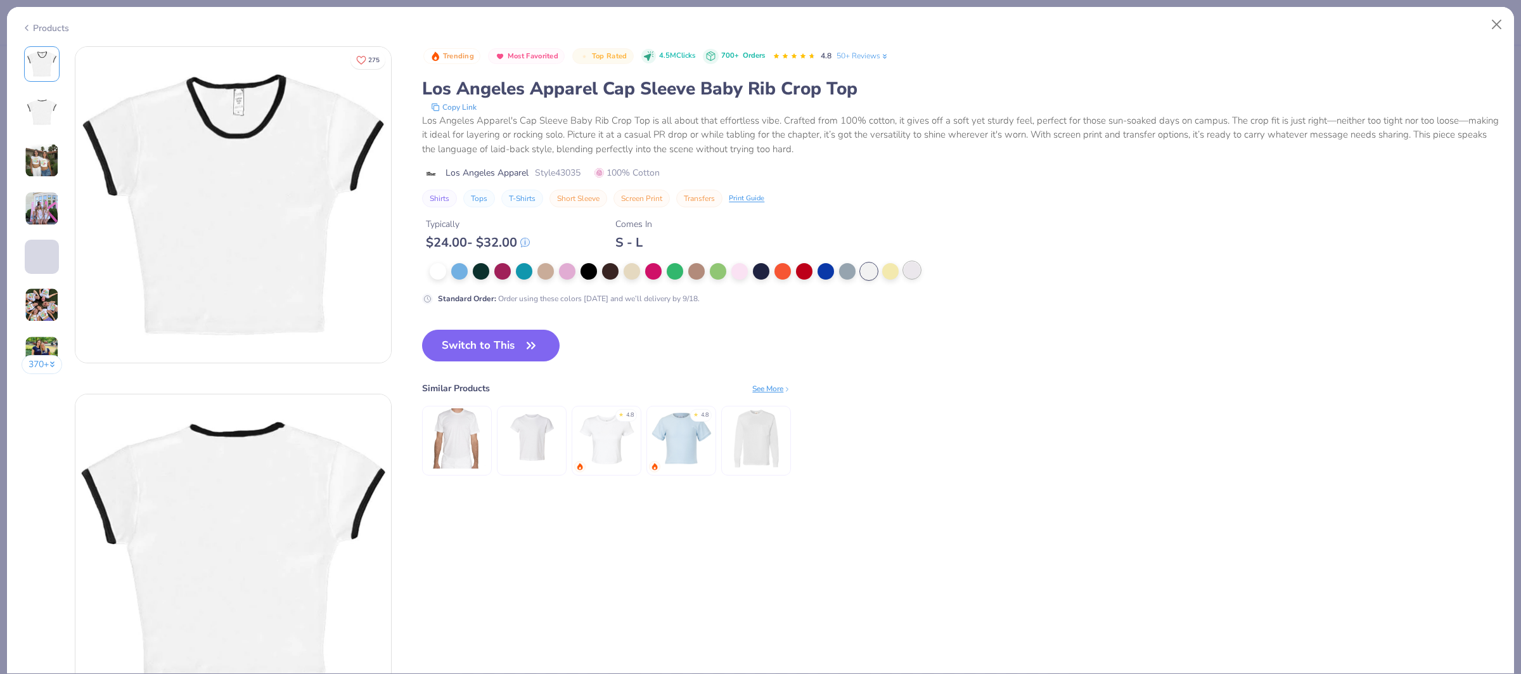
click at [486, 350] on button "Switch to This" at bounding box center [491, 346] width 138 height 32
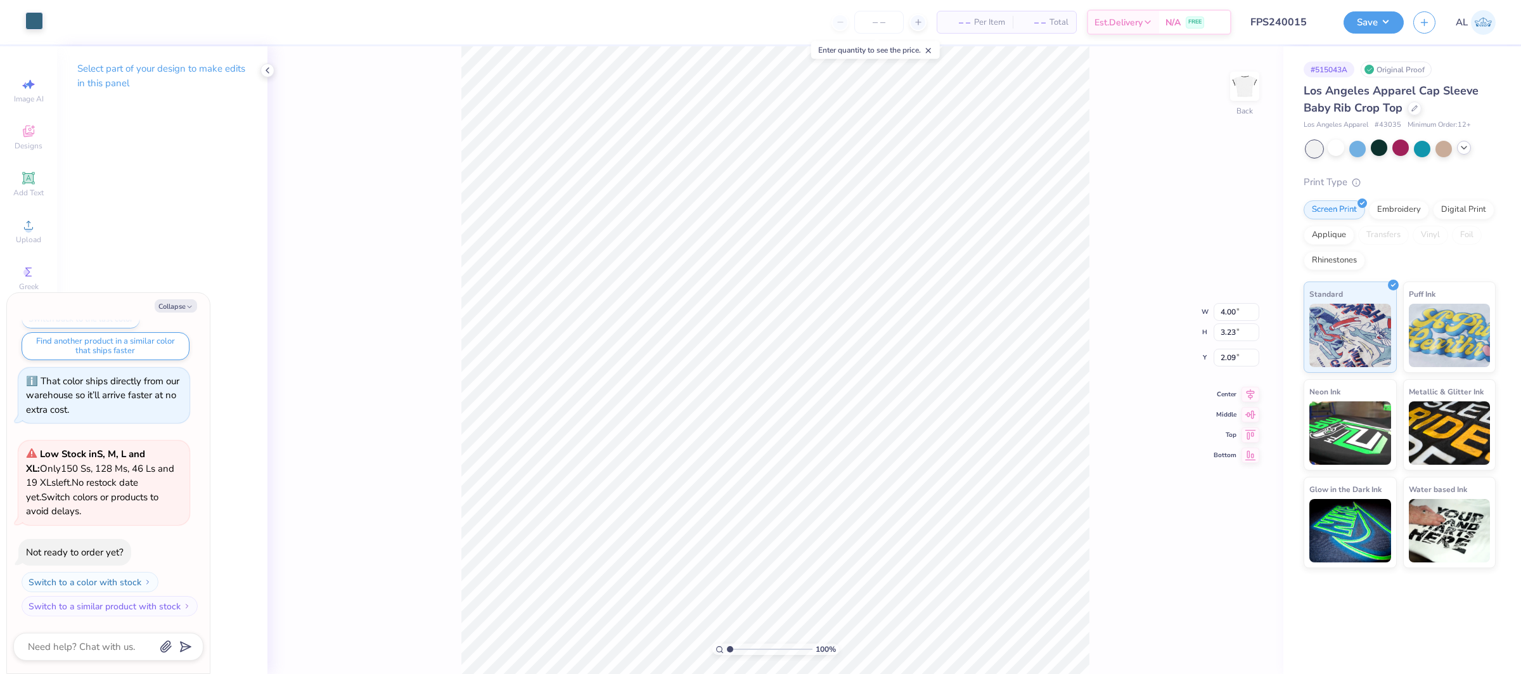
click at [30, 23] on div at bounding box center [34, 21] width 18 height 18
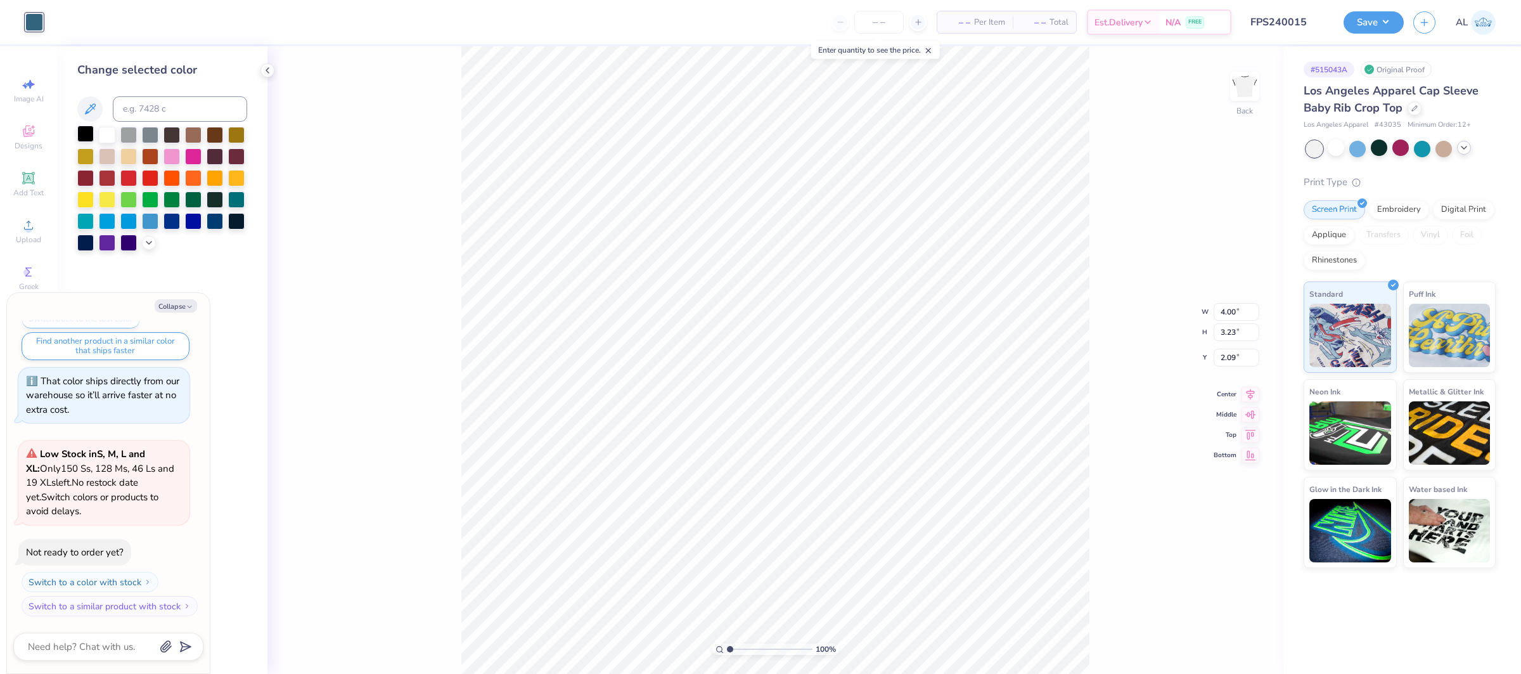
click at [88, 132] on div at bounding box center [85, 133] width 16 height 16
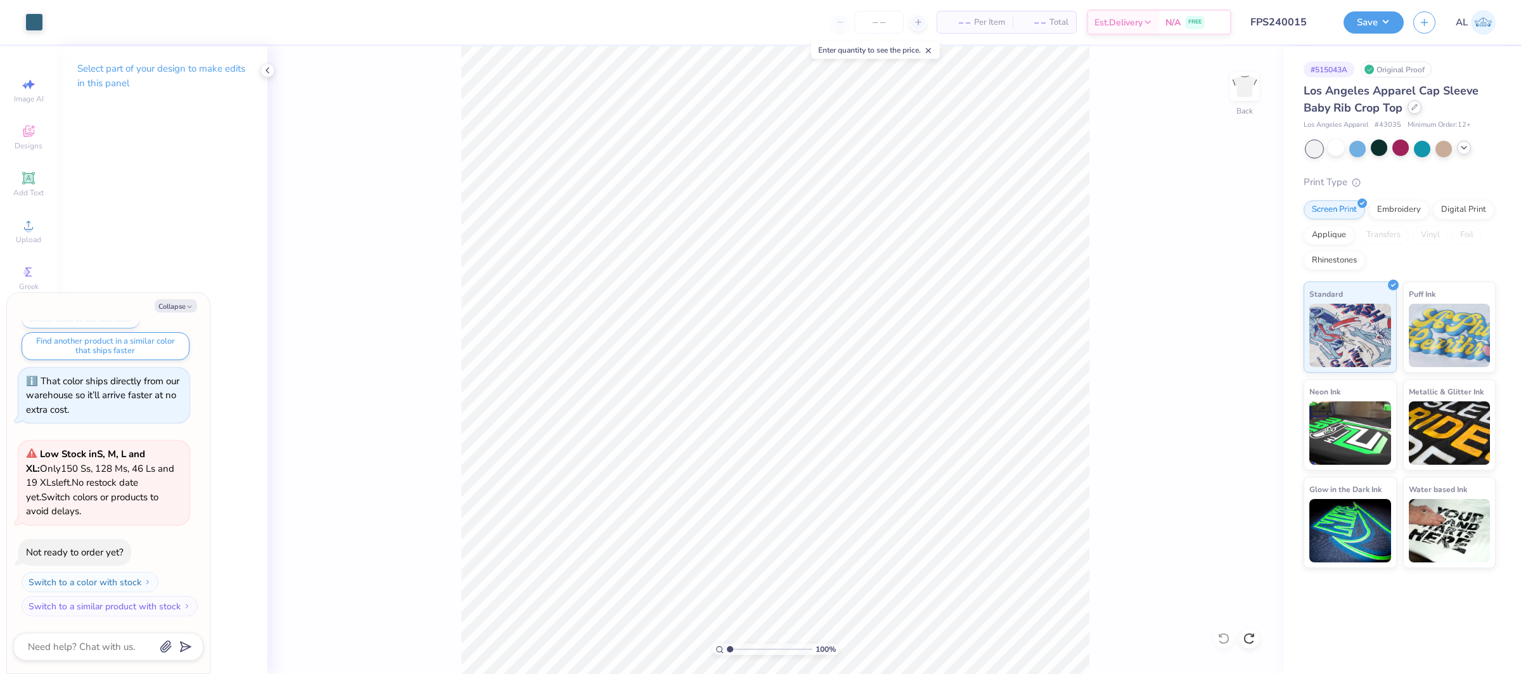
click at [1411, 104] on icon at bounding box center [1414, 107] width 6 height 6
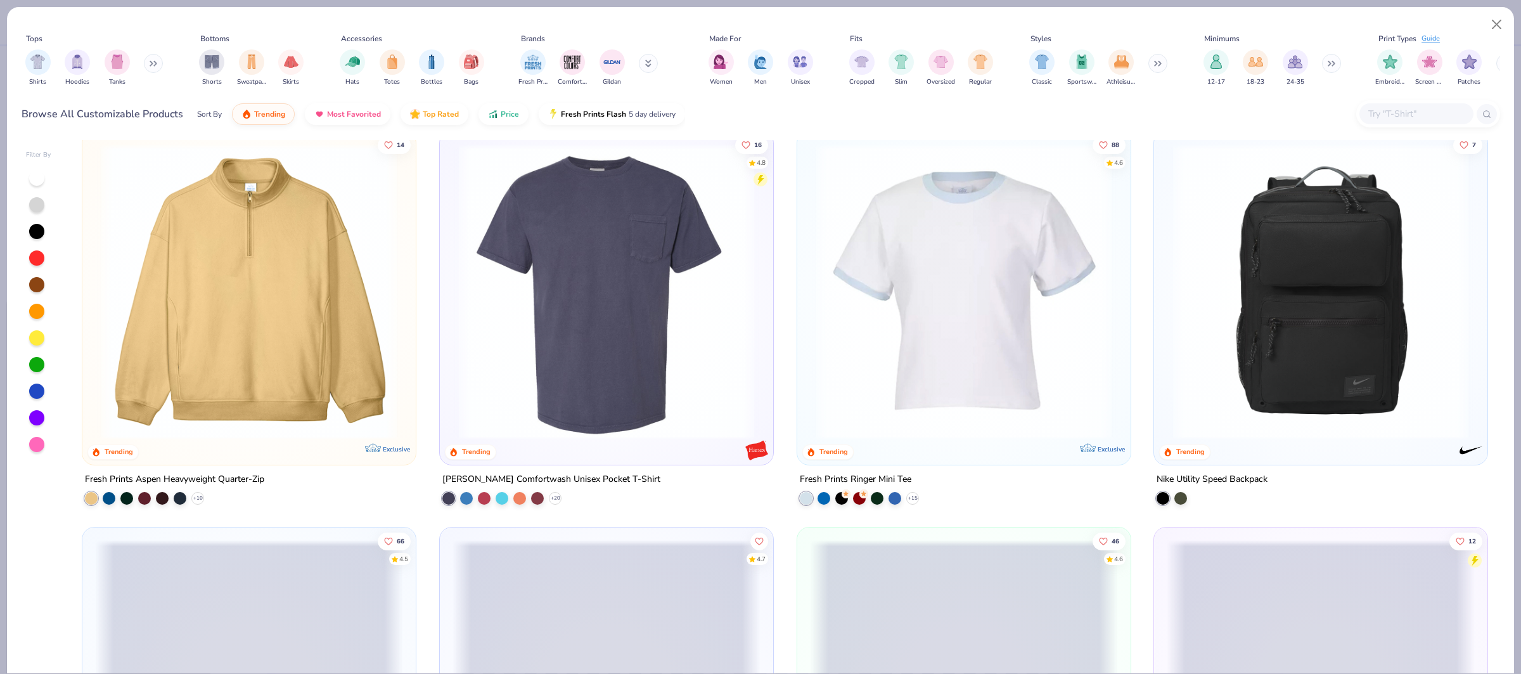
scroll to position [5138, 0]
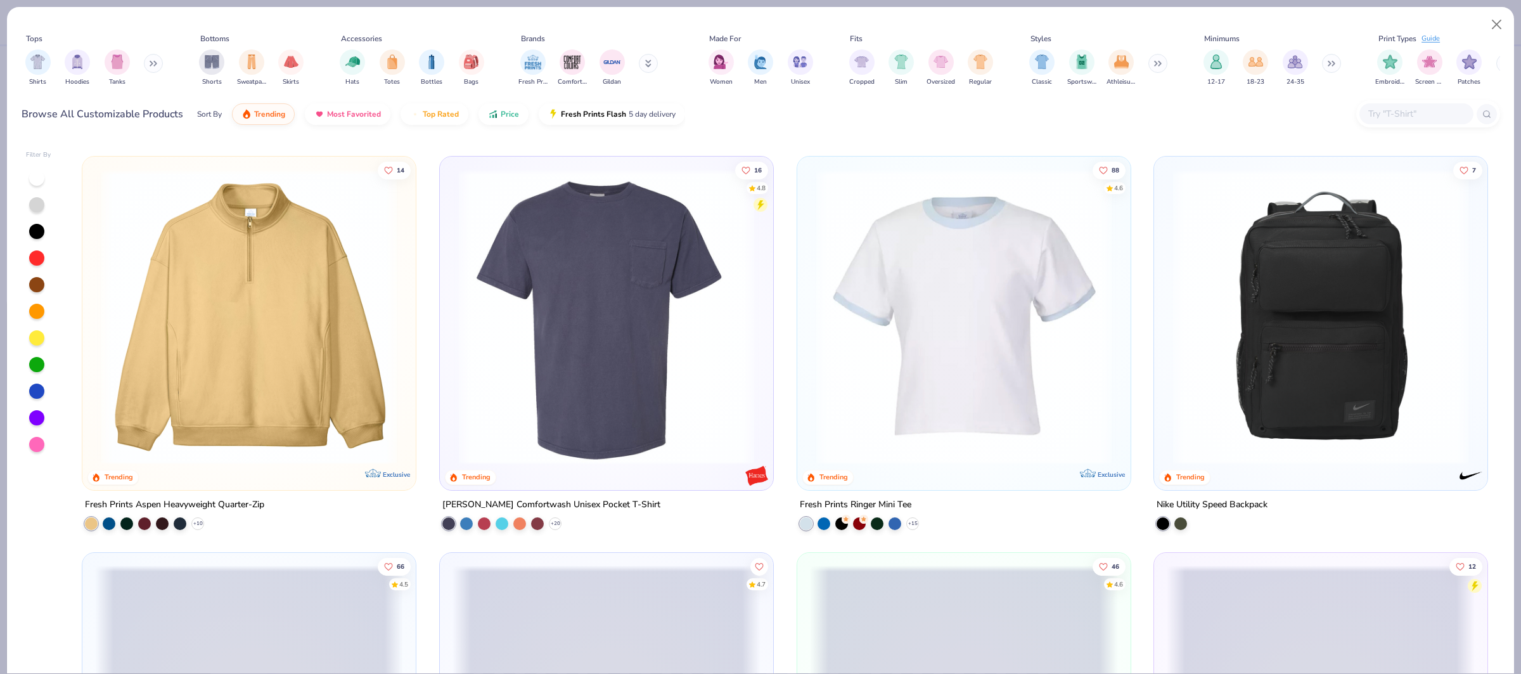
click at [898, 261] on img at bounding box center [964, 316] width 308 height 295
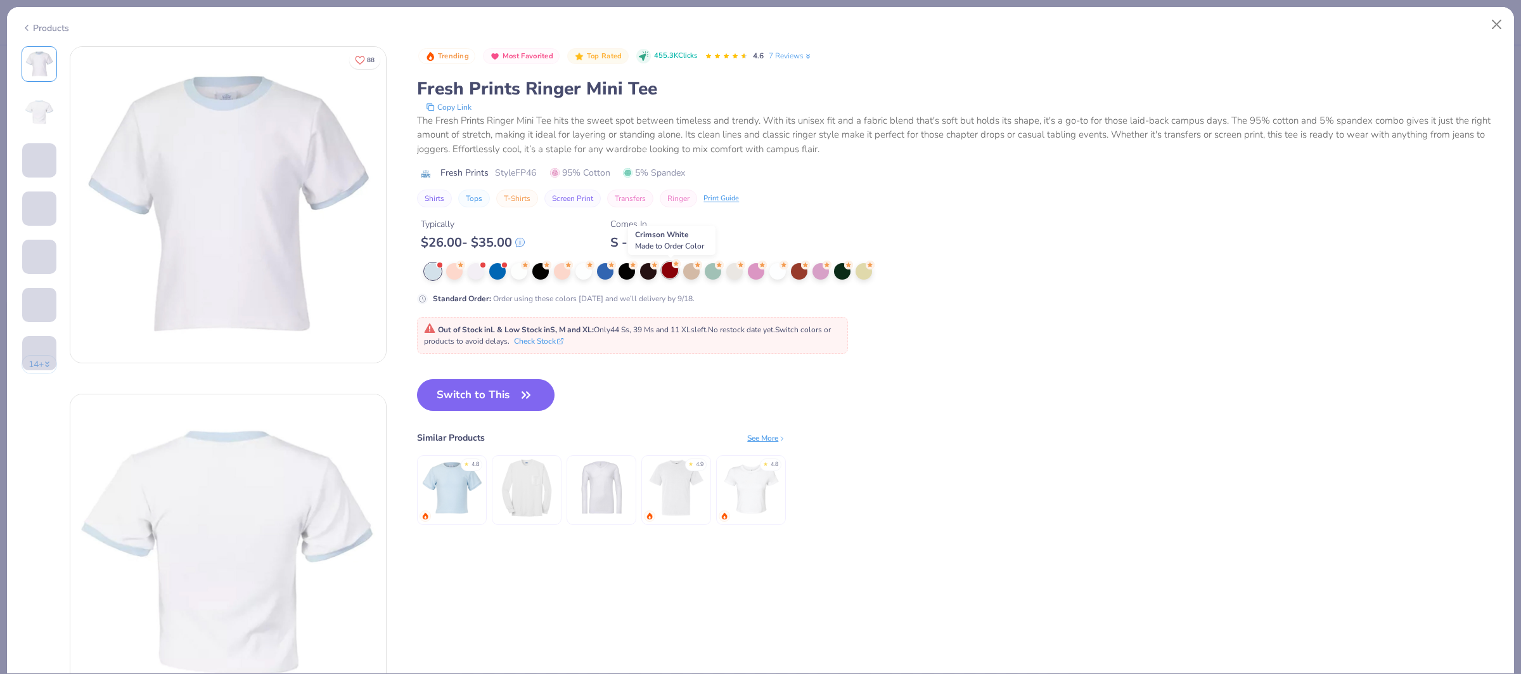
click at [673, 272] on div at bounding box center [670, 270] width 16 height 16
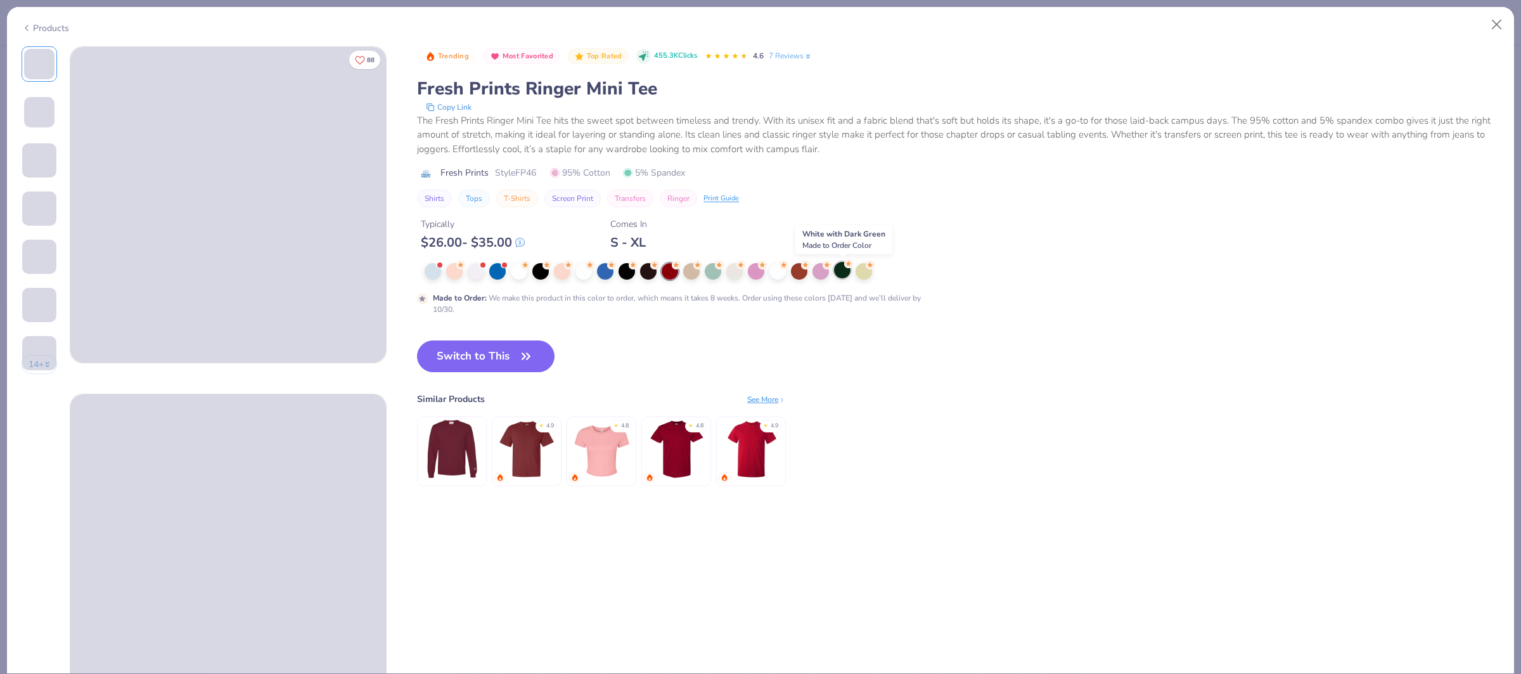
click at [840, 270] on div at bounding box center [842, 270] width 16 height 16
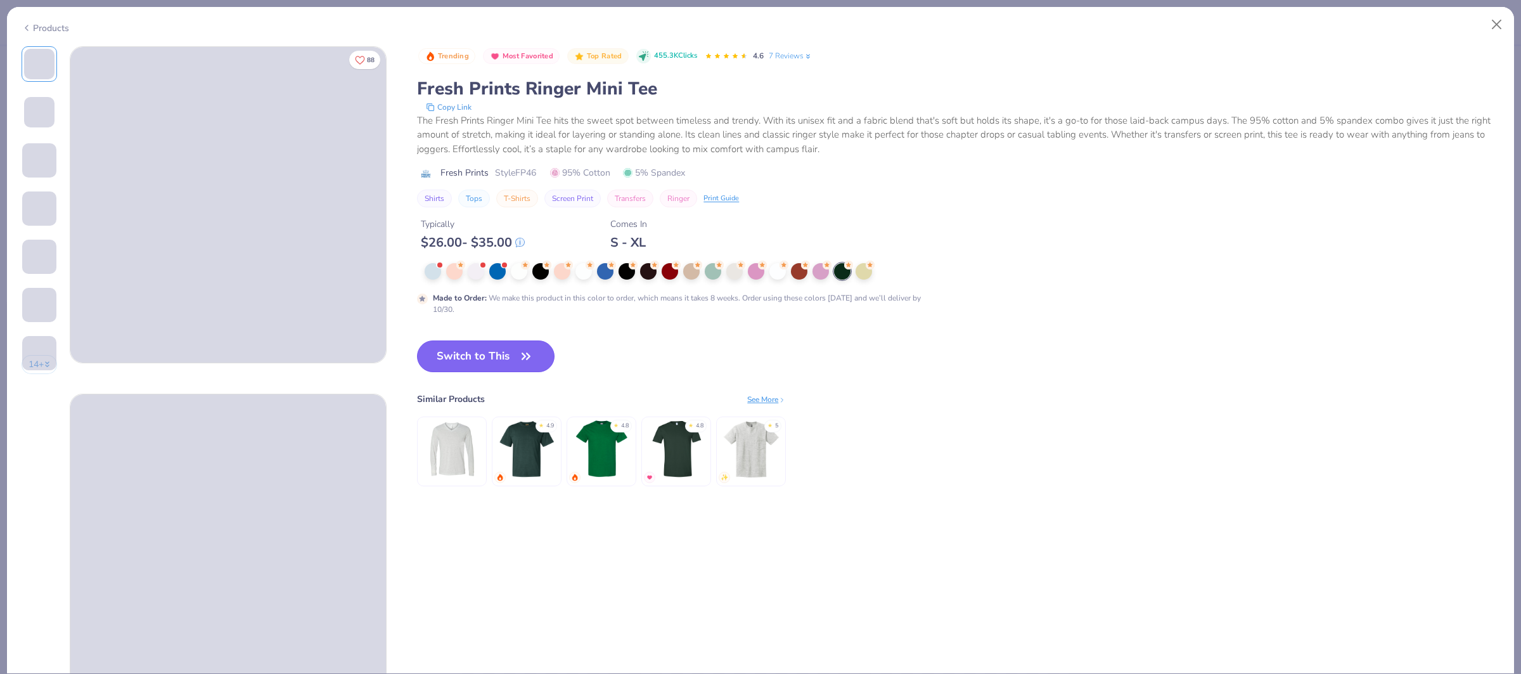
click at [485, 357] on button "Switch to This" at bounding box center [486, 356] width 138 height 32
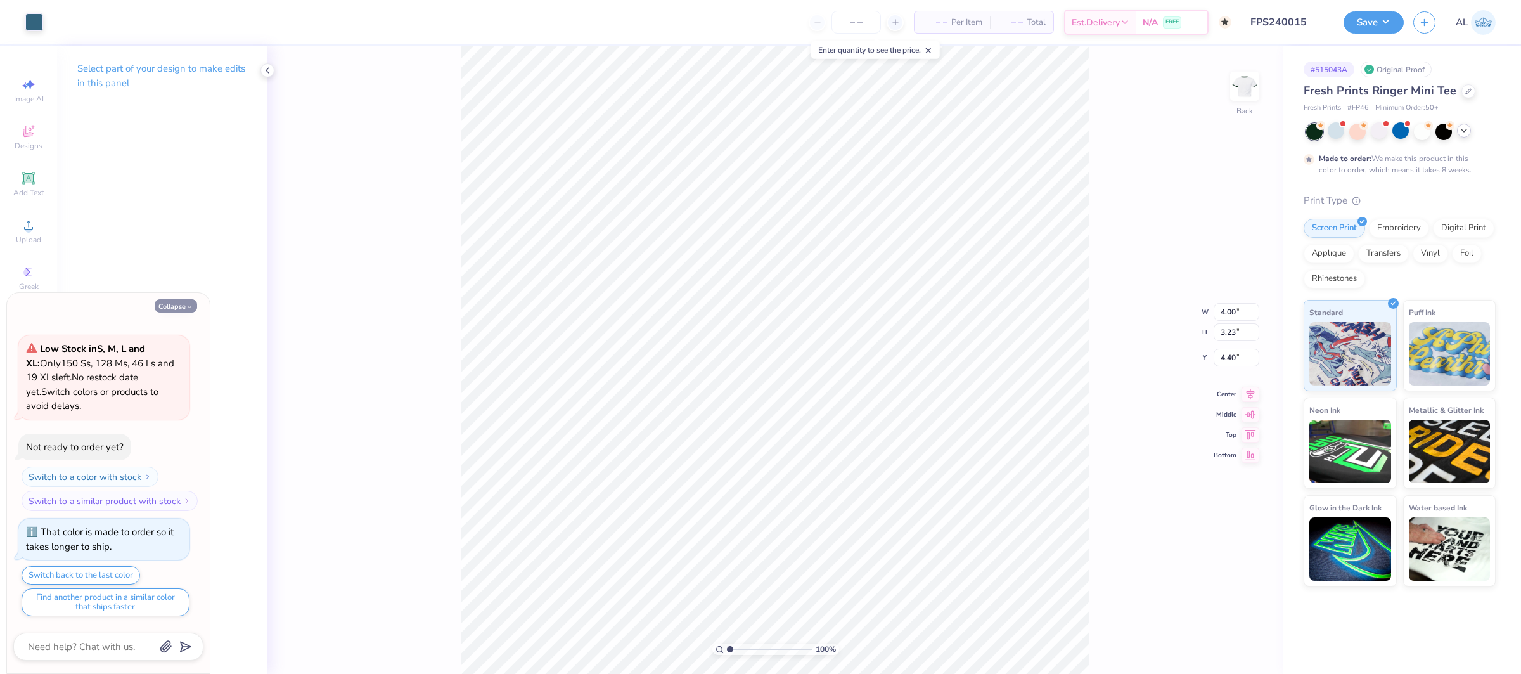
click at [189, 309] on icon "button" at bounding box center [190, 307] width 8 height 8
type textarea "x"
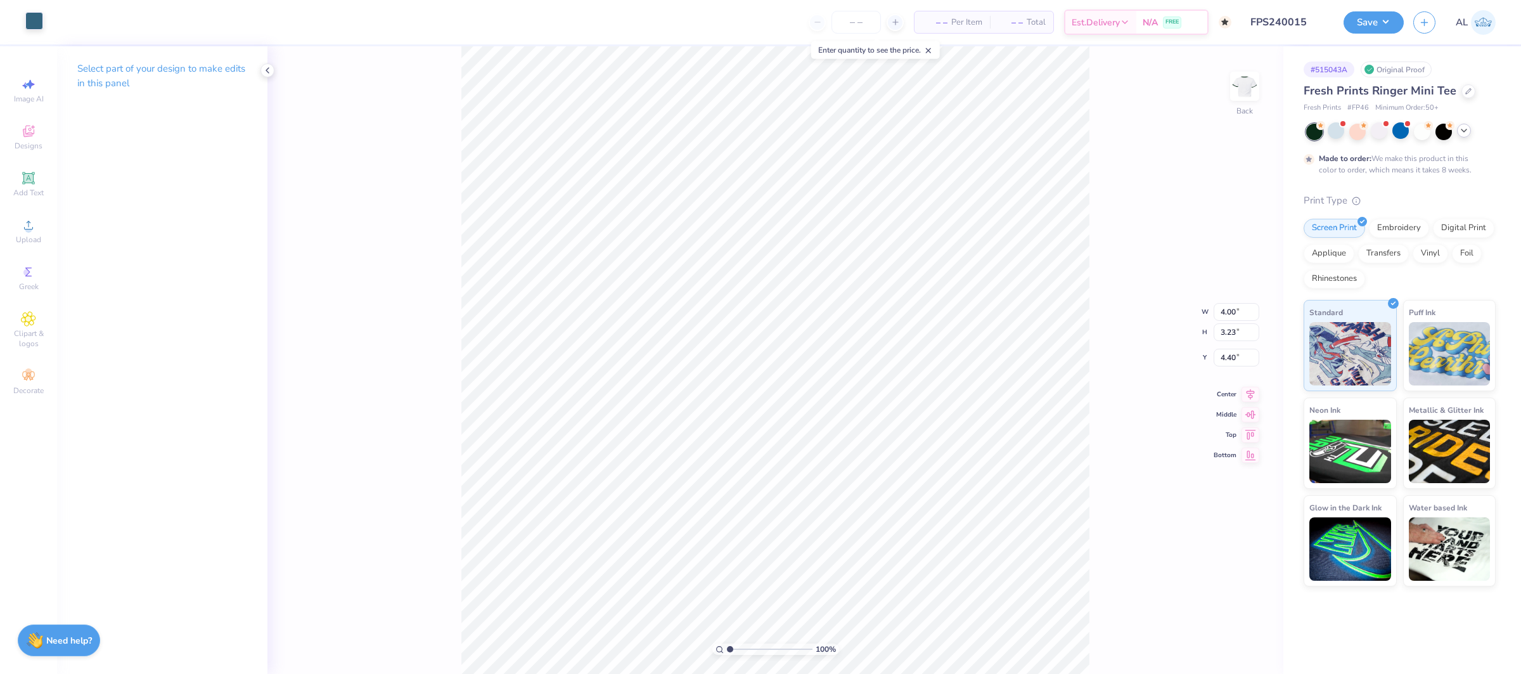
click at [35, 20] on div at bounding box center [34, 21] width 18 height 18
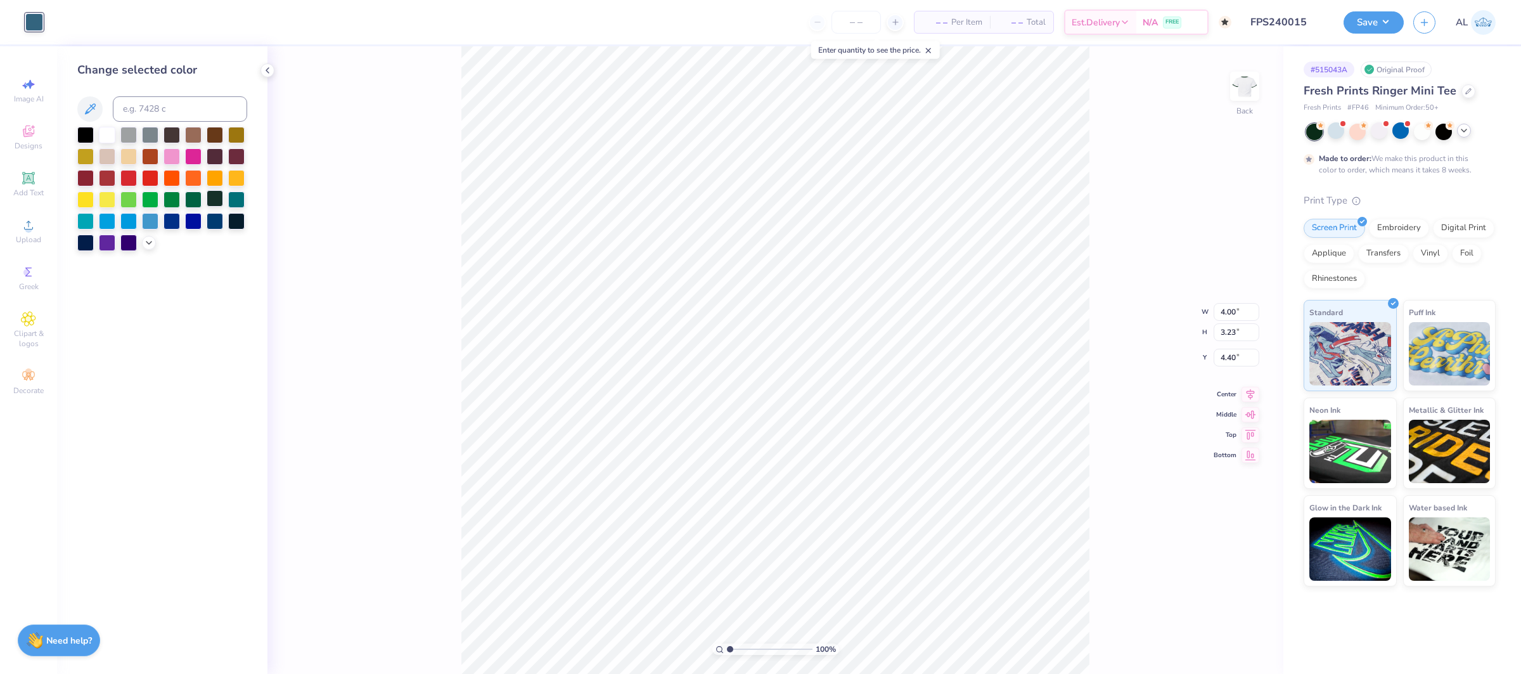
click at [214, 200] on div at bounding box center [215, 198] width 16 height 16
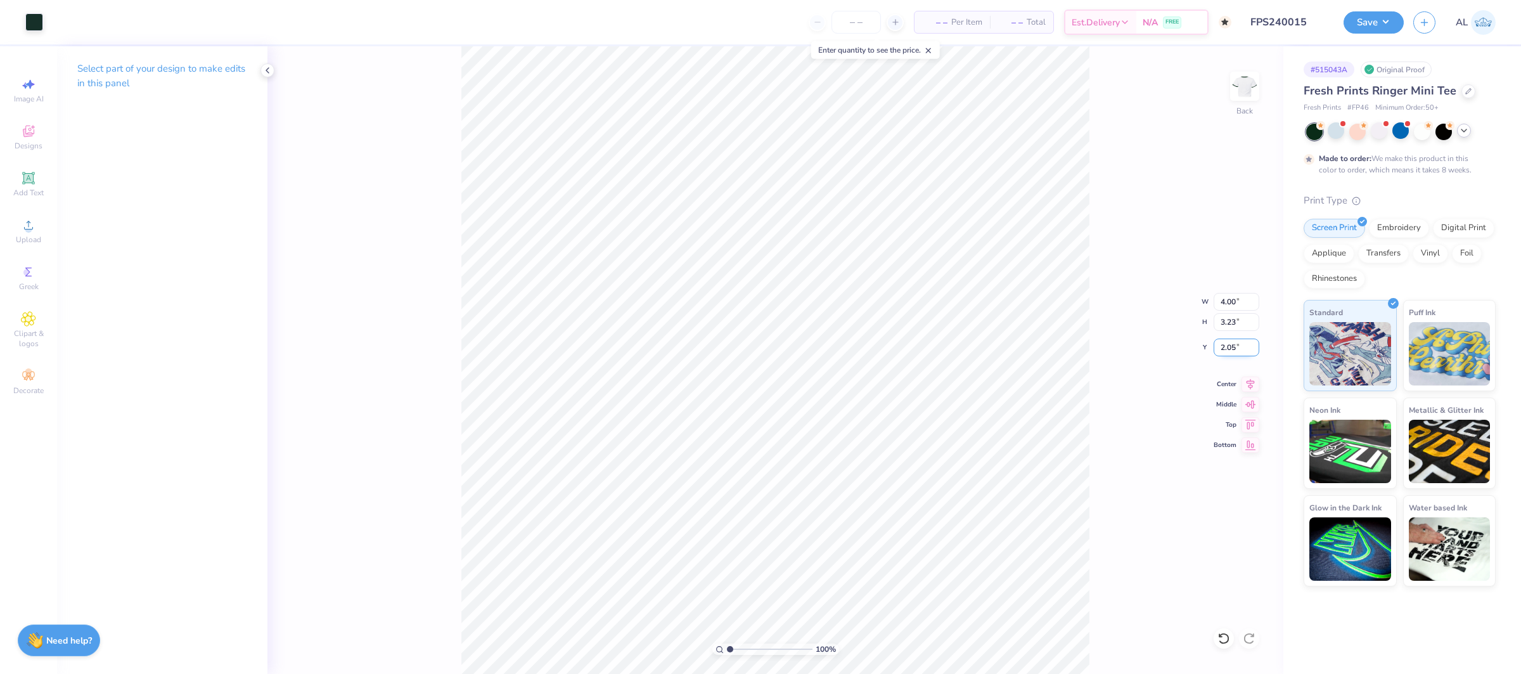
click at [1235, 347] on input "2.05" at bounding box center [1237, 347] width 46 height 18
type input "2.00"
click at [1247, 383] on icon at bounding box center [1251, 382] width 18 height 15
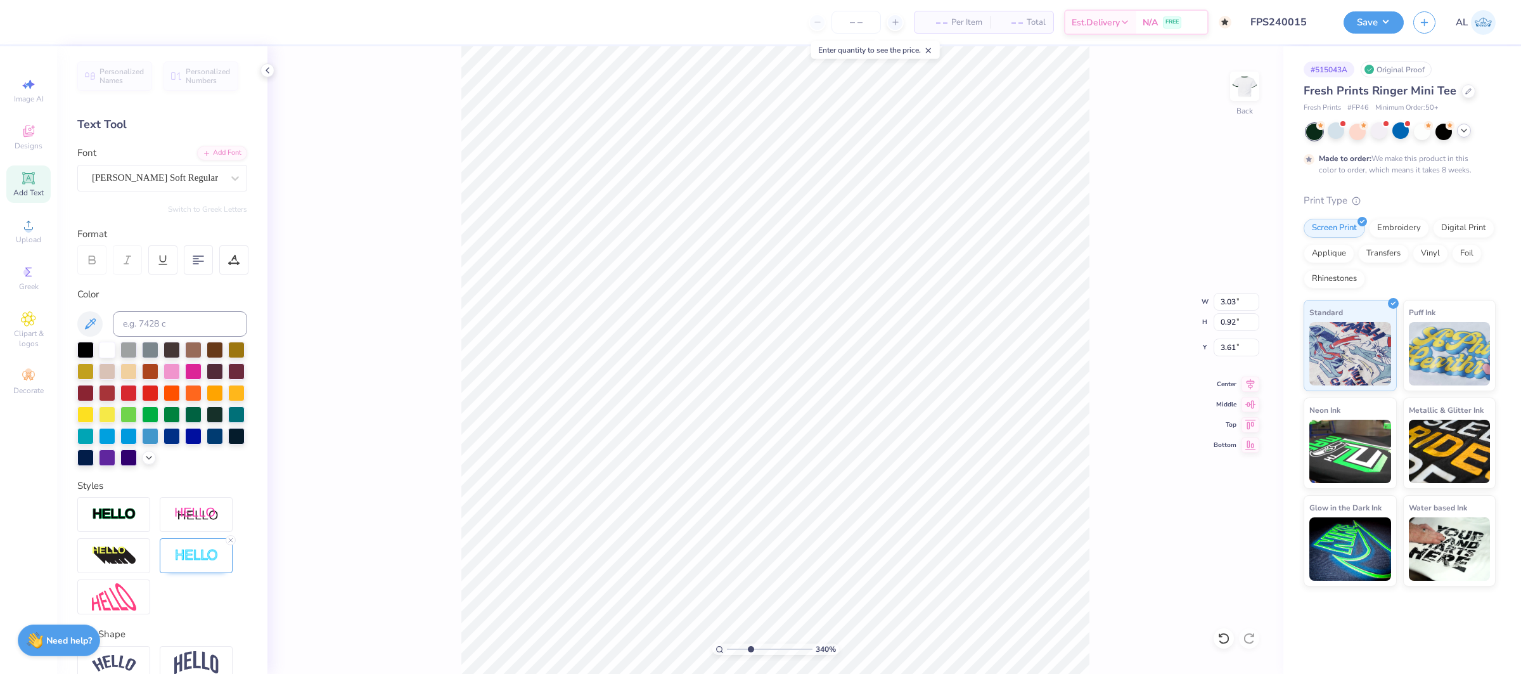
type input "3.40199581896077"
type input "3.57"
type input "6.90479598498166"
type input "4.59"
type input "6.90479598498166"
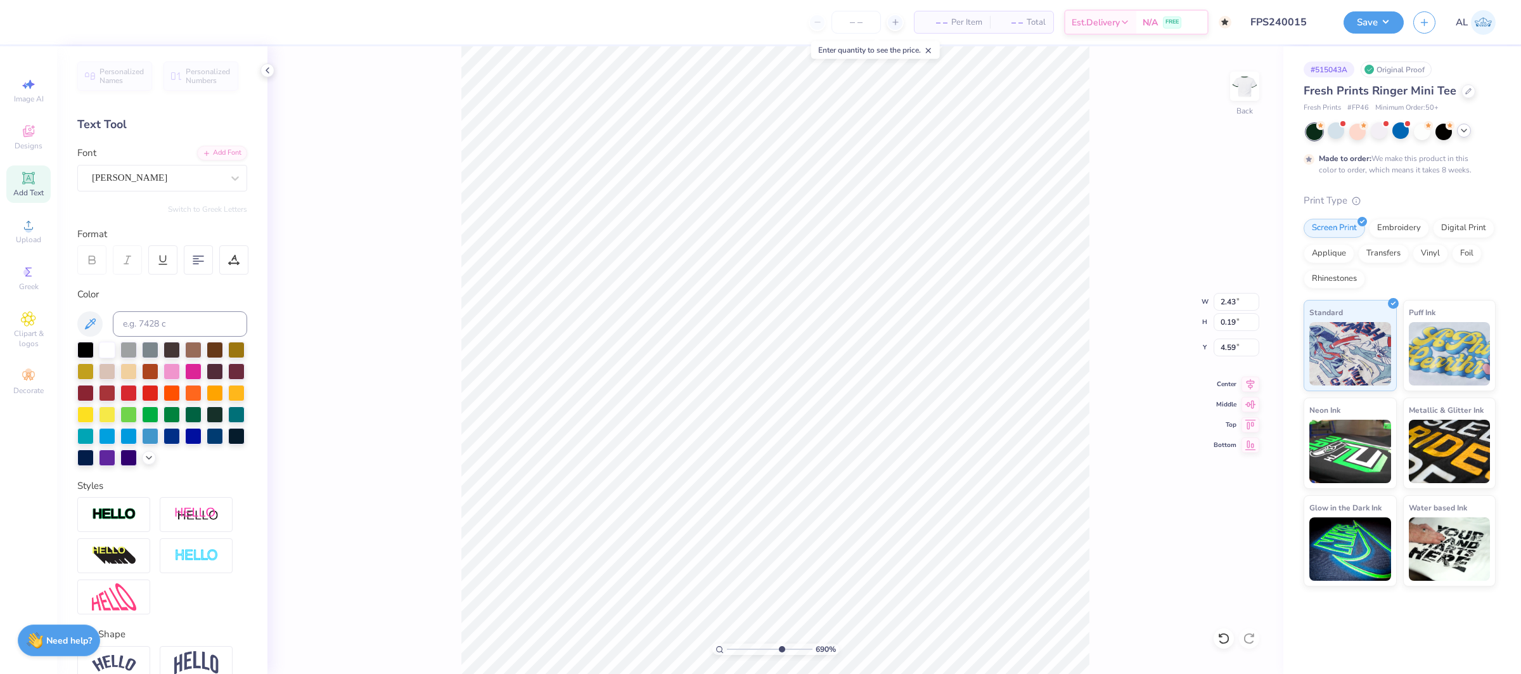
type input "3.03"
type input "0.92"
type input "3.57"
type input "6.90479598498166"
type input "3.58"
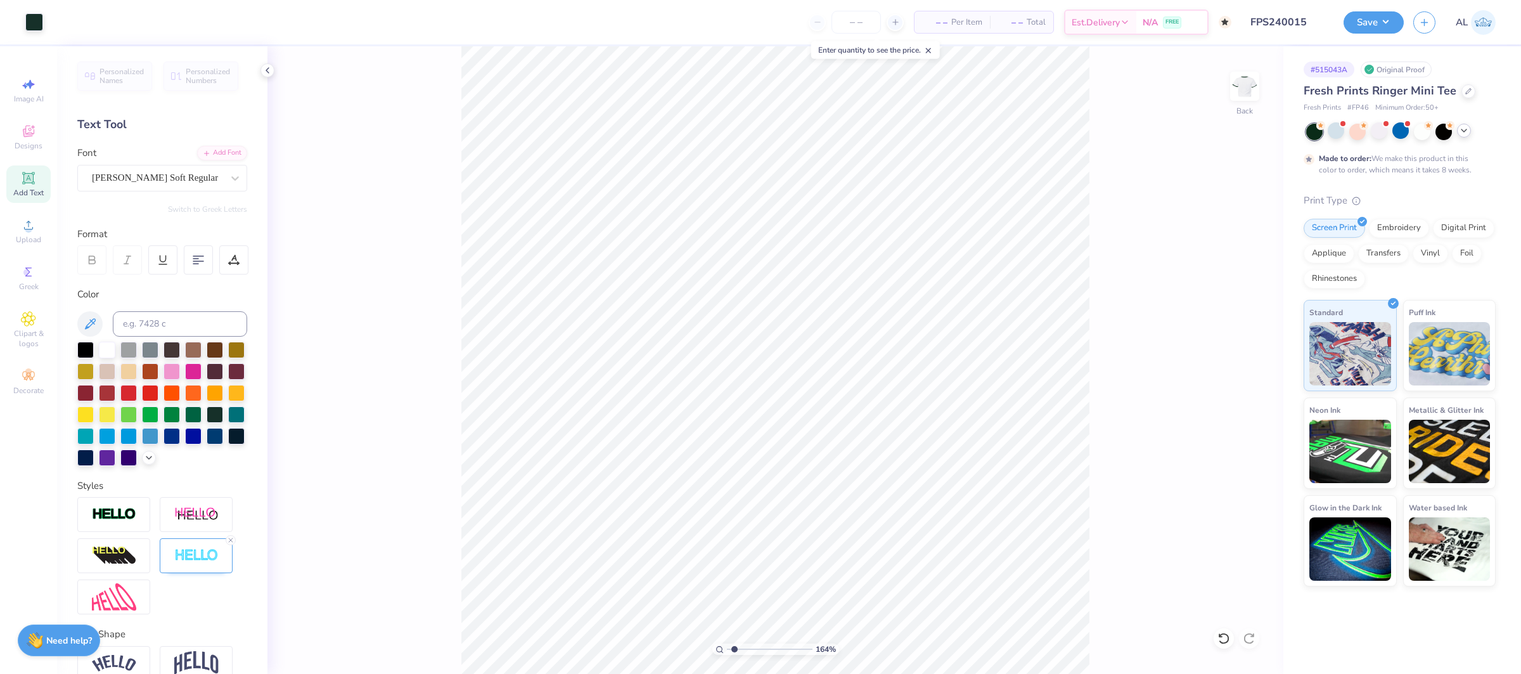
type input "1"
click at [1226, 300] on input "4.00" at bounding box center [1237, 302] width 46 height 18
type input "5.00"
type input "4.03"
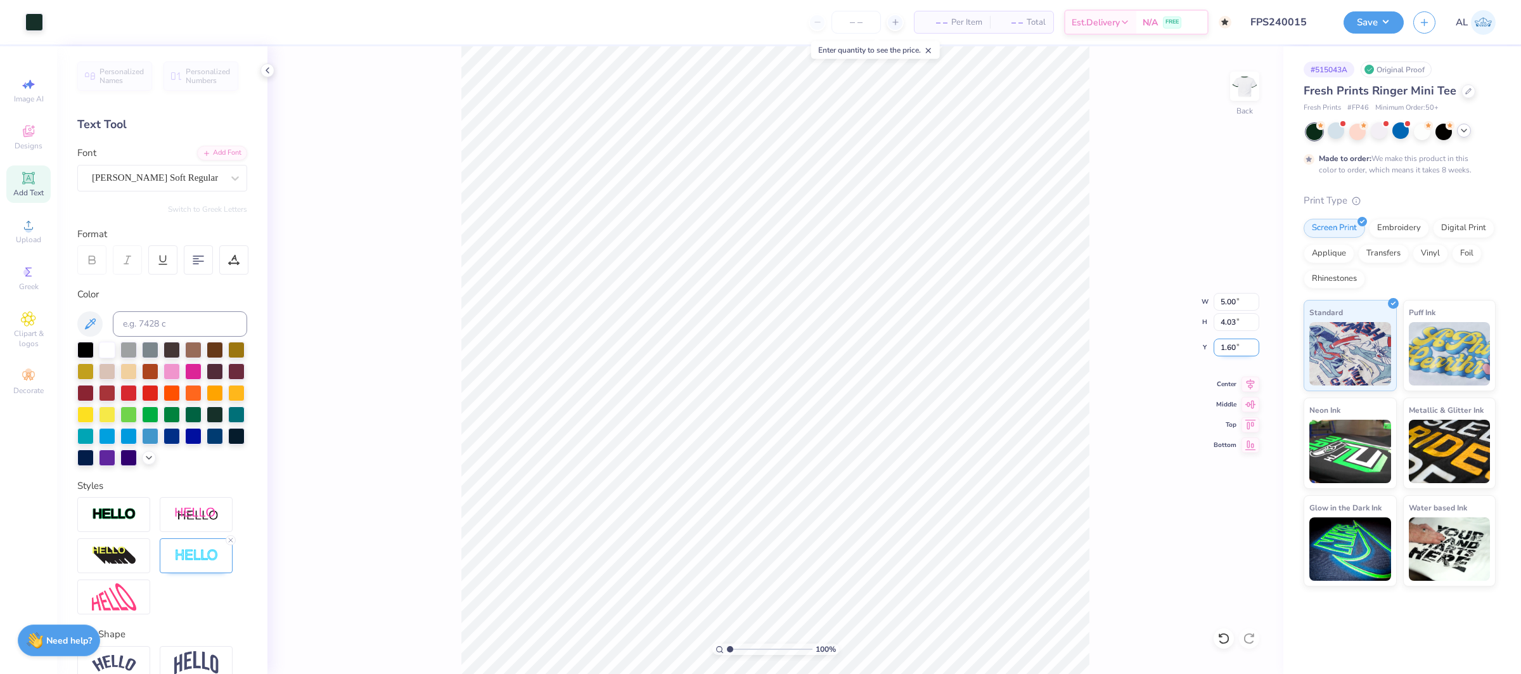
click at [1230, 340] on input "1.60" at bounding box center [1237, 347] width 46 height 18
click at [1231, 340] on input "1.60" at bounding box center [1237, 347] width 46 height 18
click at [1226, 349] on input "2.00" at bounding box center [1237, 347] width 46 height 18
type input "1.50"
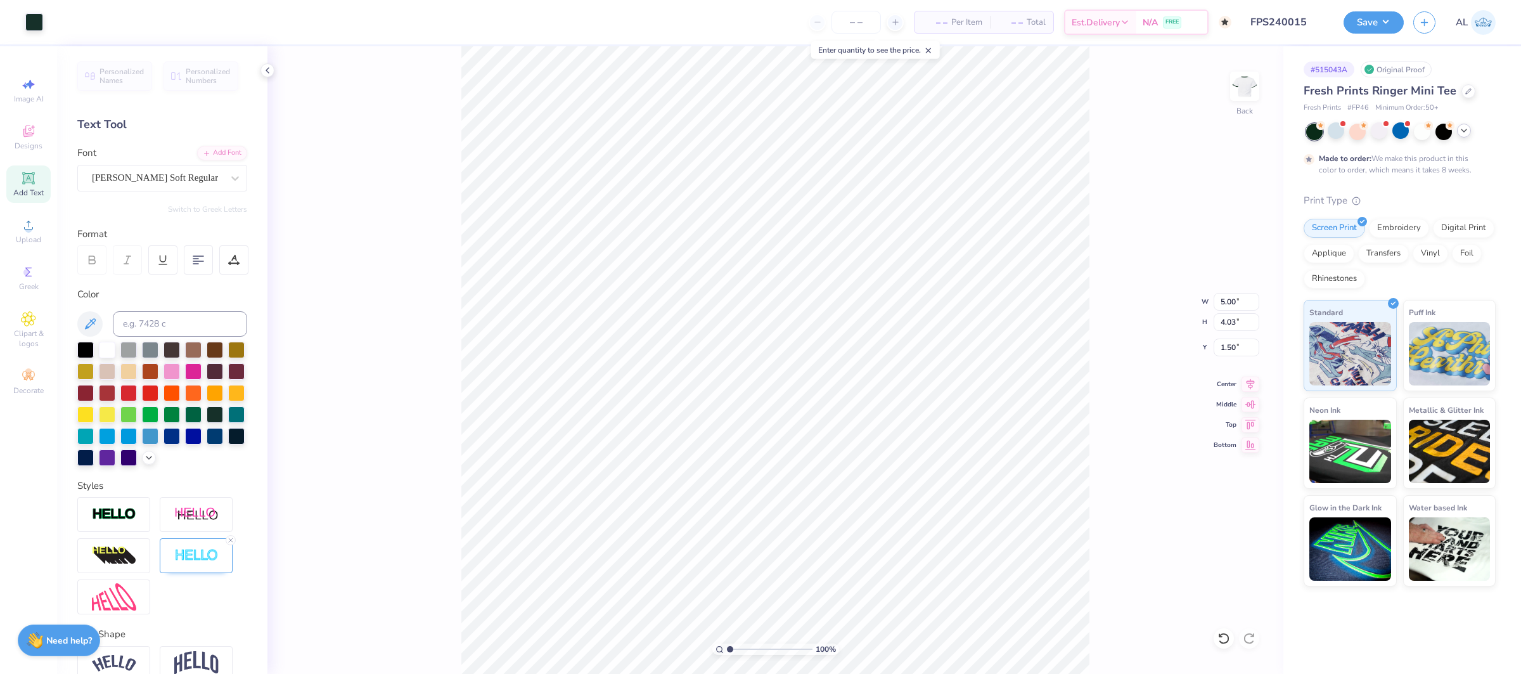
drag, startPoint x: 1249, startPoint y: 387, endPoint x: 1105, endPoint y: 359, distance: 145.9
click at [1249, 387] on icon at bounding box center [1251, 383] width 18 height 15
click at [1379, 22] on button "Save" at bounding box center [1374, 21] width 60 height 22
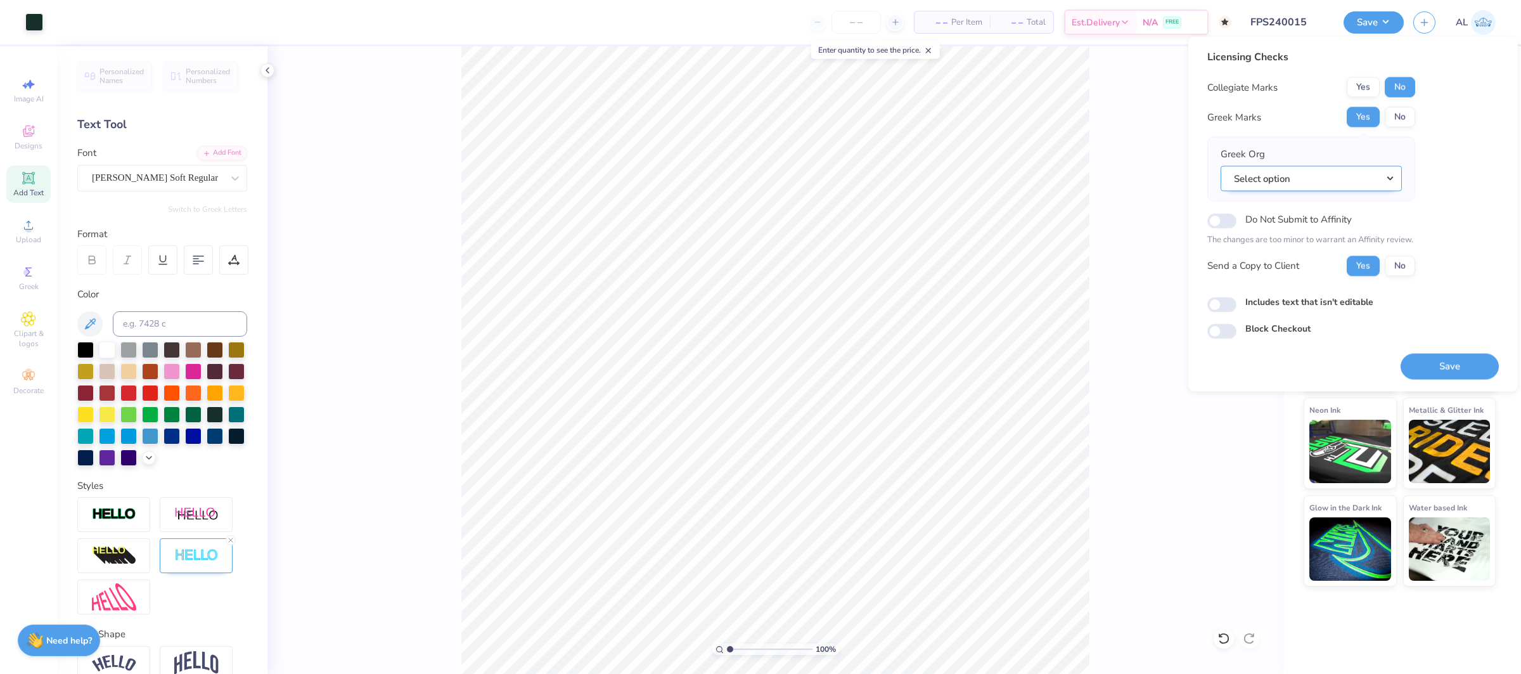
click at [1353, 177] on button "Select option" at bounding box center [1311, 178] width 181 height 26
click at [1307, 265] on link "Pi Beta Phi" at bounding box center [1311, 272] width 171 height 21
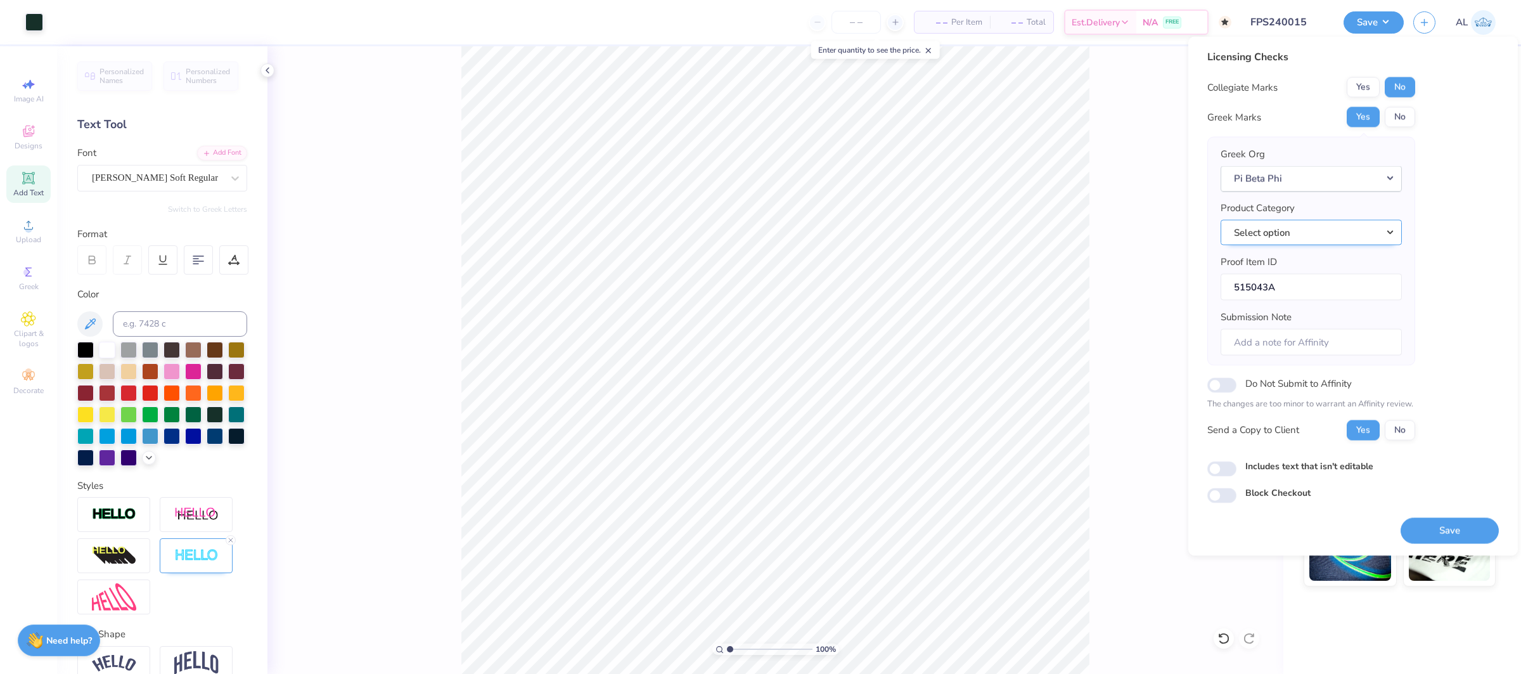
click at [1339, 228] on button "Select option" at bounding box center [1311, 232] width 181 height 26
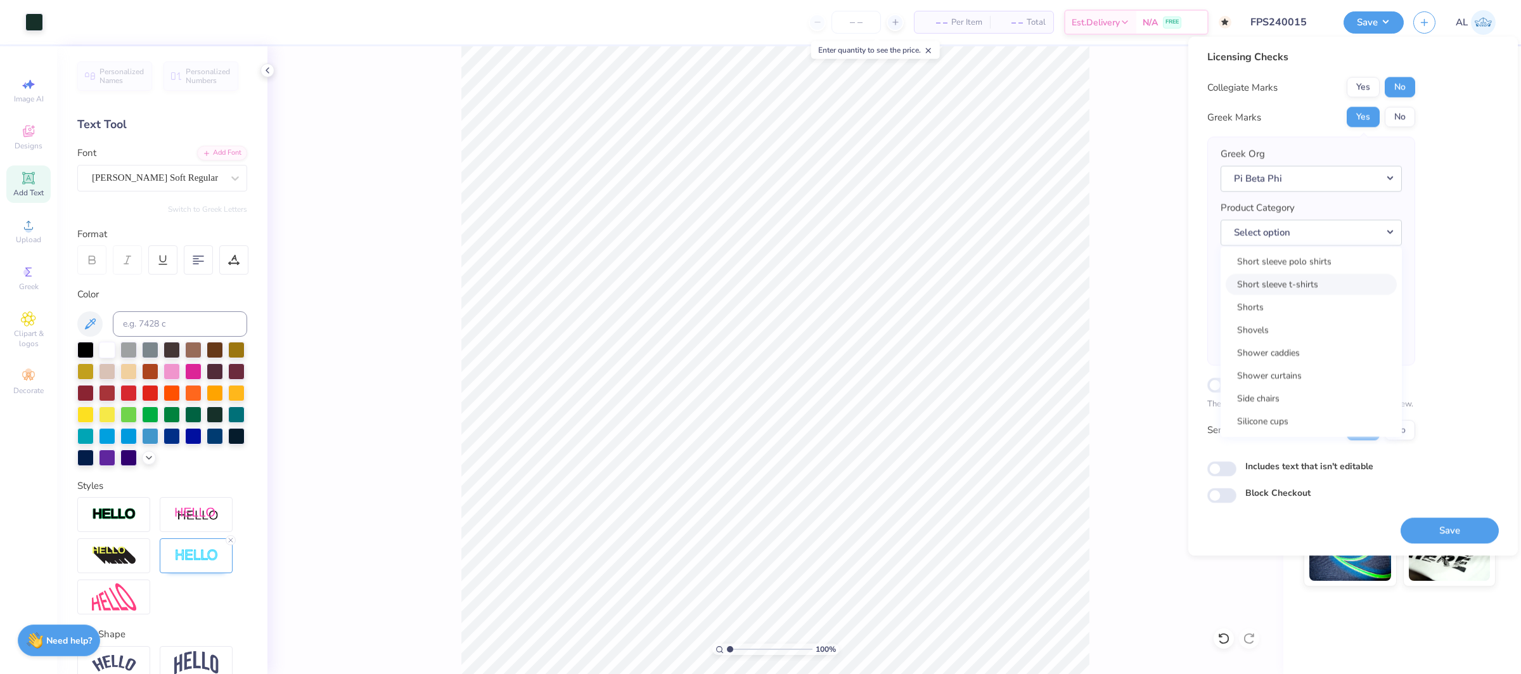
click at [1311, 274] on link "Short sleeve t-shirts" at bounding box center [1311, 284] width 171 height 21
click at [1422, 534] on button "Save" at bounding box center [1450, 530] width 98 height 26
